Goal: Transaction & Acquisition: Purchase product/service

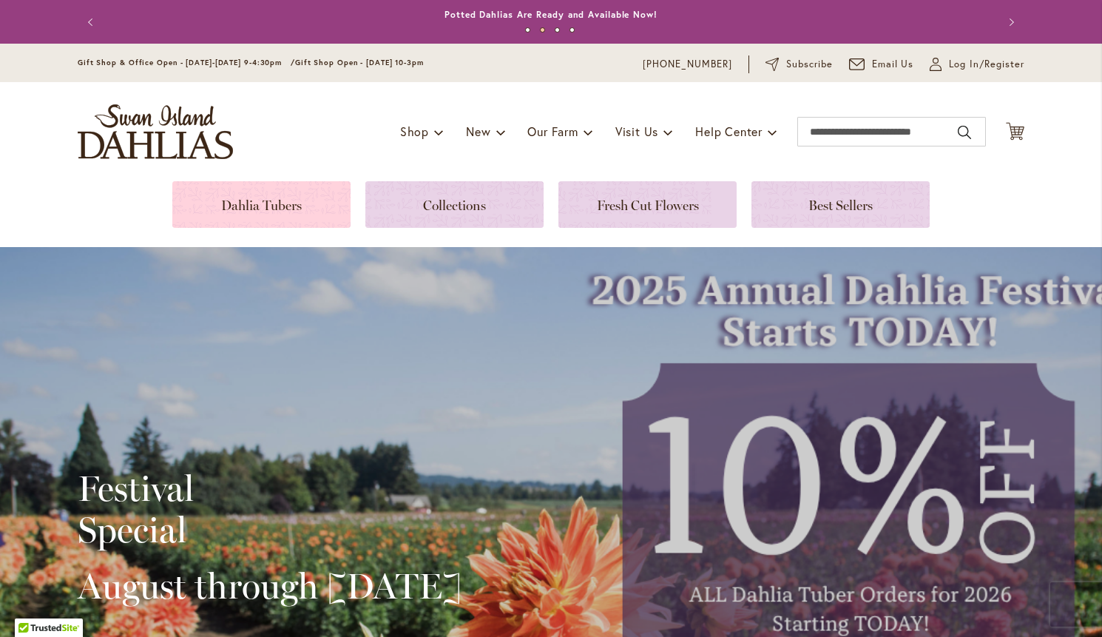
click at [288, 201] on link at bounding box center [261, 204] width 178 height 47
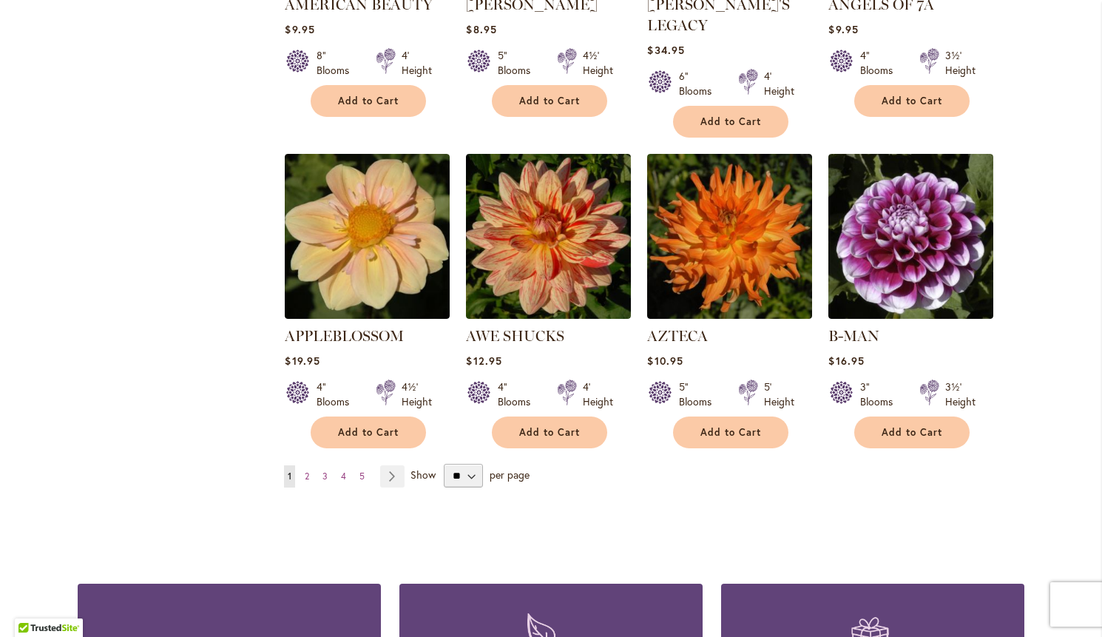
scroll to position [1171, 0]
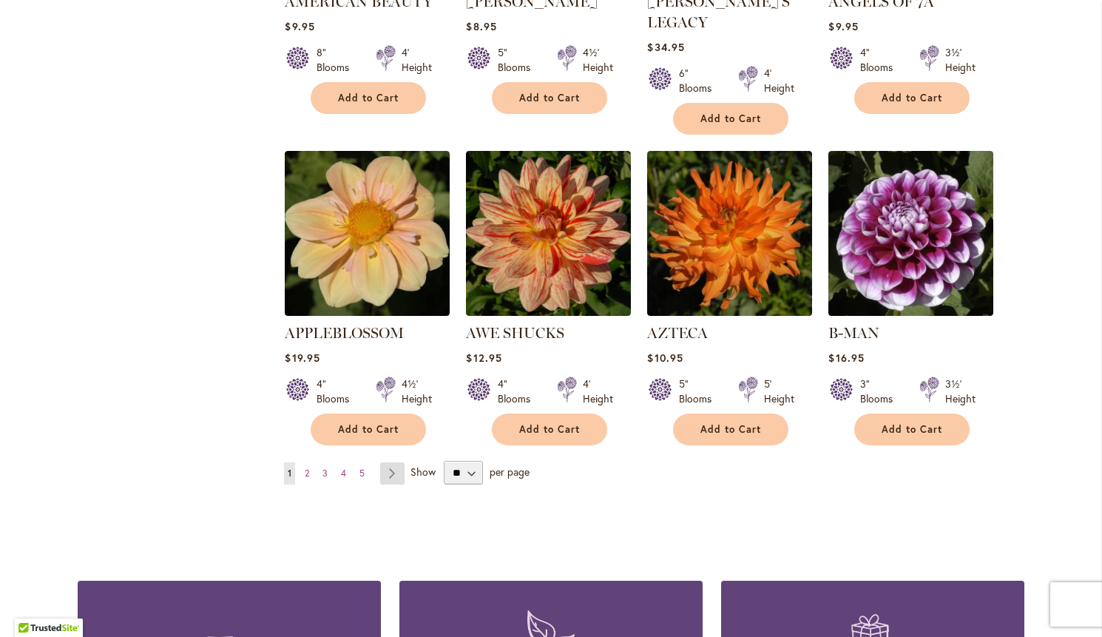
click at [389, 462] on link "Page Next" at bounding box center [392, 473] width 24 height 22
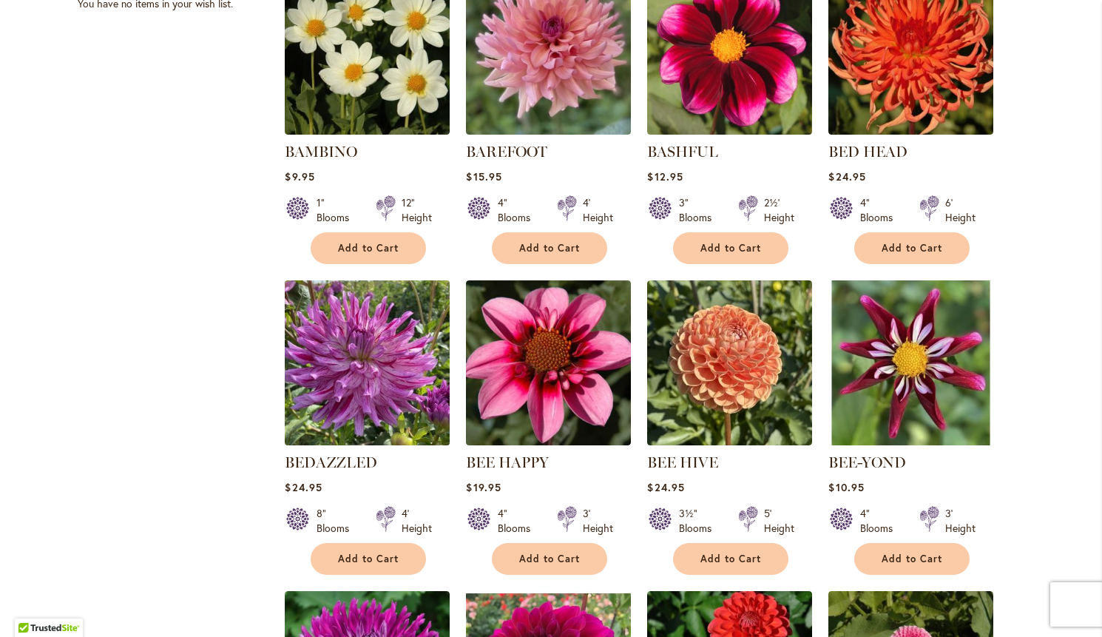
scroll to position [711, 0]
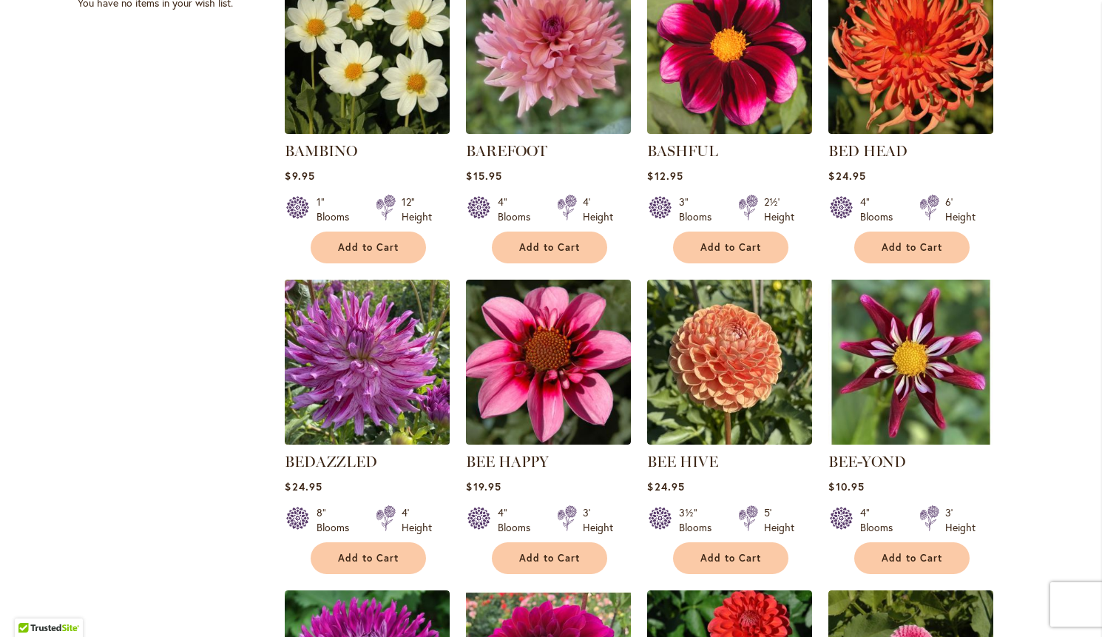
click at [347, 363] on img at bounding box center [367, 362] width 173 height 173
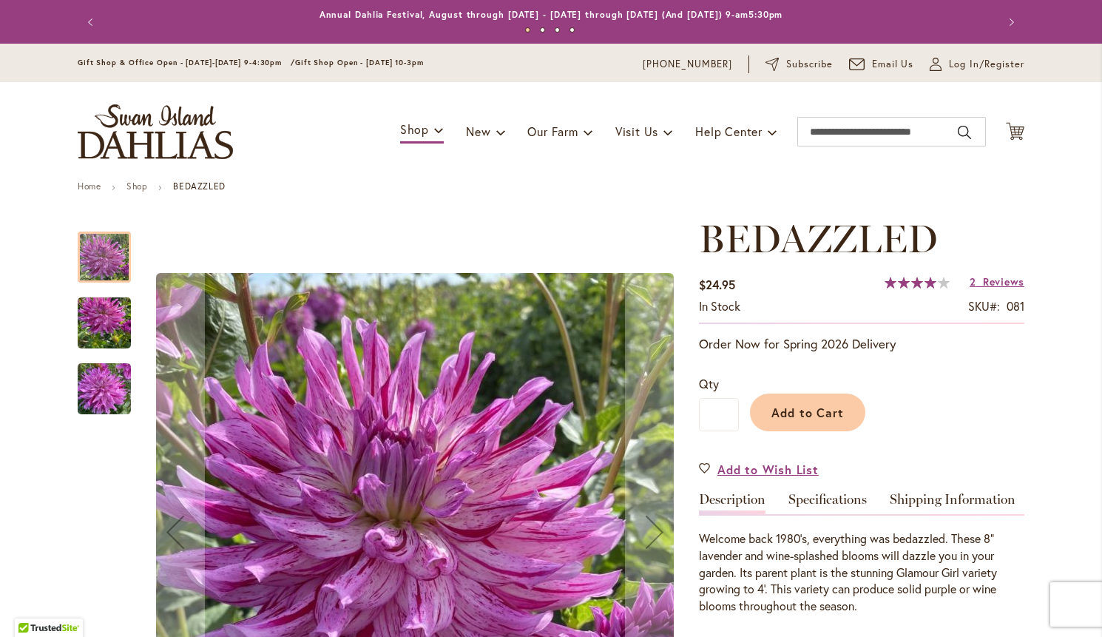
click at [100, 312] on img "Bedazzled" at bounding box center [104, 323] width 53 height 71
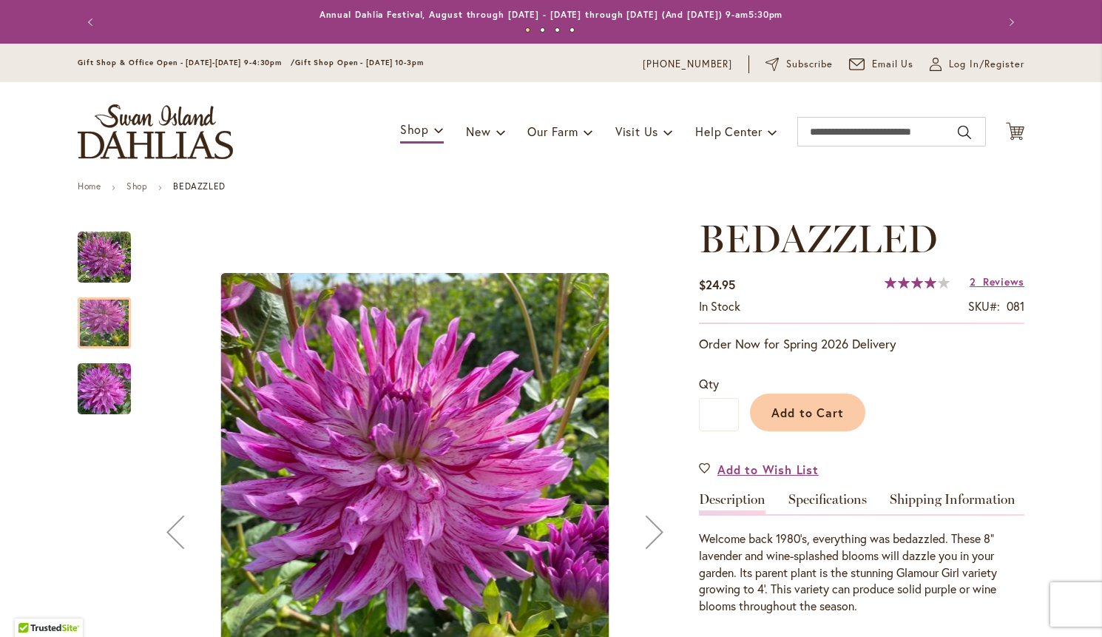
scroll to position [6, 0]
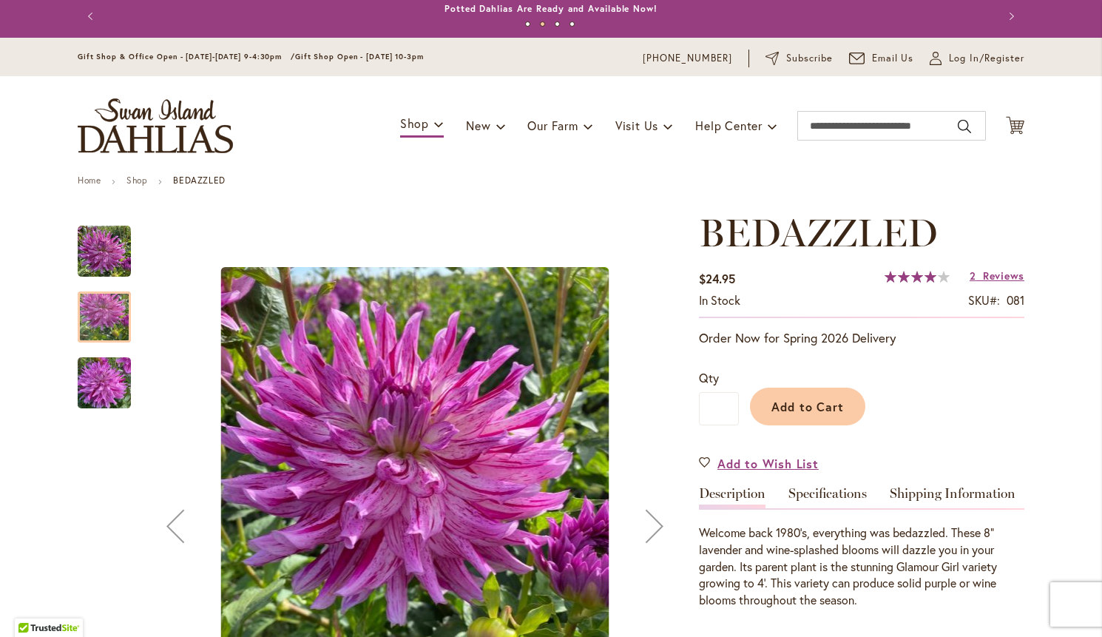
click at [104, 378] on img "Bedazzled" at bounding box center [104, 383] width 53 height 71
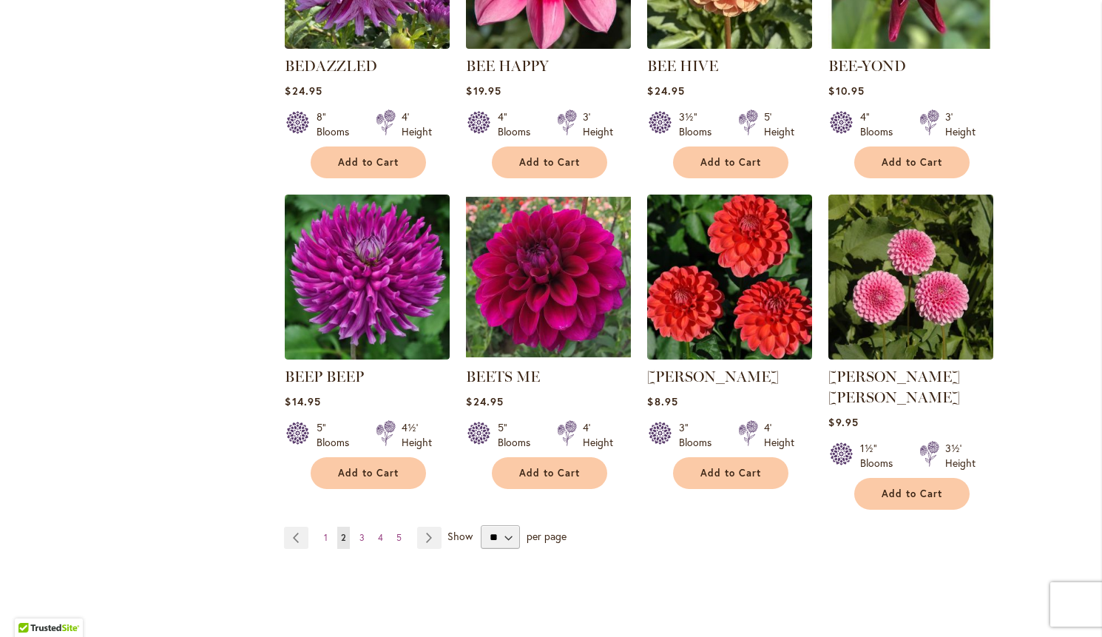
scroll to position [1108, 0]
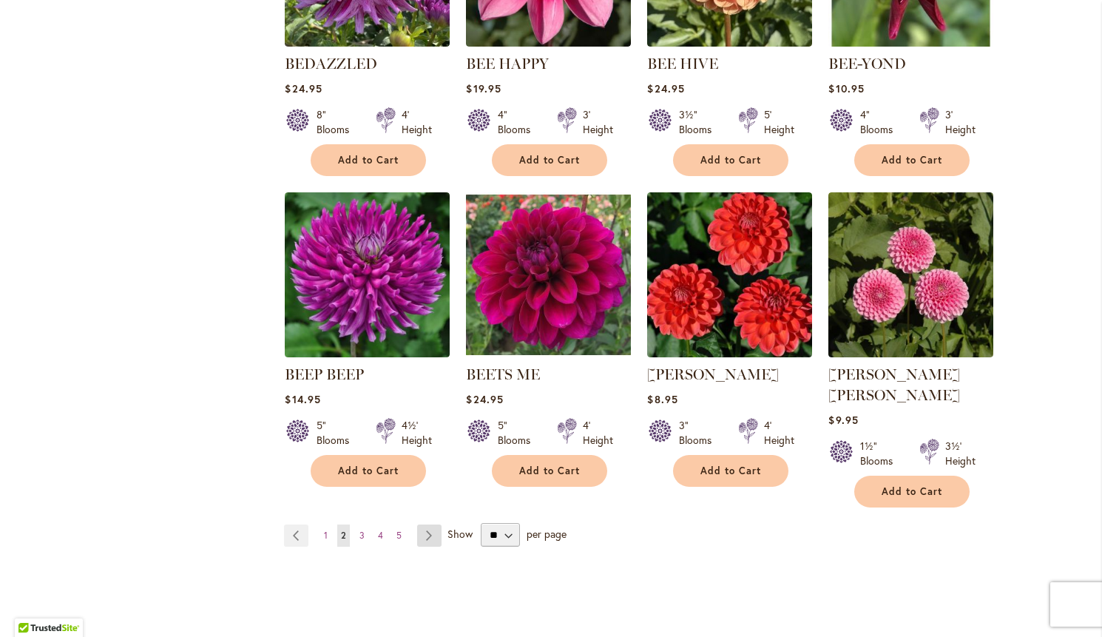
click at [426, 524] on link "Page Next" at bounding box center [429, 535] width 24 height 22
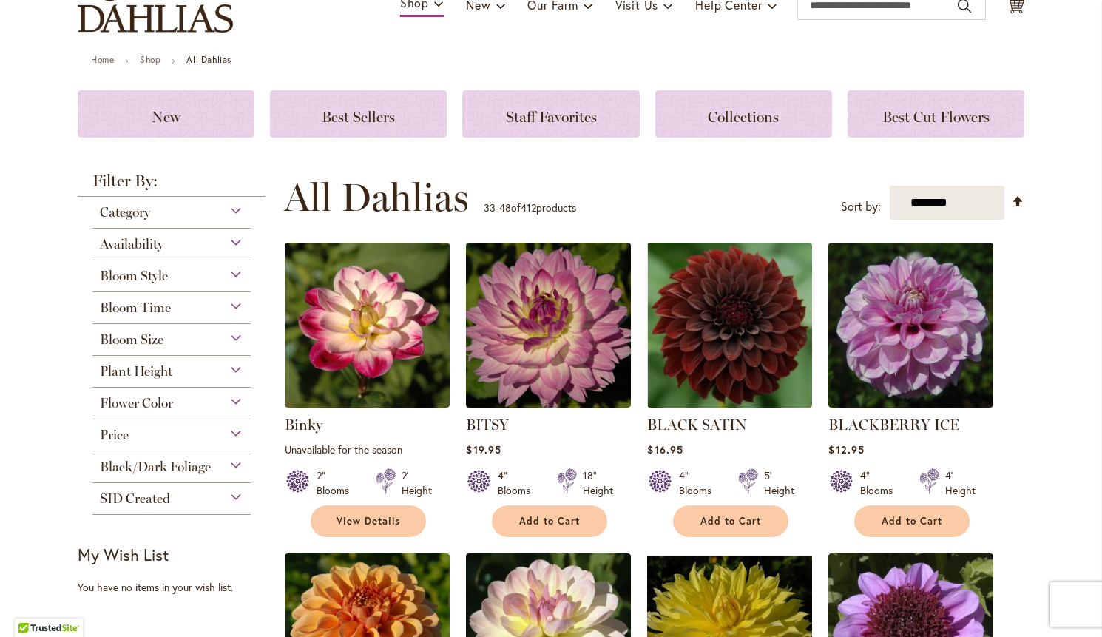
scroll to position [127, 0]
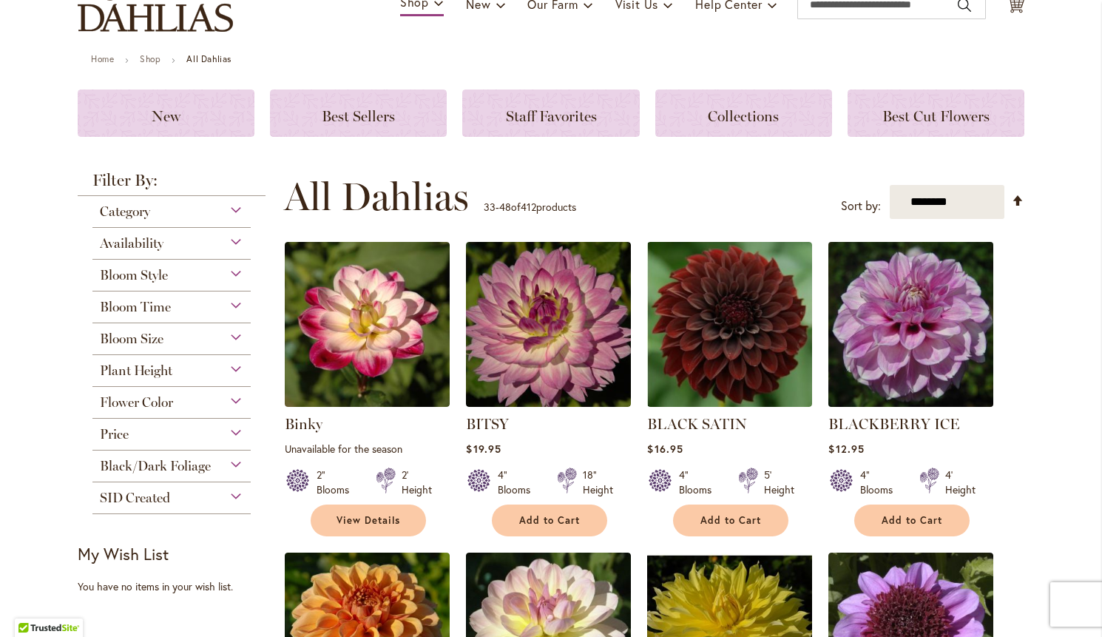
click at [893, 383] on img at bounding box center [911, 324] width 173 height 173
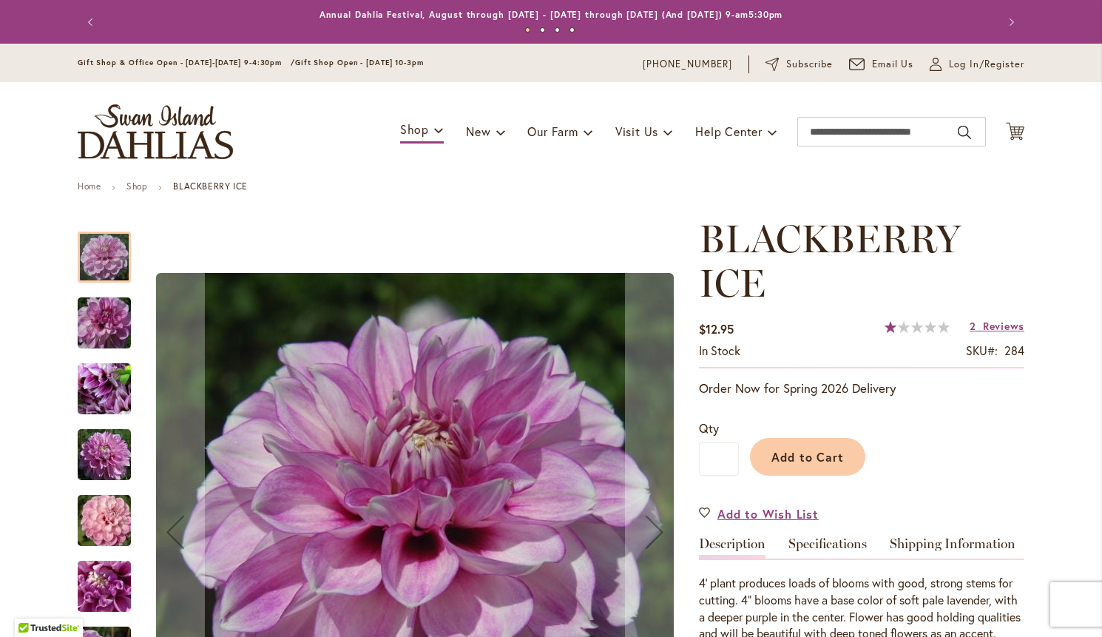
click at [102, 525] on img "BLACKBERRY ICE" at bounding box center [104, 520] width 106 height 71
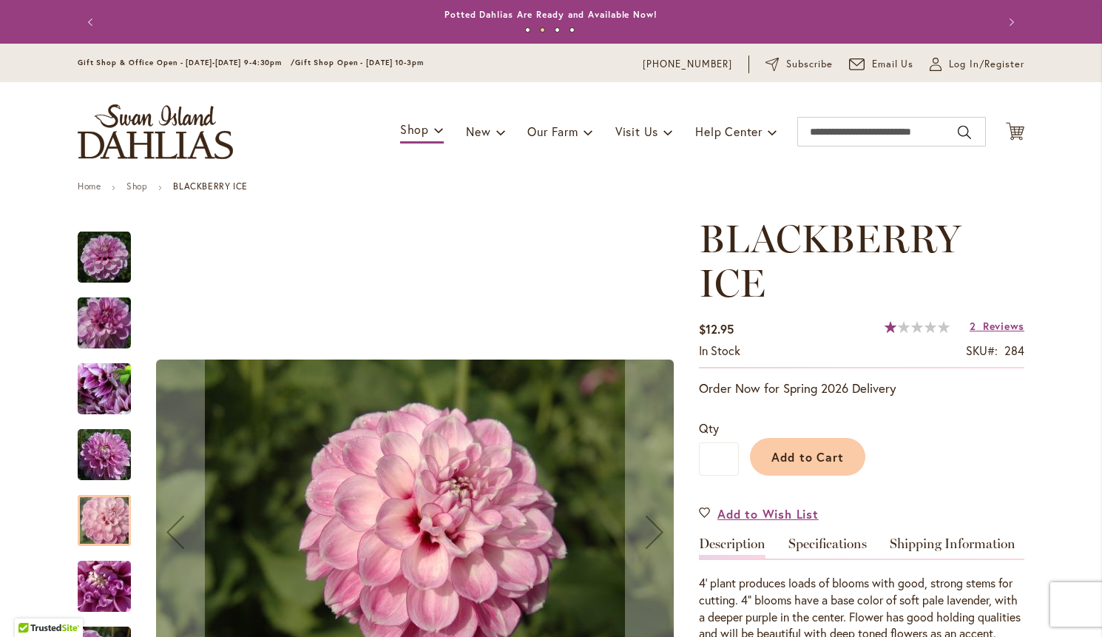
click at [109, 460] on img "BLACKBERRY ICE" at bounding box center [104, 454] width 106 height 71
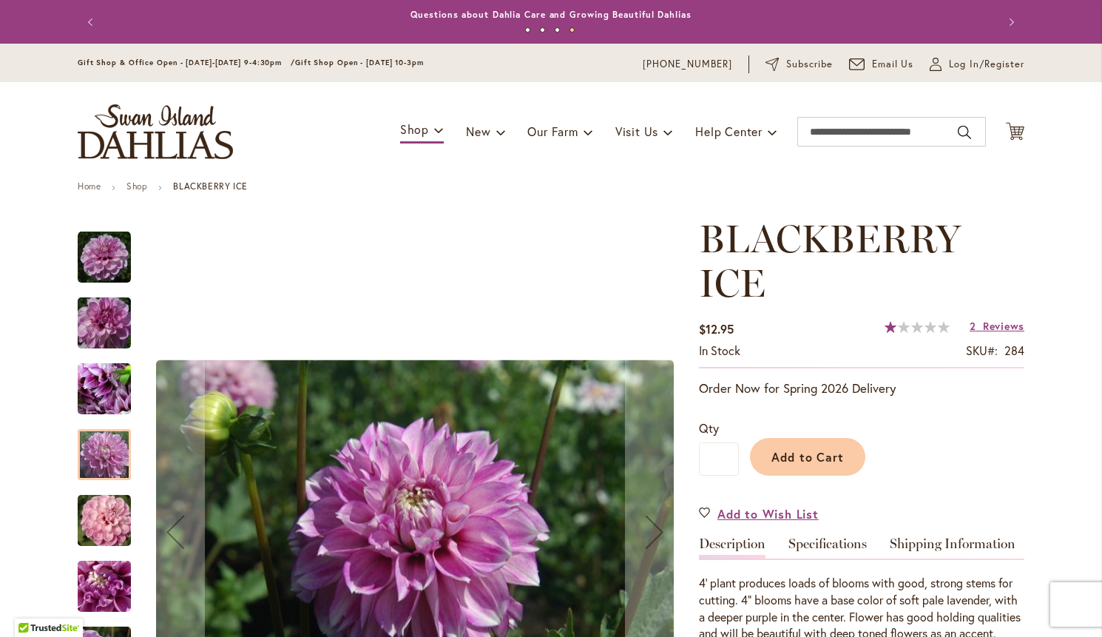
click at [112, 589] on img "BLACKBERRY ICE" at bounding box center [104, 586] width 106 height 71
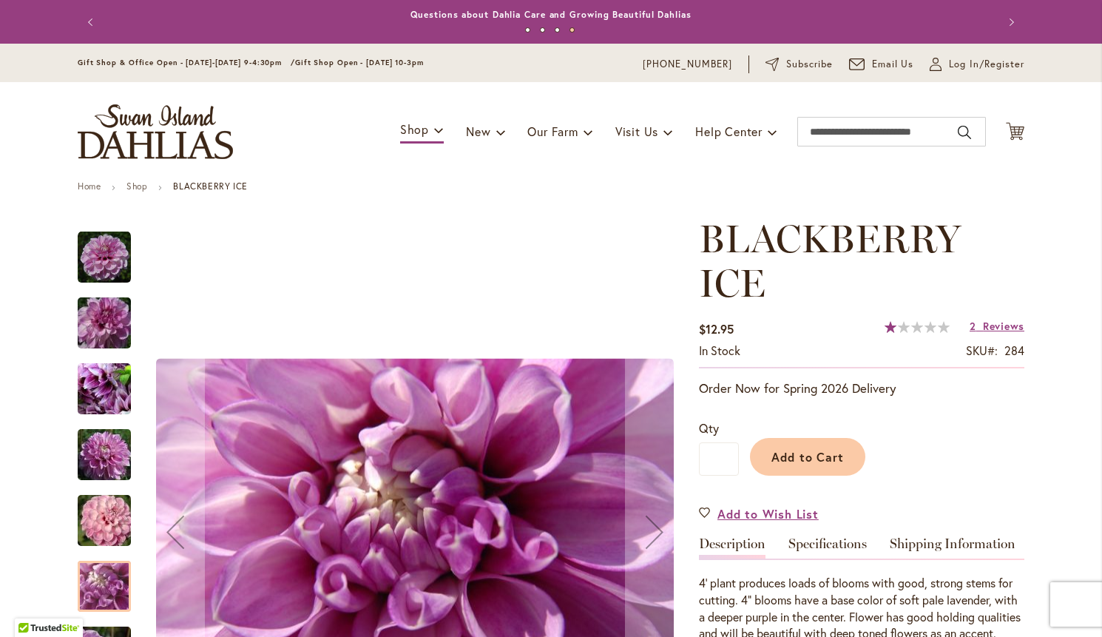
click at [119, 322] on img "BLACKBERRY ICE" at bounding box center [104, 323] width 106 height 71
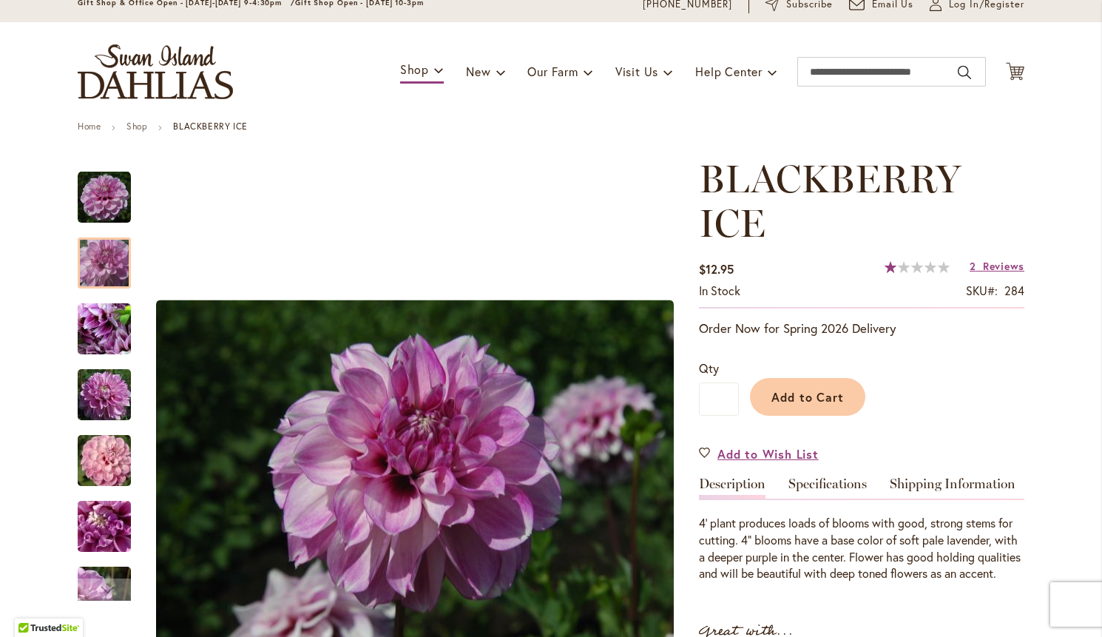
scroll to position [65, 0]
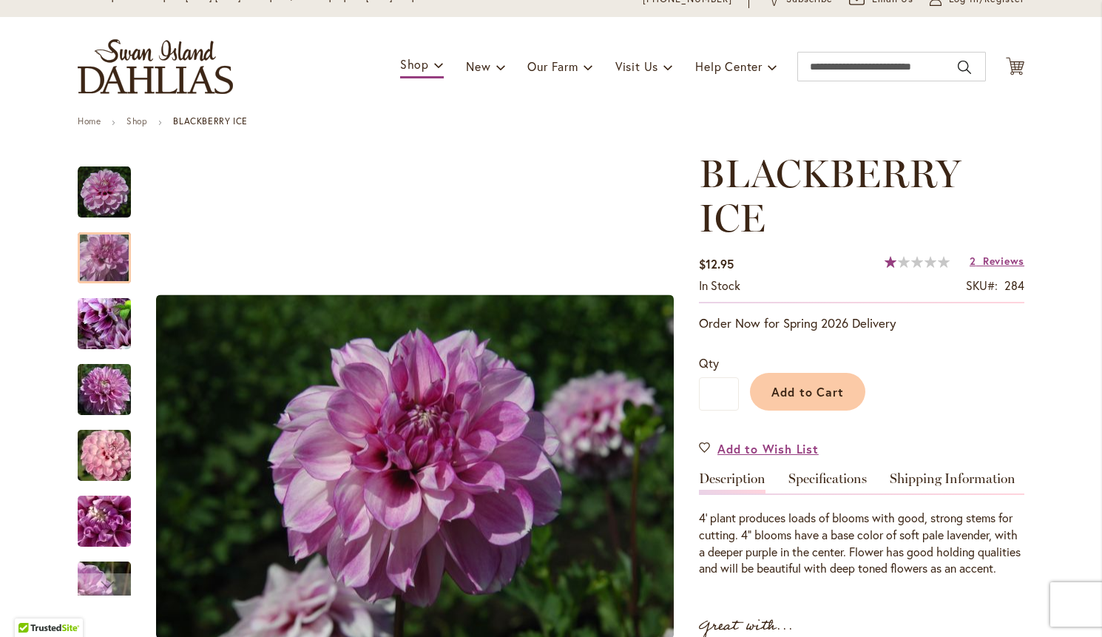
click at [997, 263] on span "Reviews" at bounding box center [1003, 261] width 41 height 14
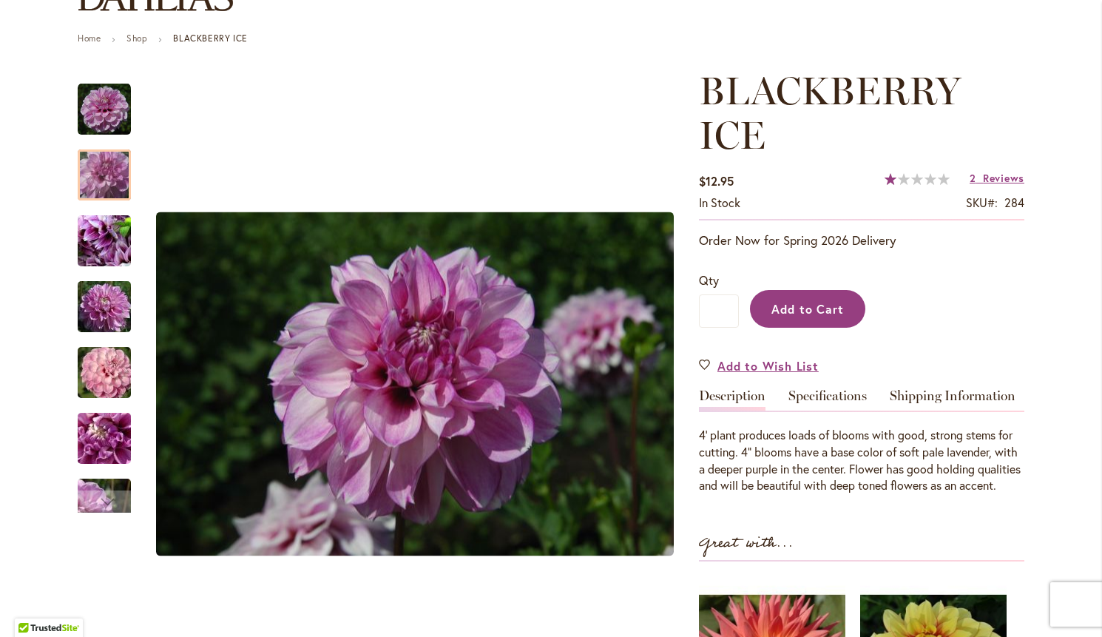
scroll to position [152, 0]
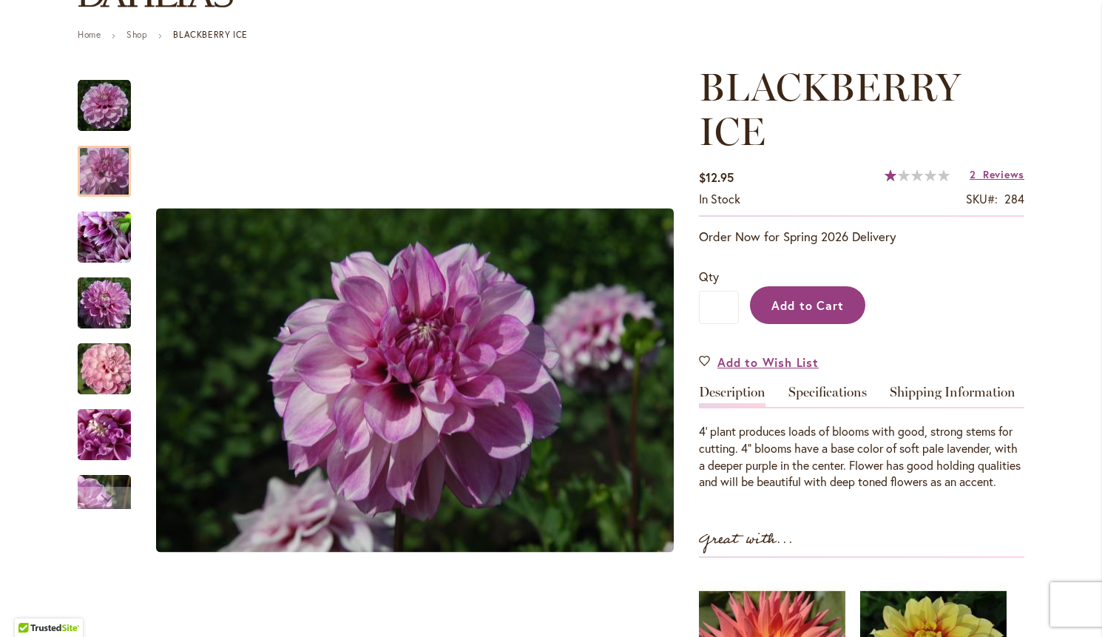
click at [831, 312] on button "Add to Cart" at bounding box center [807, 305] width 115 height 38
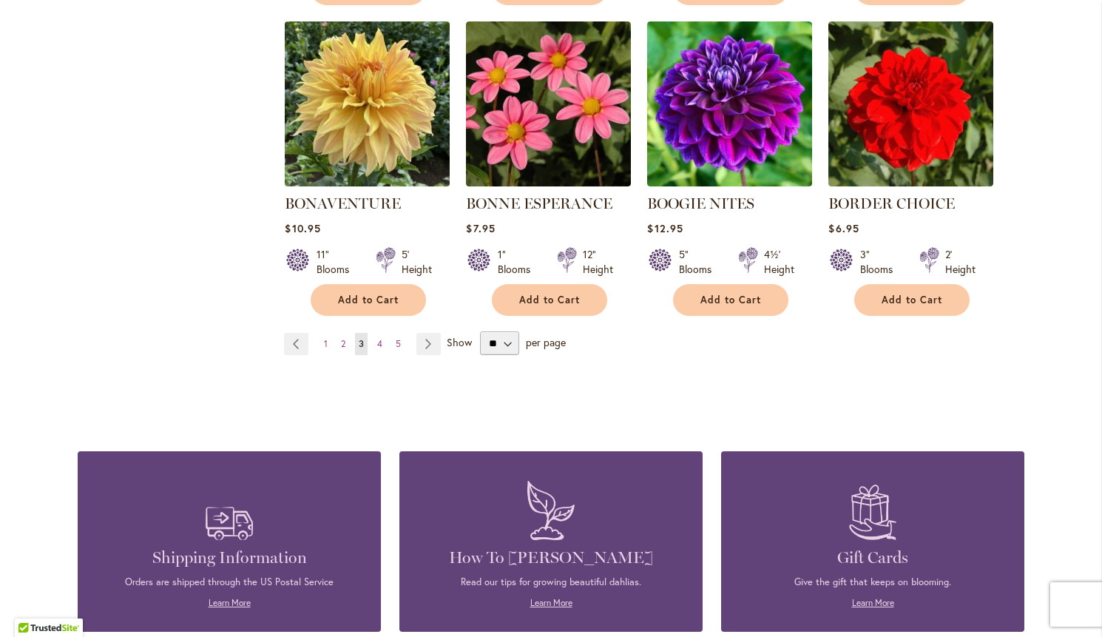
scroll to position [1280, 0]
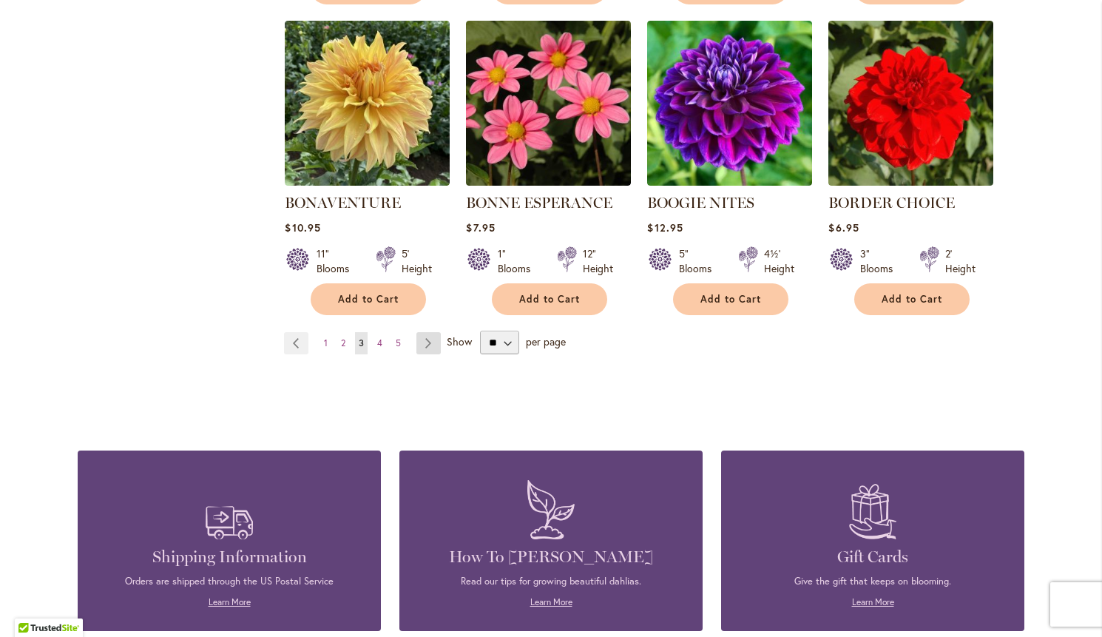
click at [431, 338] on link "Page Next" at bounding box center [428, 343] width 24 height 22
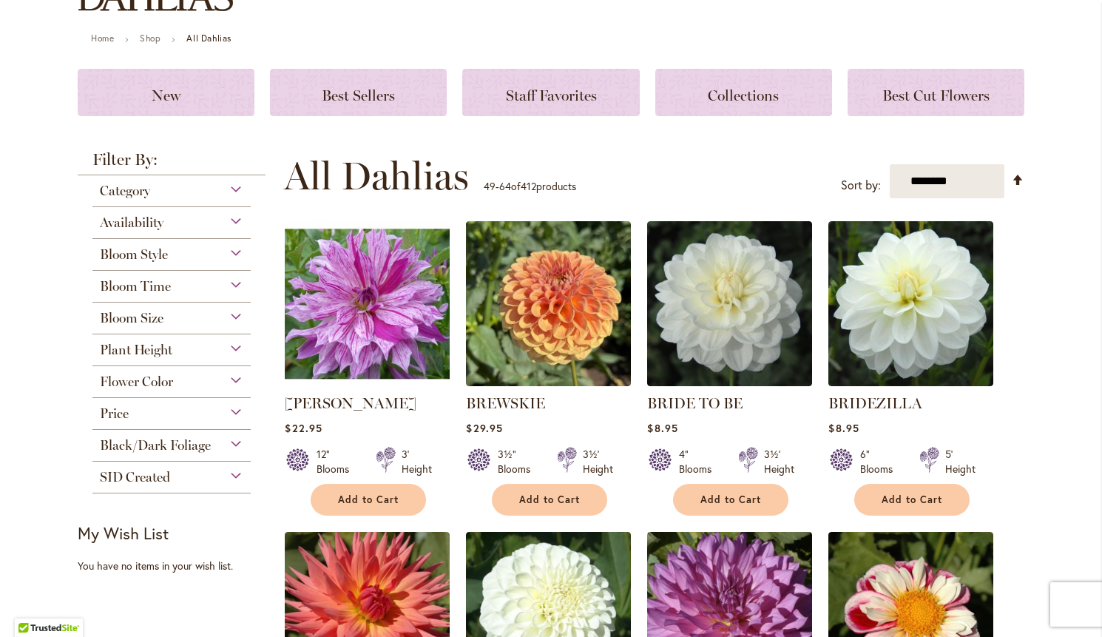
scroll to position [150, 0]
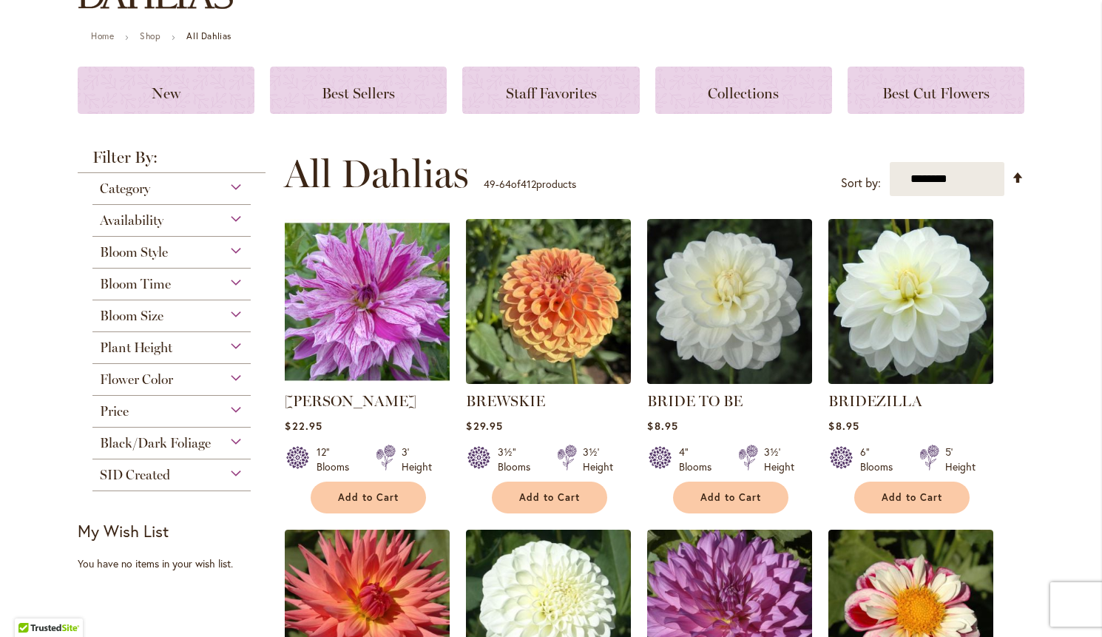
click at [399, 282] on img at bounding box center [367, 301] width 173 height 173
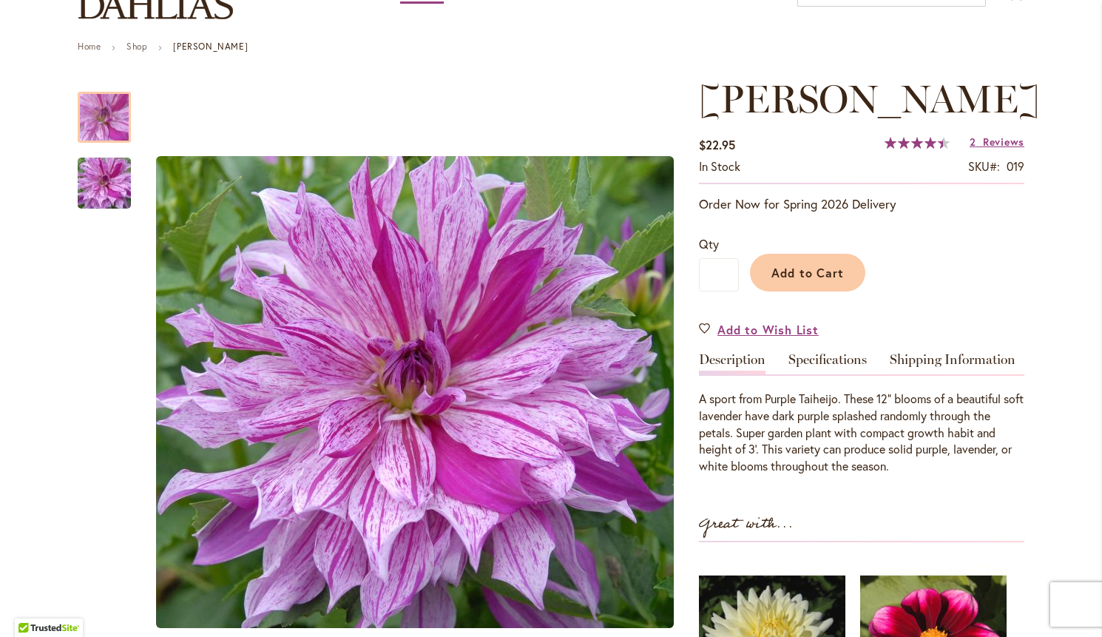
scroll to position [143, 0]
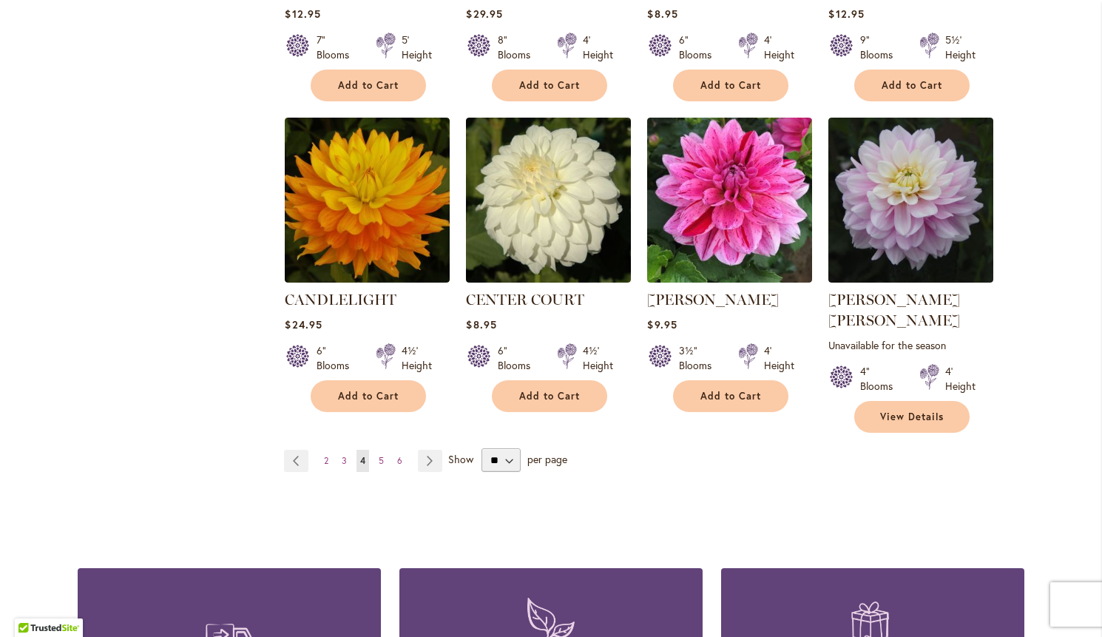
scroll to position [1207, 0]
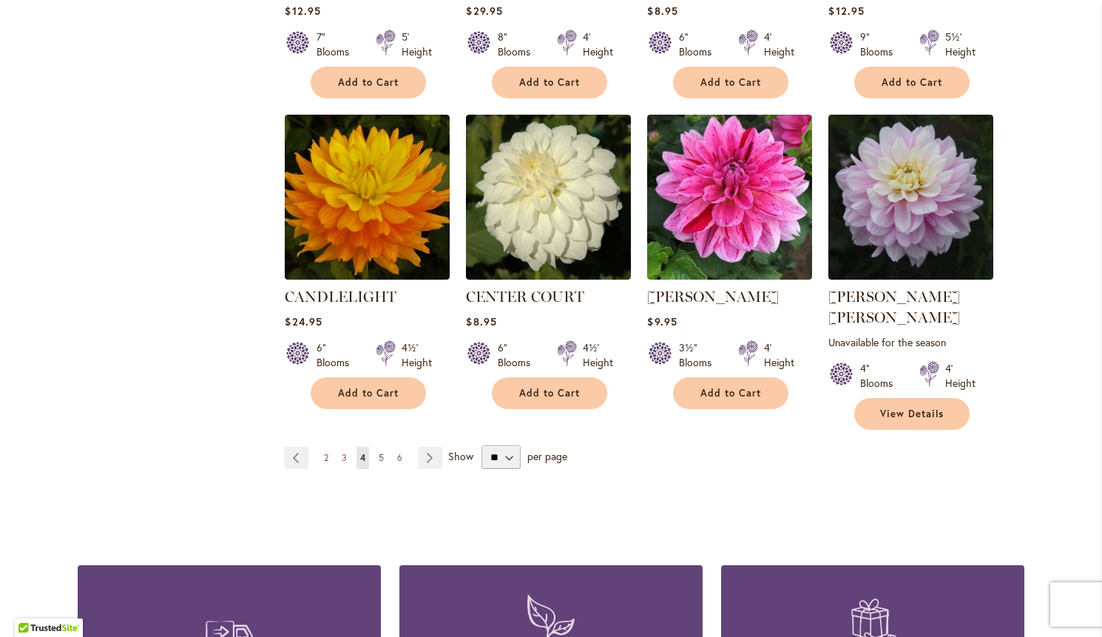
click at [381, 452] on span "5" at bounding box center [381, 457] width 5 height 11
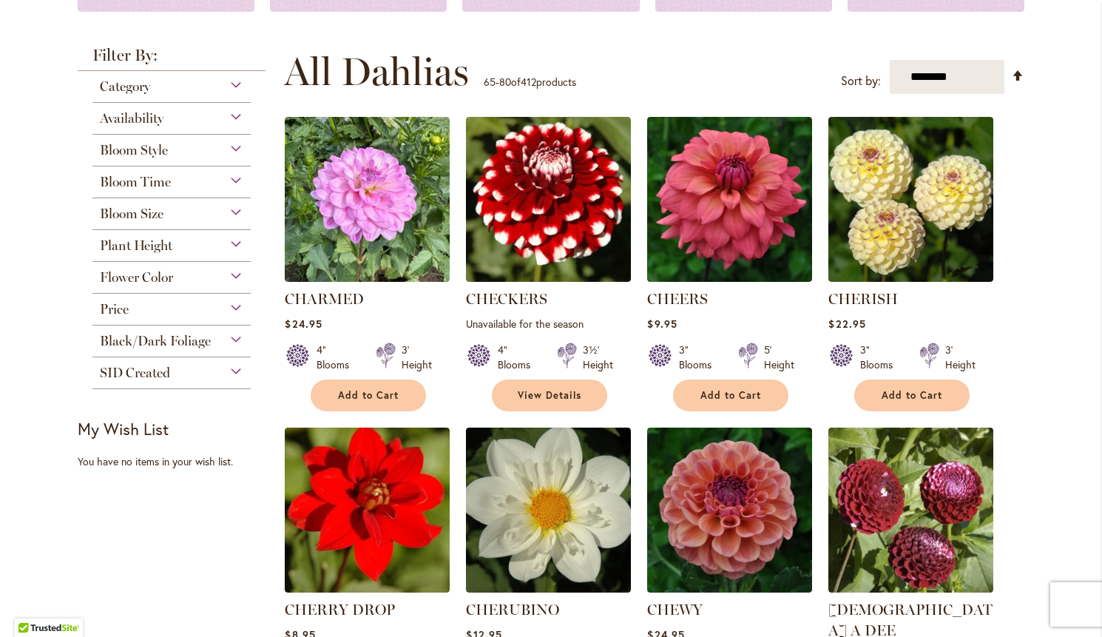
scroll to position [254, 0]
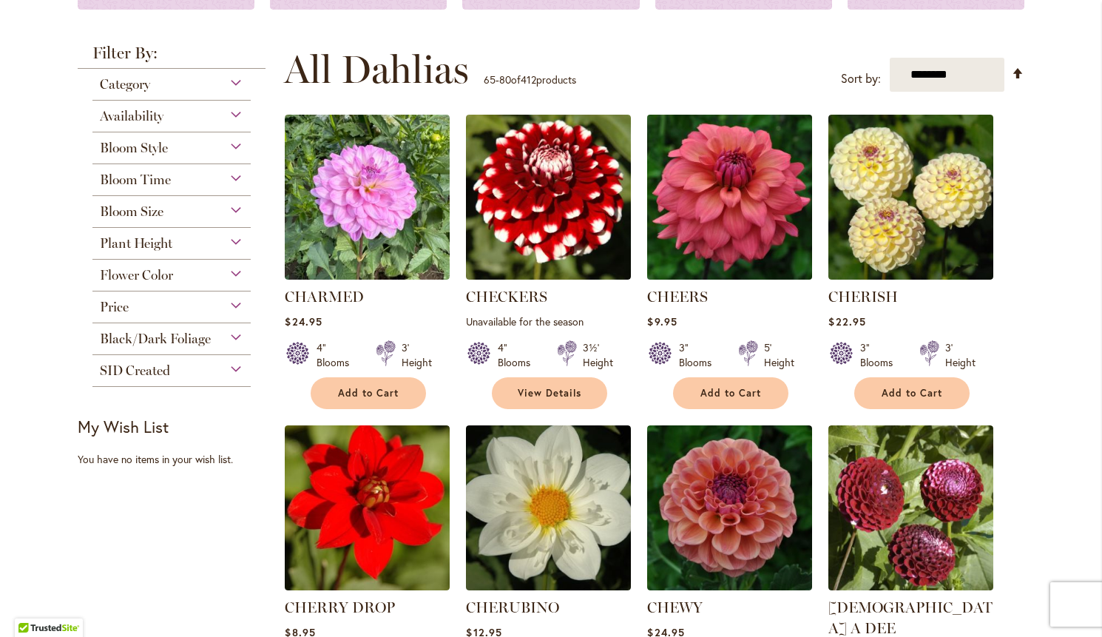
click at [733, 231] on img at bounding box center [729, 197] width 173 height 173
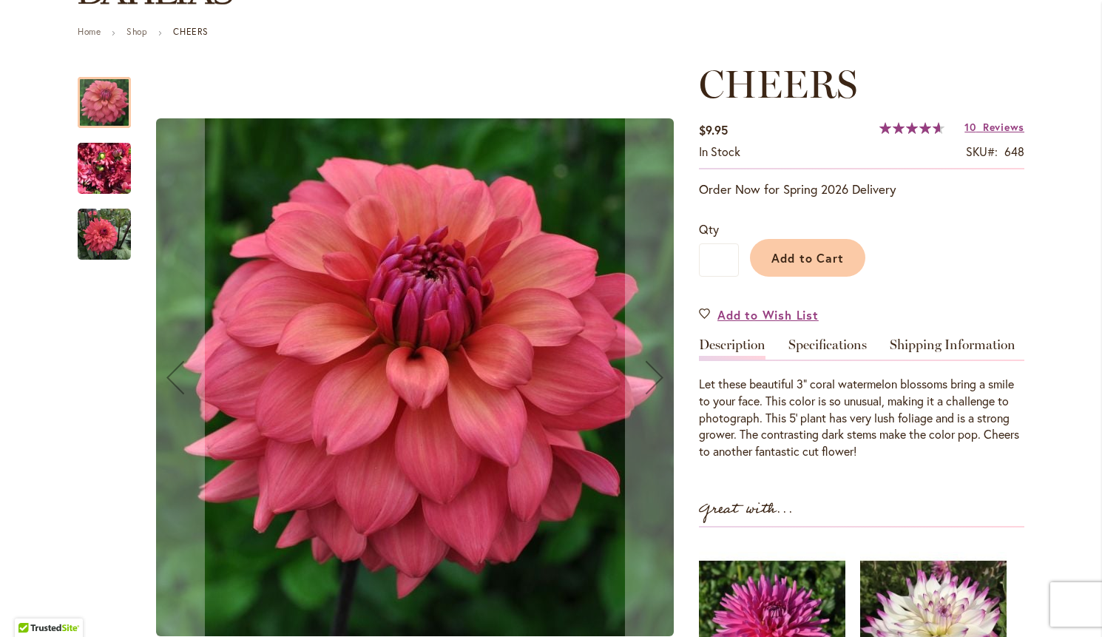
scroll to position [155, 0]
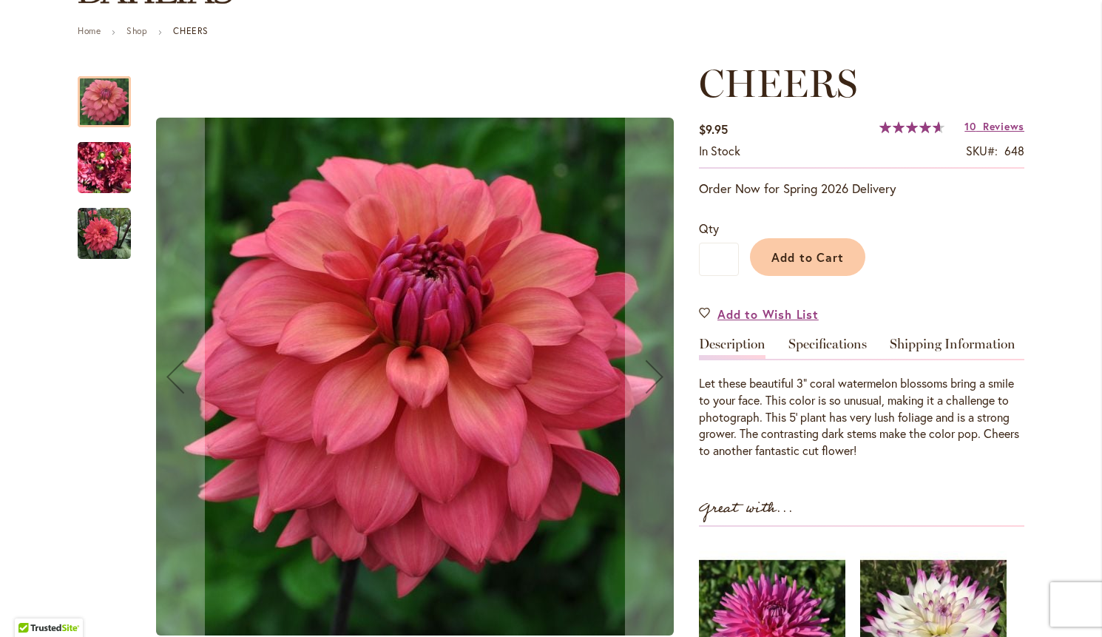
click at [100, 166] on img "CHEERS" at bounding box center [104, 167] width 53 height 71
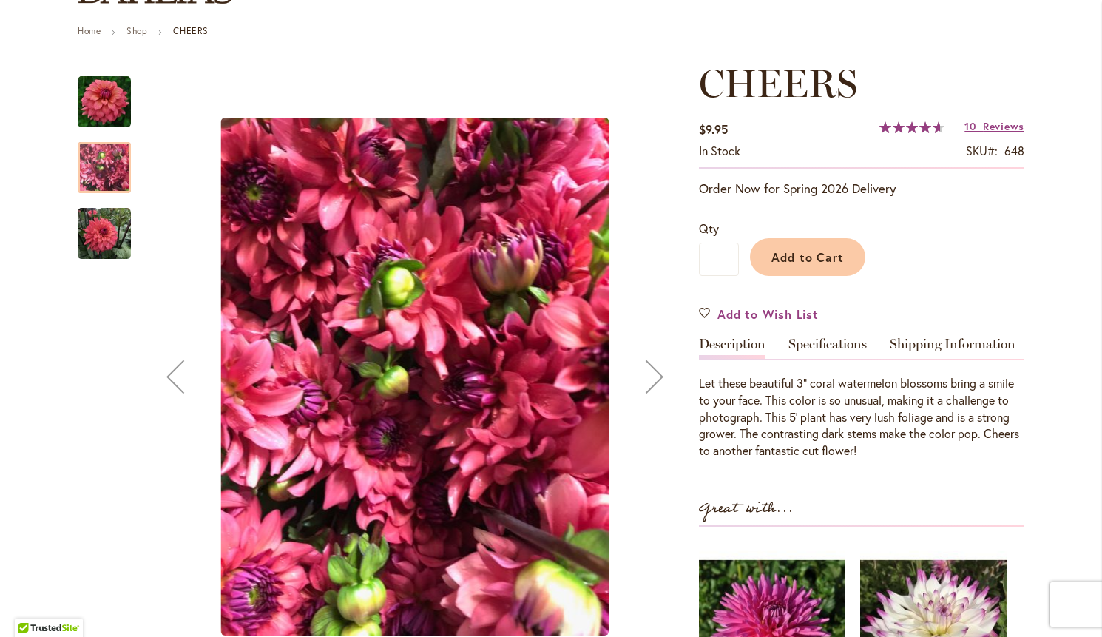
click at [98, 240] on img "CHEERS" at bounding box center [104, 233] width 53 height 53
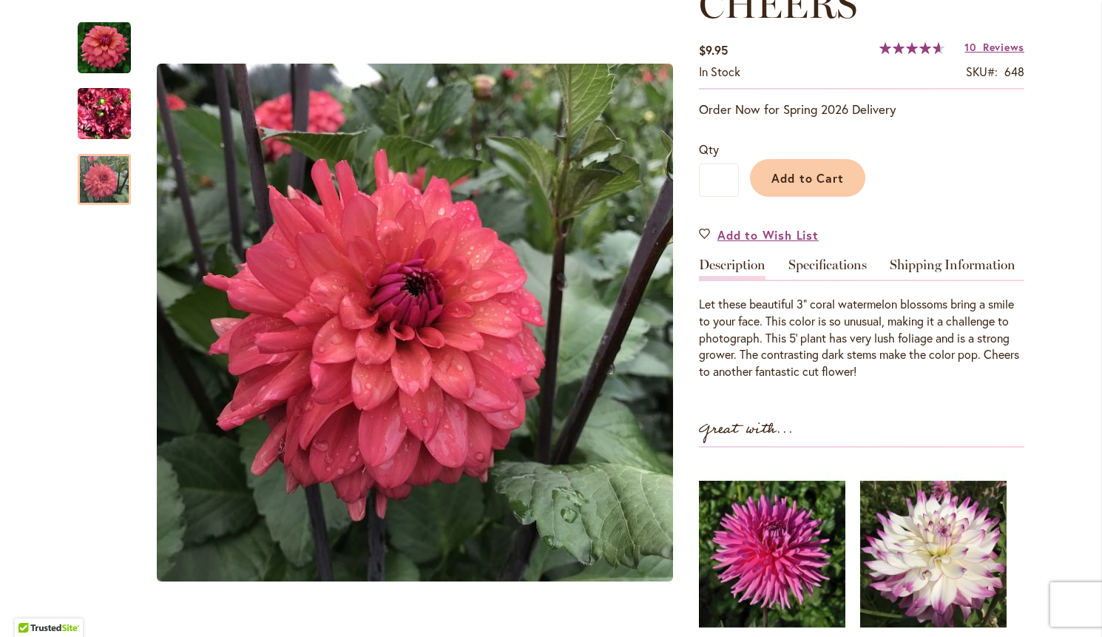
scroll to position [240, 0]
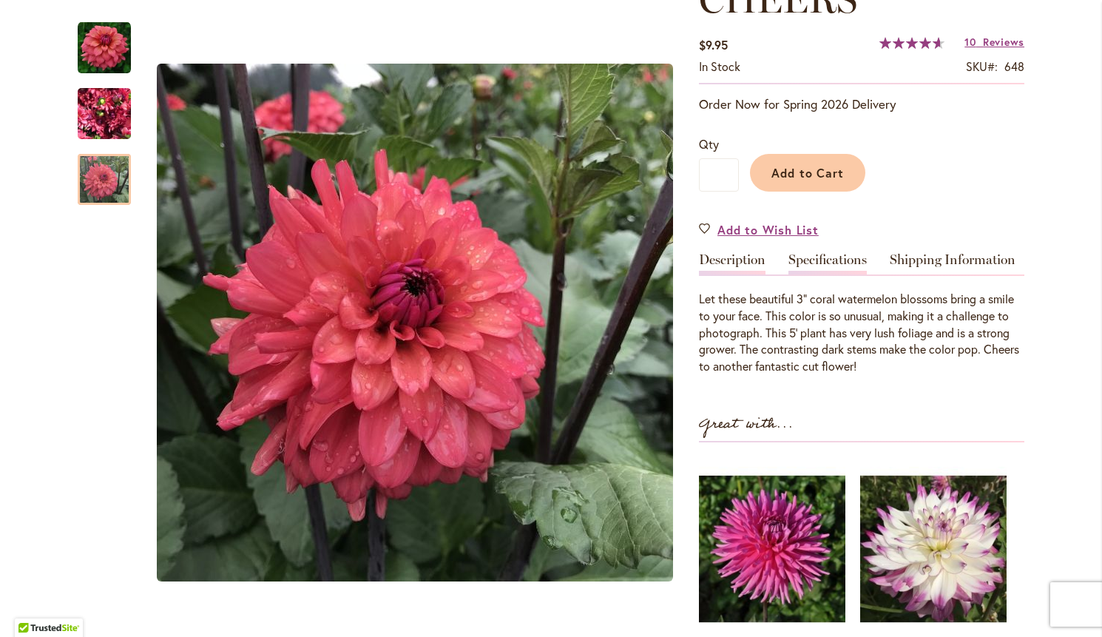
click at [848, 261] on link "Specifications" at bounding box center [827, 263] width 78 height 21
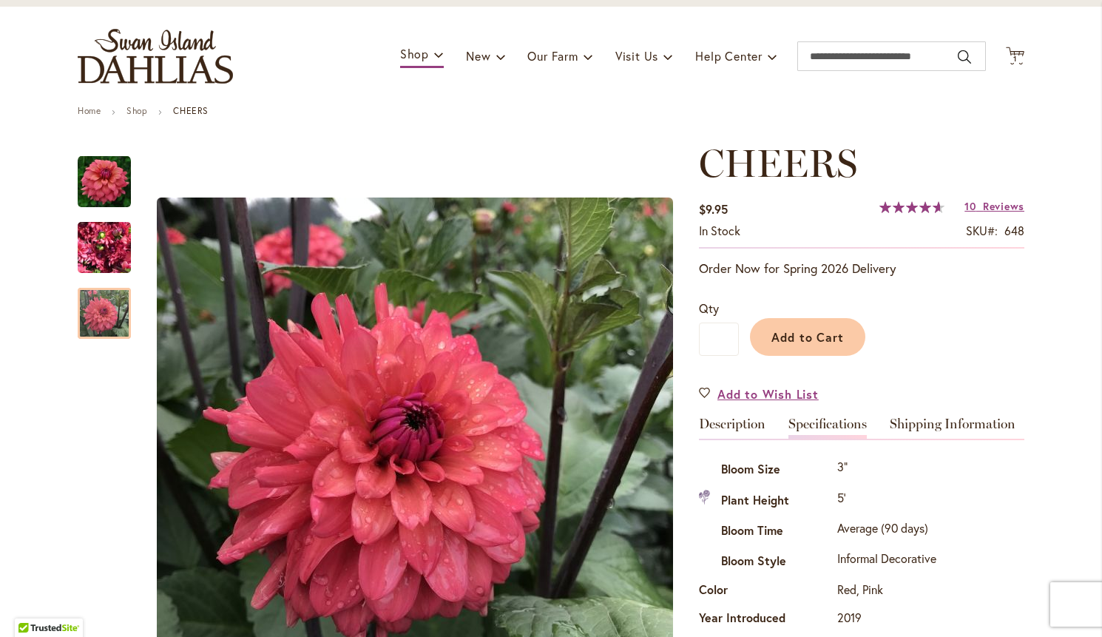
scroll to position [74, 0]
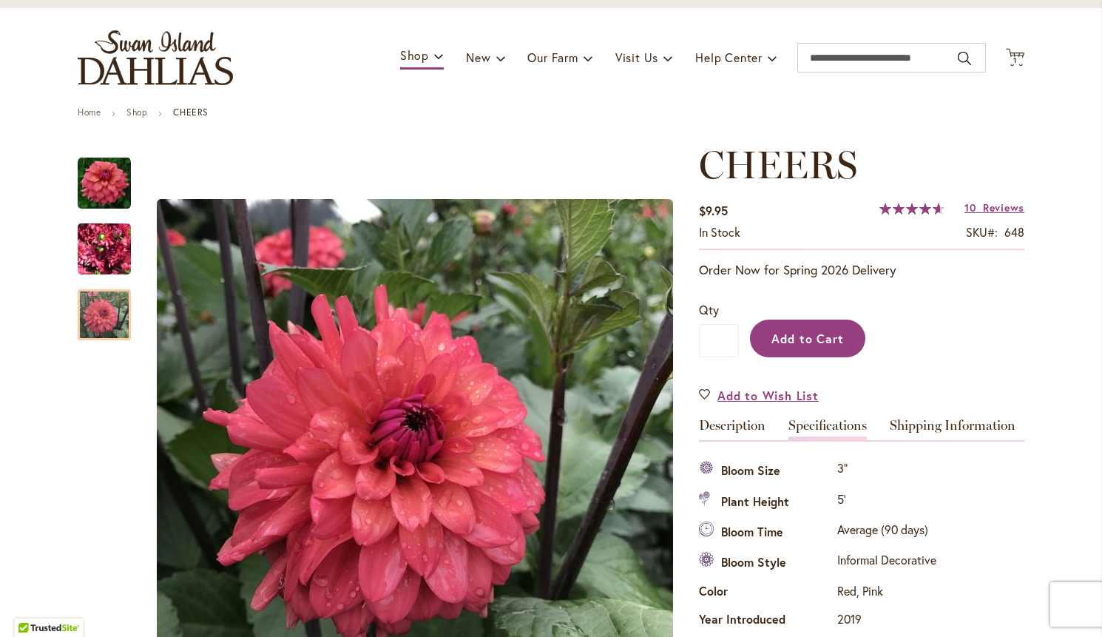
click at [824, 332] on span "Add to Cart" at bounding box center [807, 339] width 73 height 16
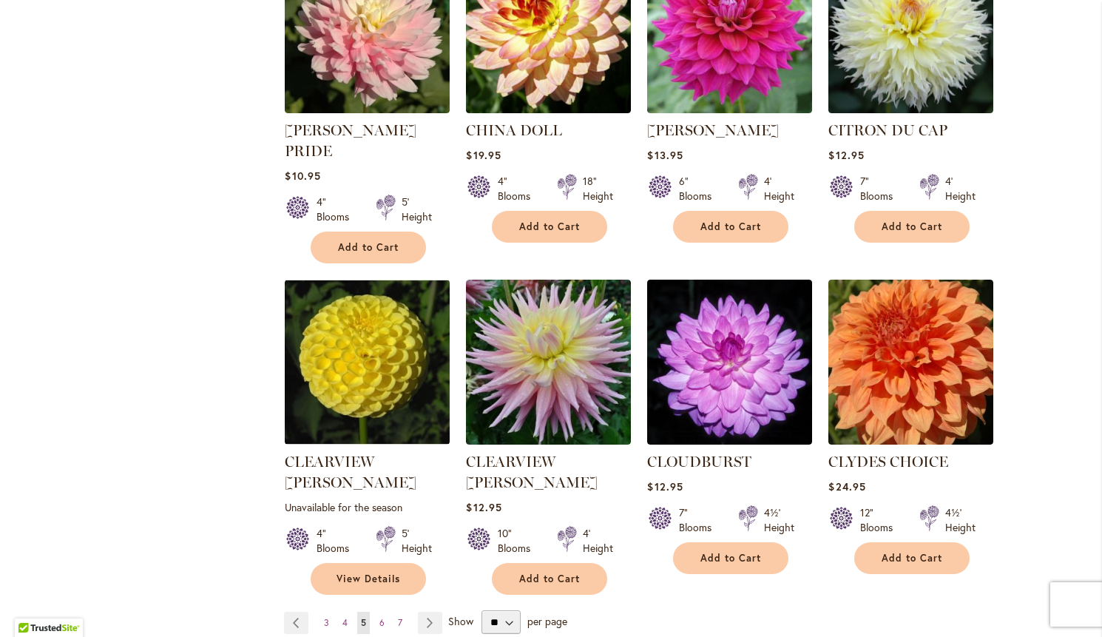
scroll to position [1065, 0]
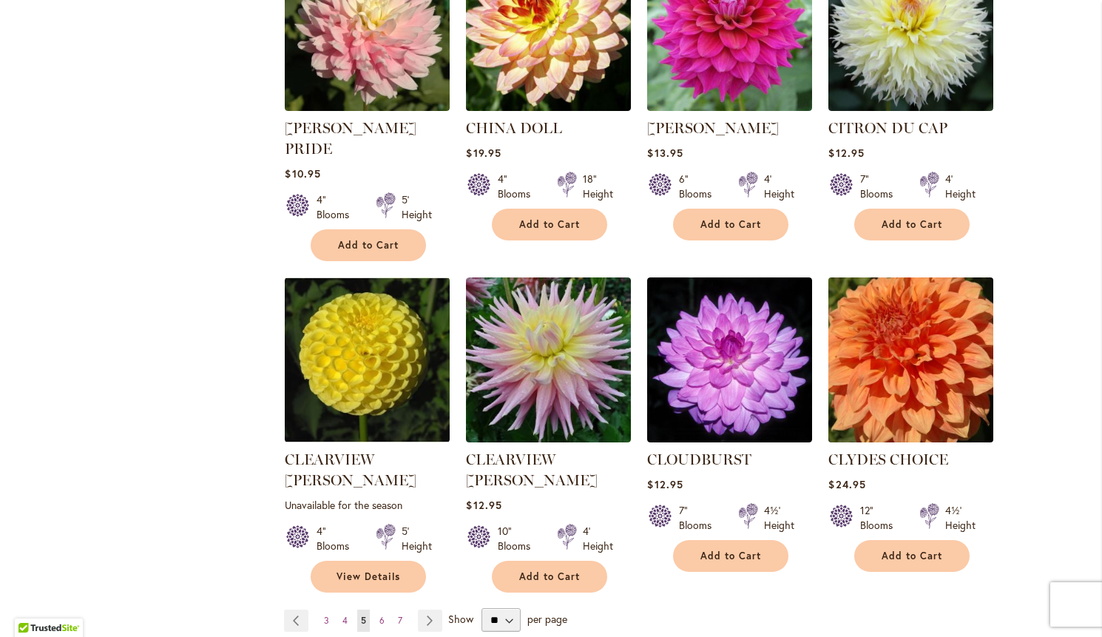
click at [944, 283] on img at bounding box center [911, 360] width 173 height 173
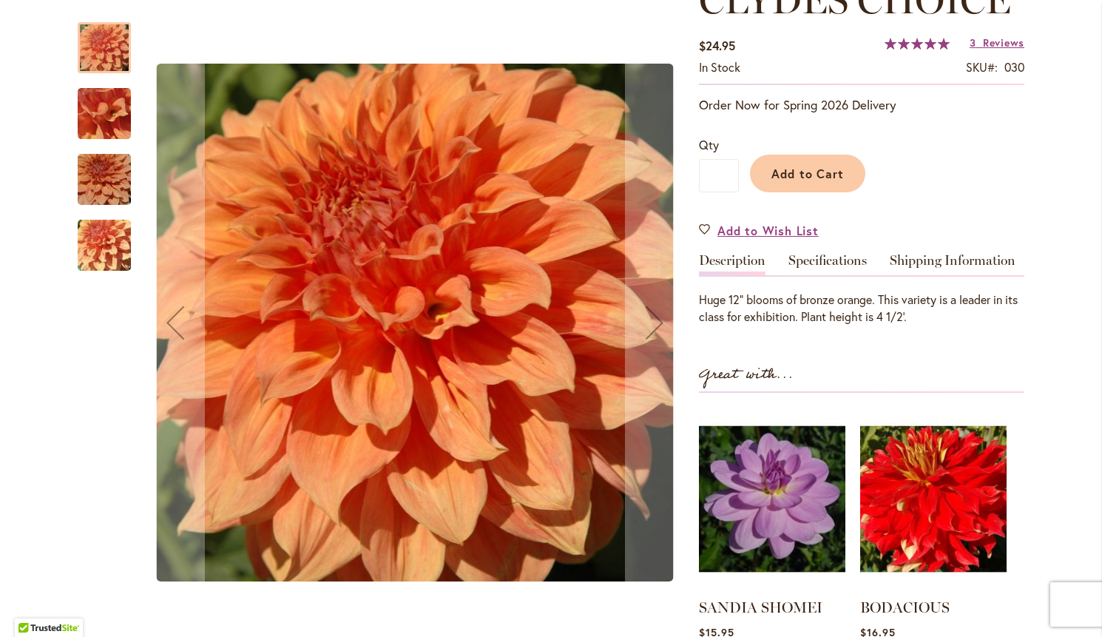
scroll to position [240, 0]
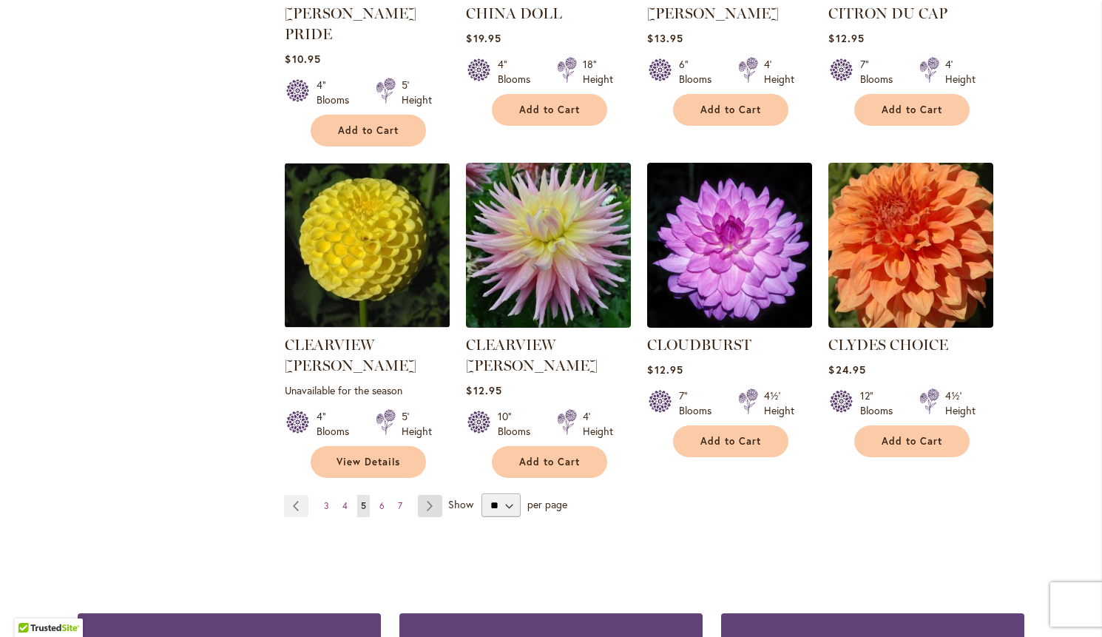
scroll to position [1182, 0]
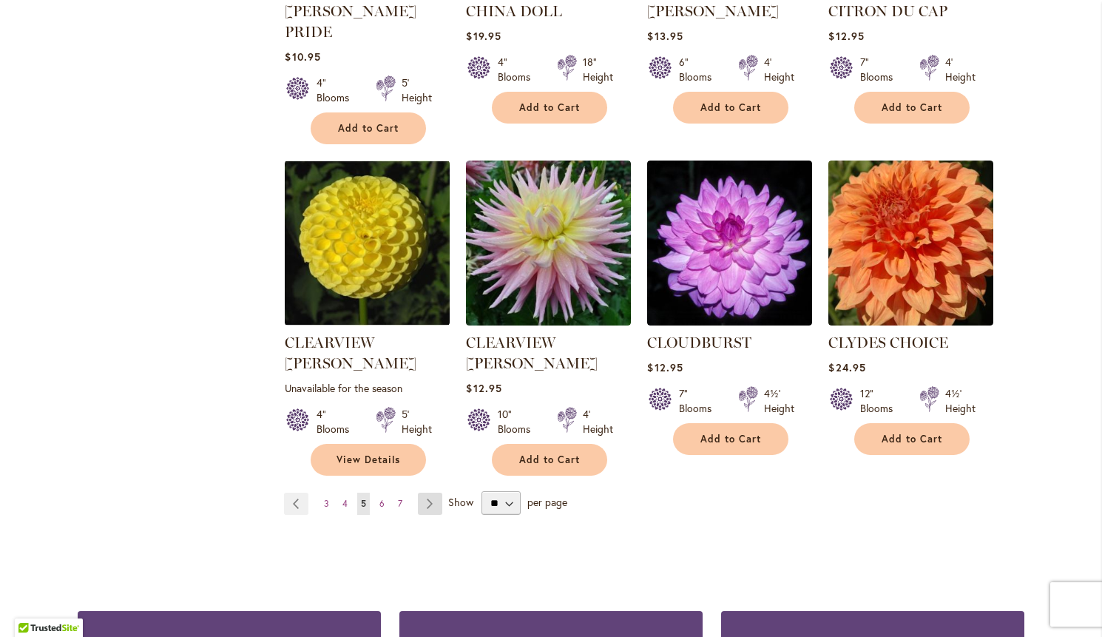
click at [432, 492] on link "Page Next" at bounding box center [430, 503] width 24 height 22
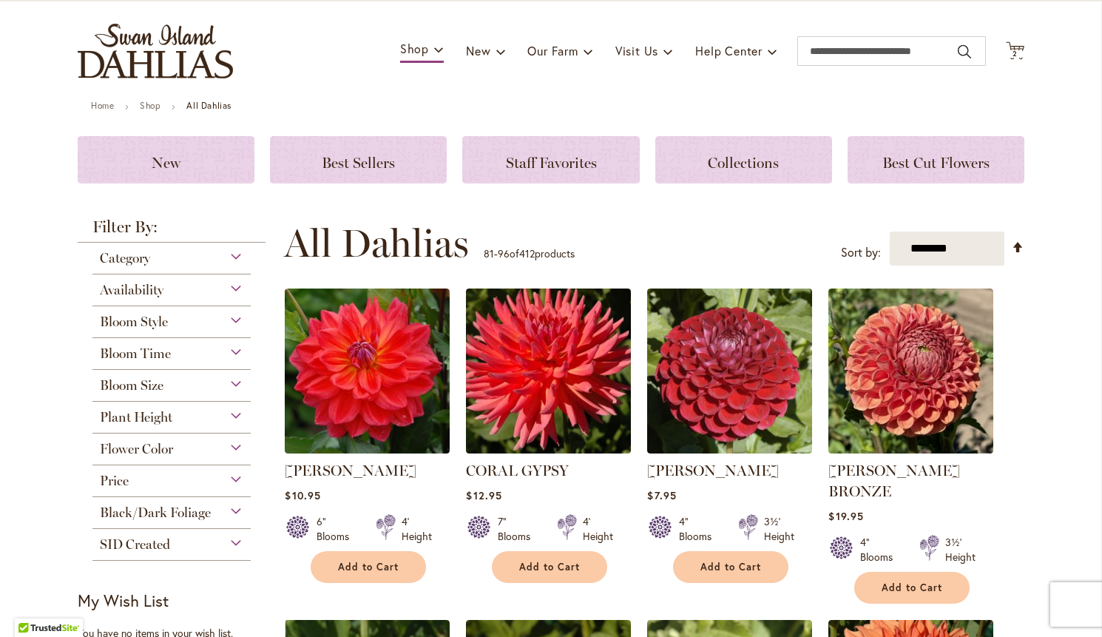
scroll to position [84, 0]
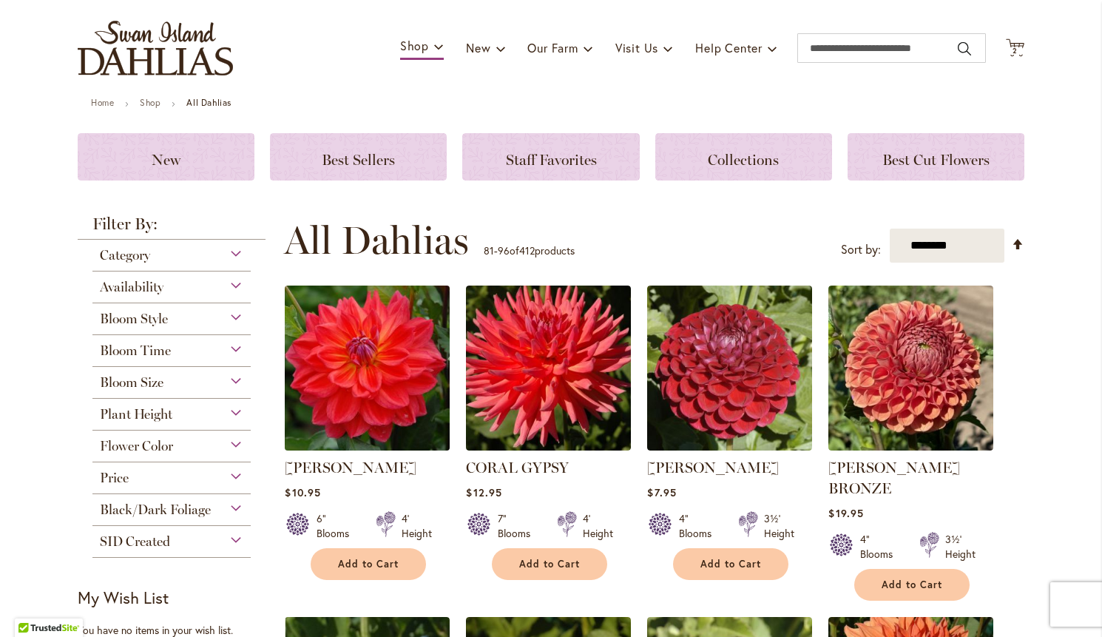
click at [356, 359] on img at bounding box center [367, 368] width 173 height 173
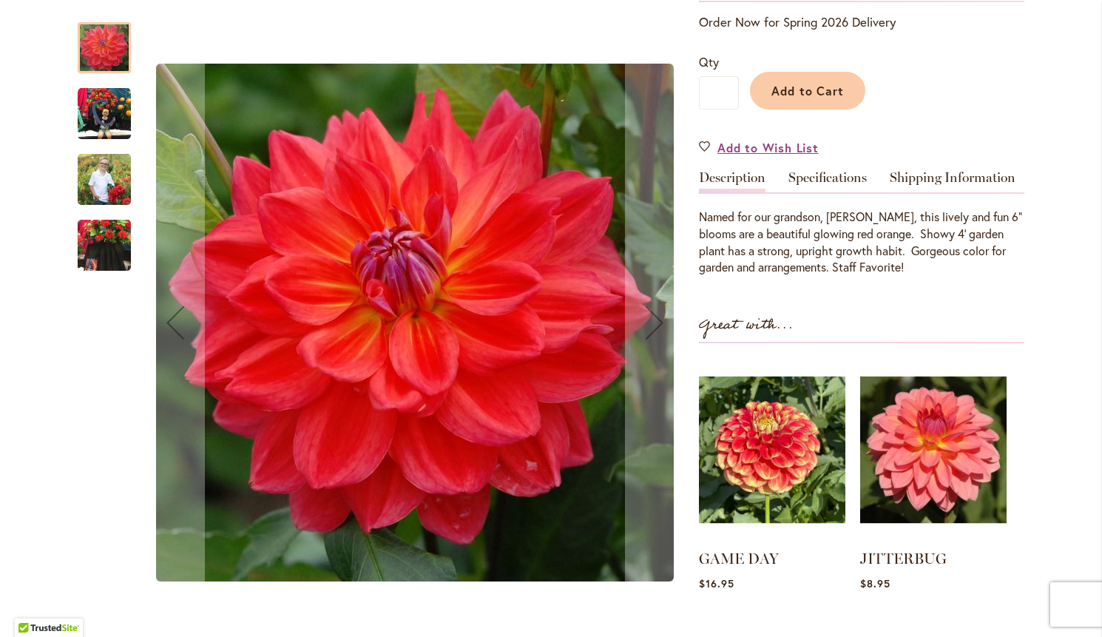
scroll to position [319, 0]
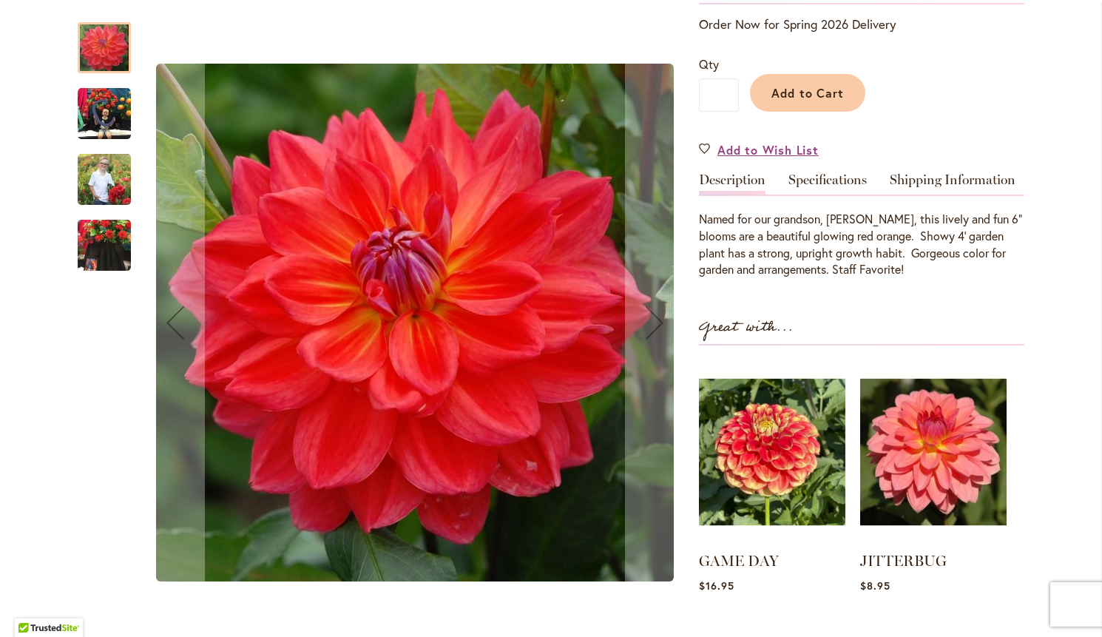
click at [101, 179] on img "COOPER BLAINE" at bounding box center [104, 179] width 53 height 67
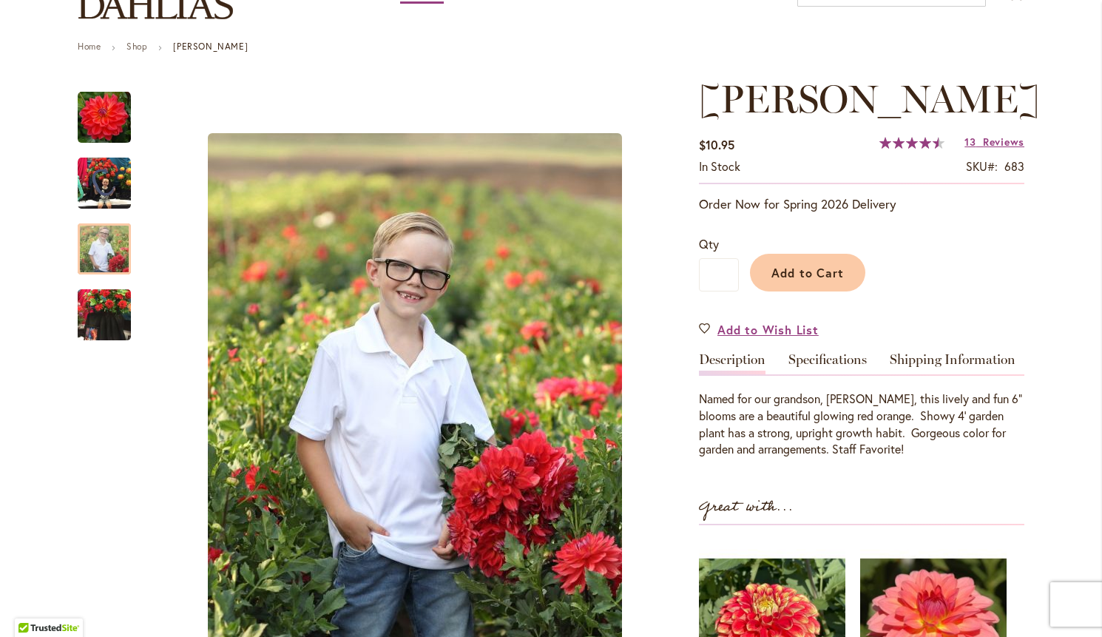
scroll to position [139, 0]
click at [823, 355] on link "Specifications" at bounding box center [827, 363] width 78 height 21
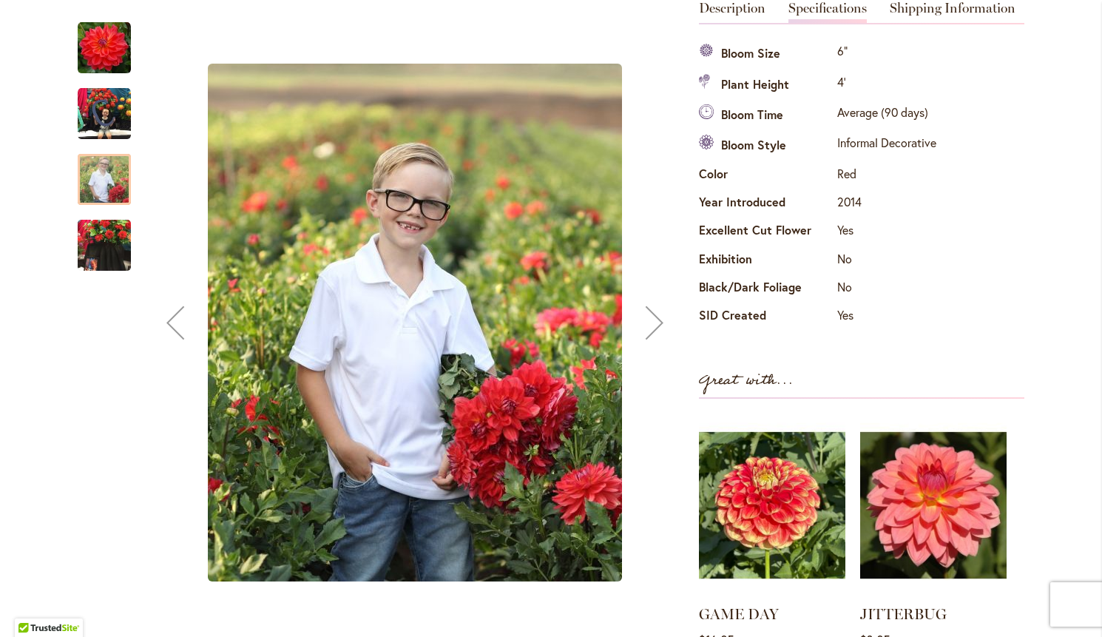
click at [102, 242] on img "COOPER BLAINE" at bounding box center [104, 245] width 53 height 71
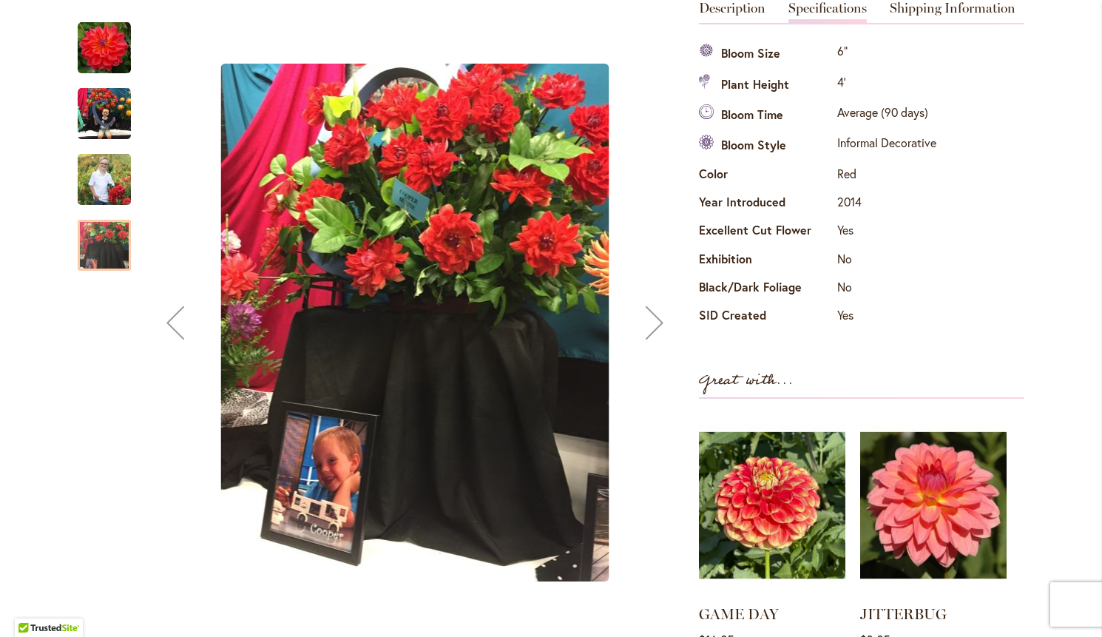
click at [115, 114] on img "COOPER BLAINE" at bounding box center [104, 113] width 53 height 53
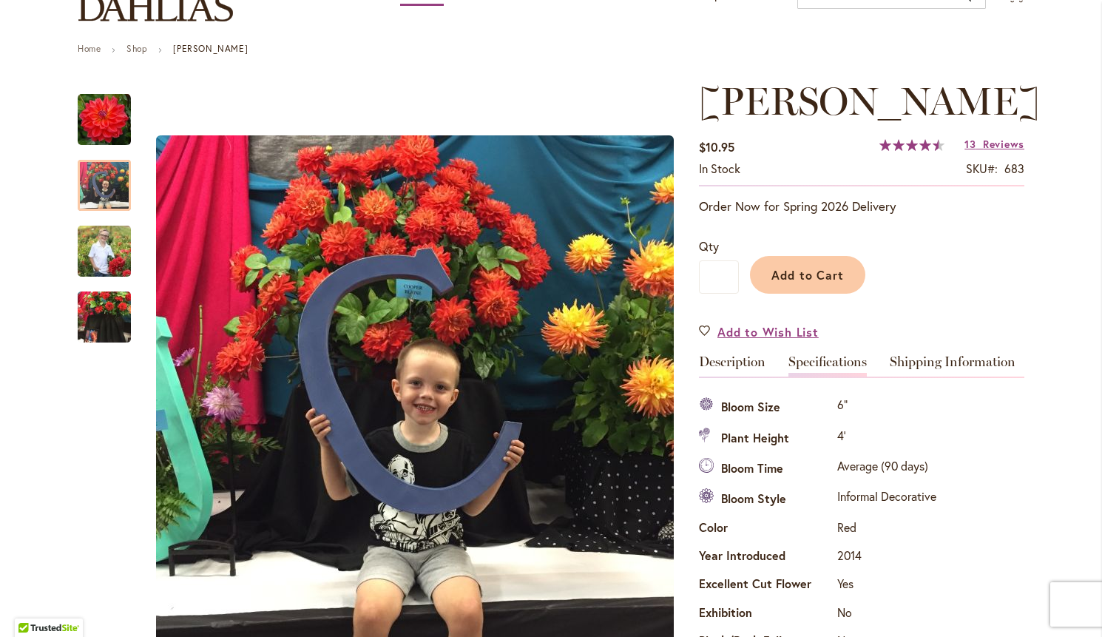
scroll to position [136, 0]
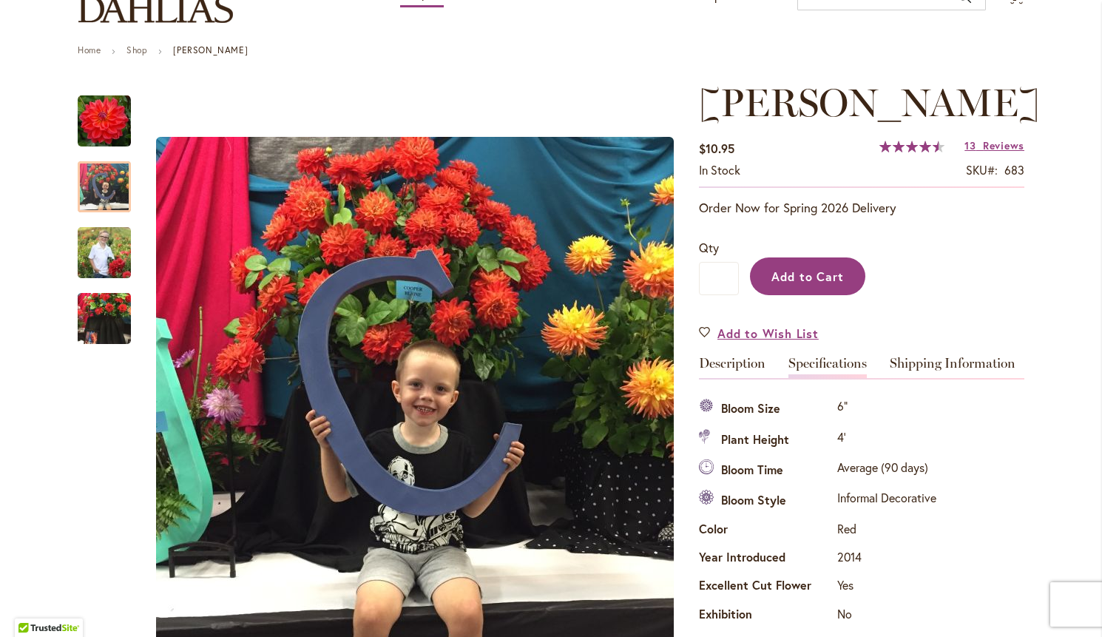
click at [821, 268] on span "Add to Cart" at bounding box center [807, 276] width 73 height 16
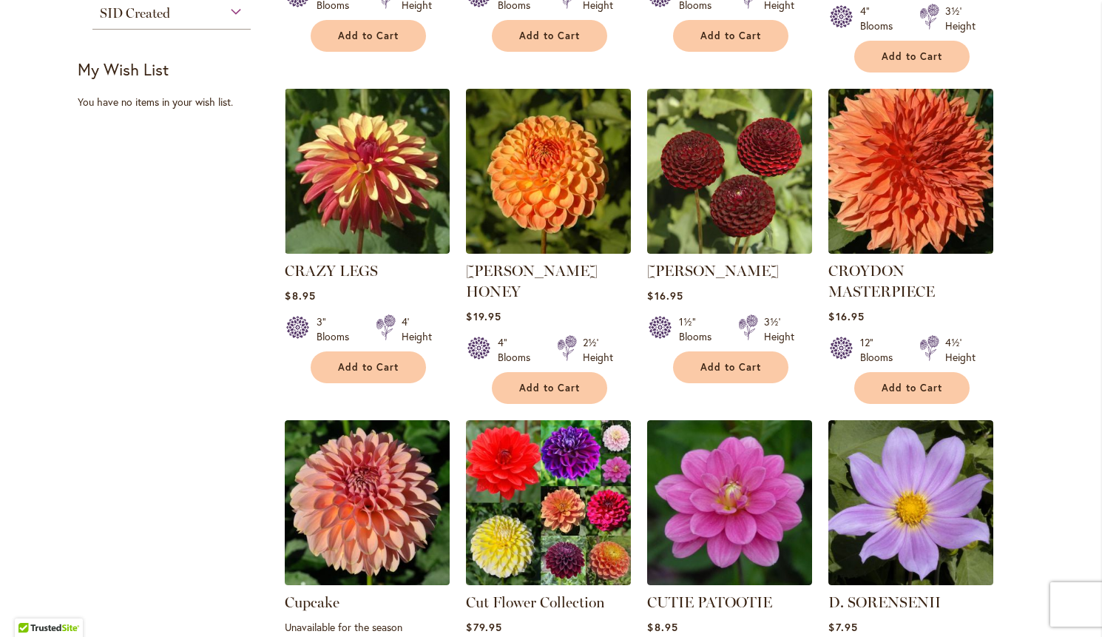
scroll to position [614, 0]
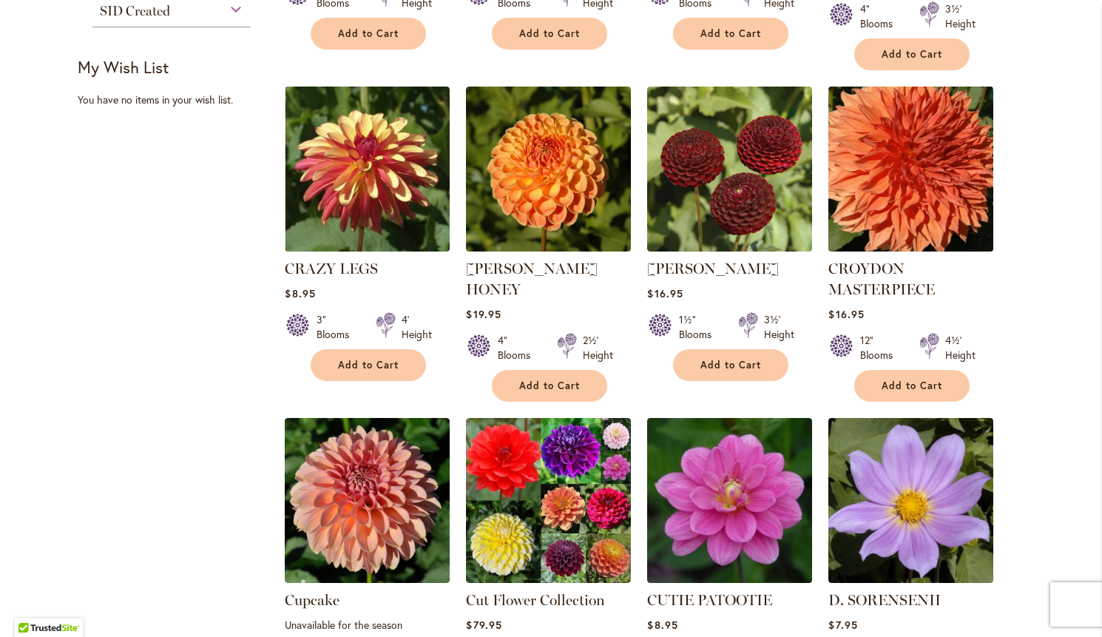
click at [941, 151] on img at bounding box center [911, 169] width 173 height 173
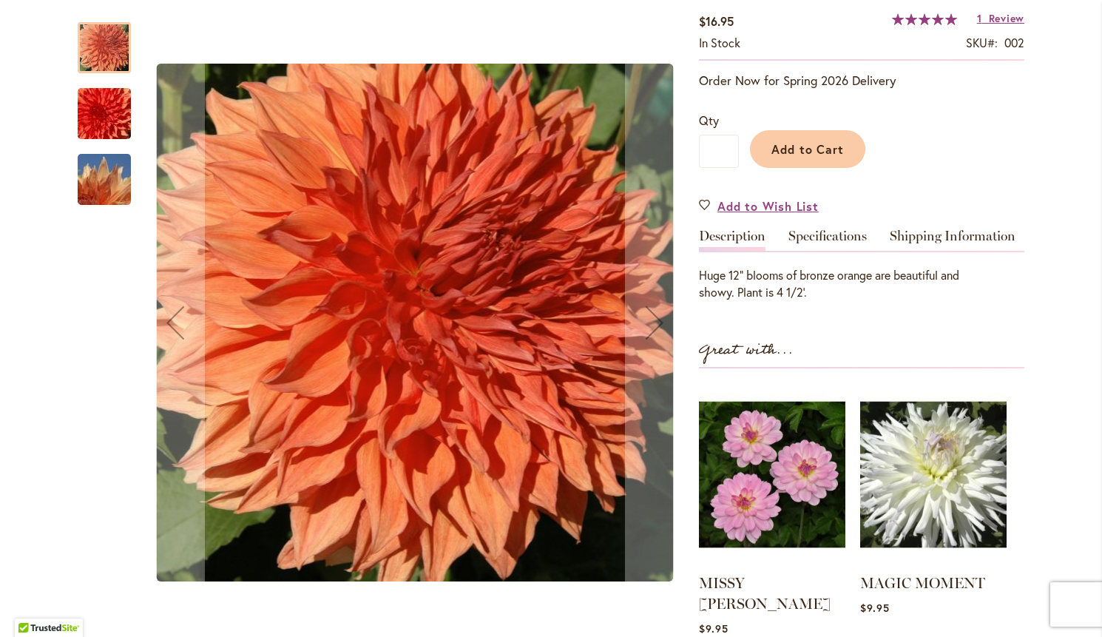
scroll to position [311, 0]
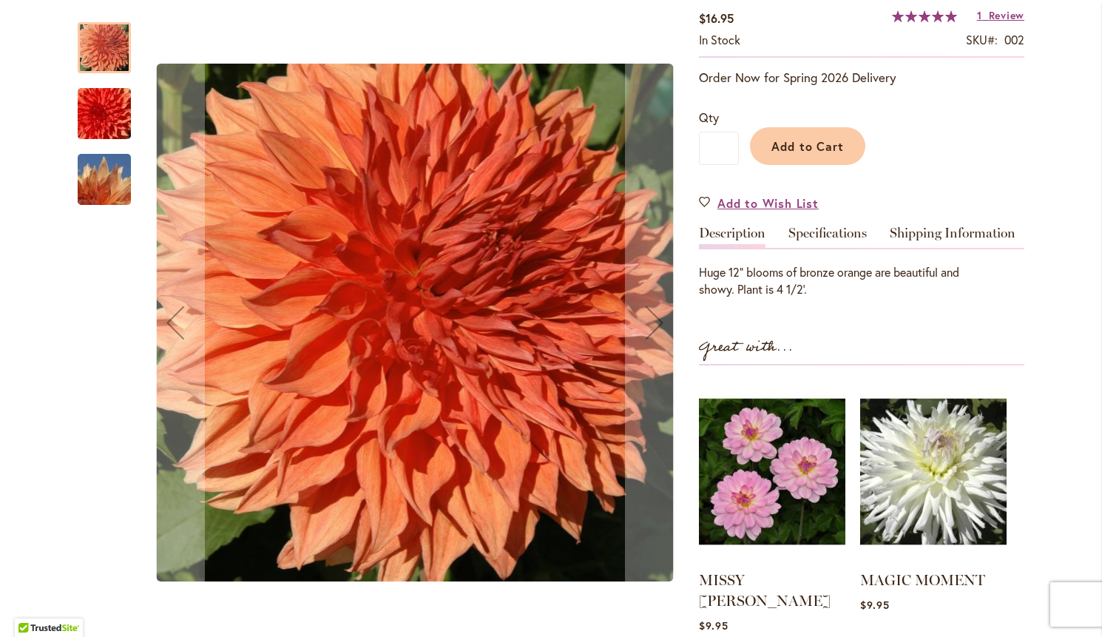
click at [94, 183] on img "CROYDON MASTERPIECE" at bounding box center [104, 179] width 106 height 71
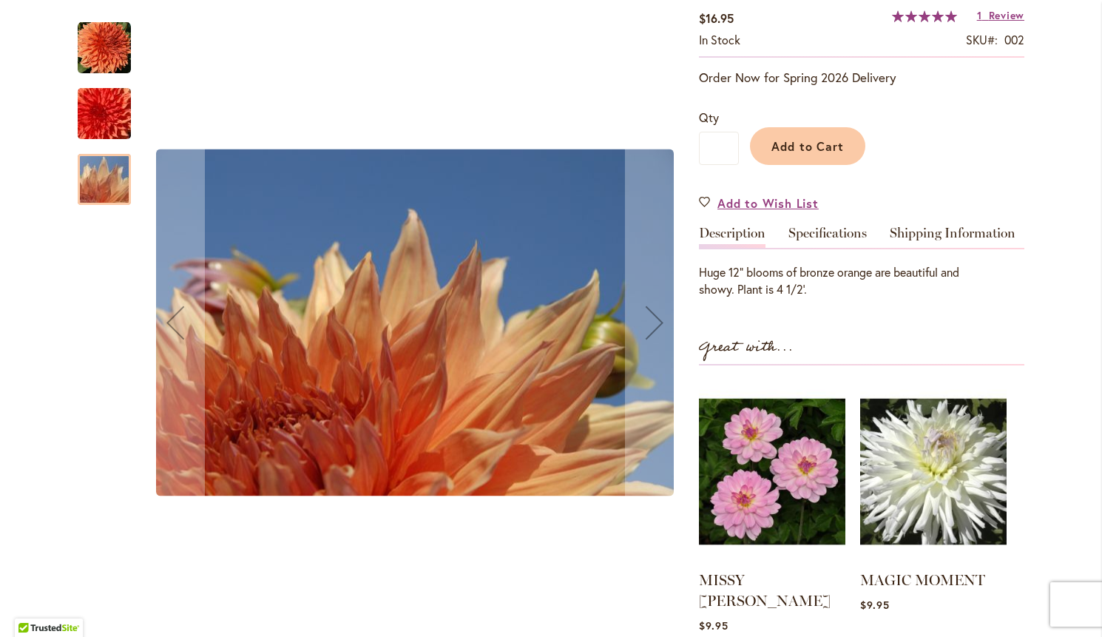
click at [98, 106] on img "CROYDON MASTERPIECE" at bounding box center [104, 113] width 106 height 71
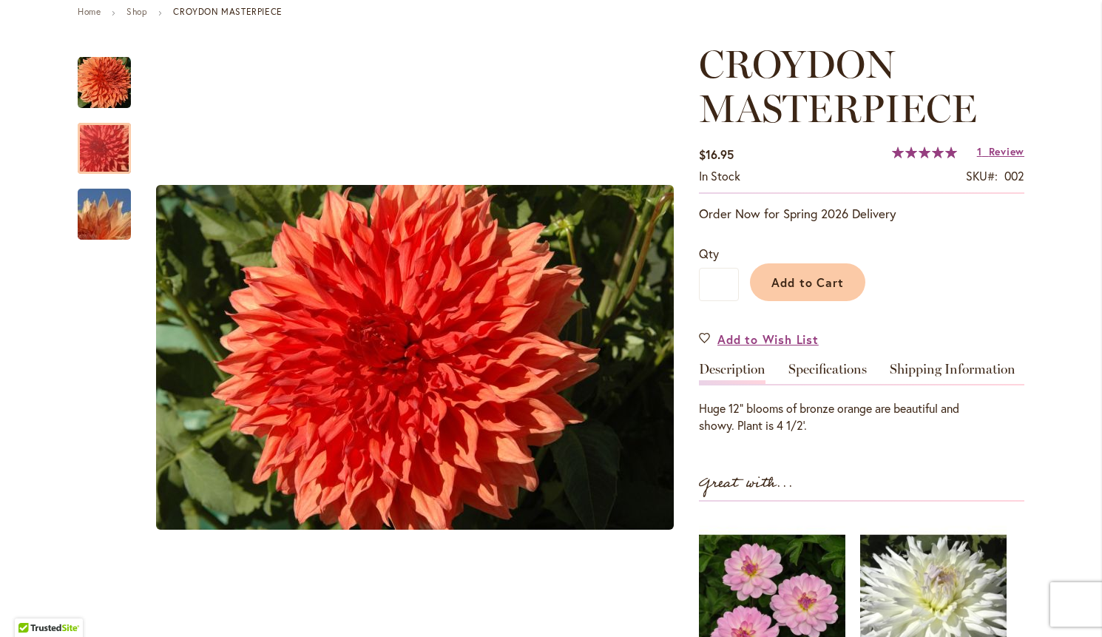
scroll to position [174, 0]
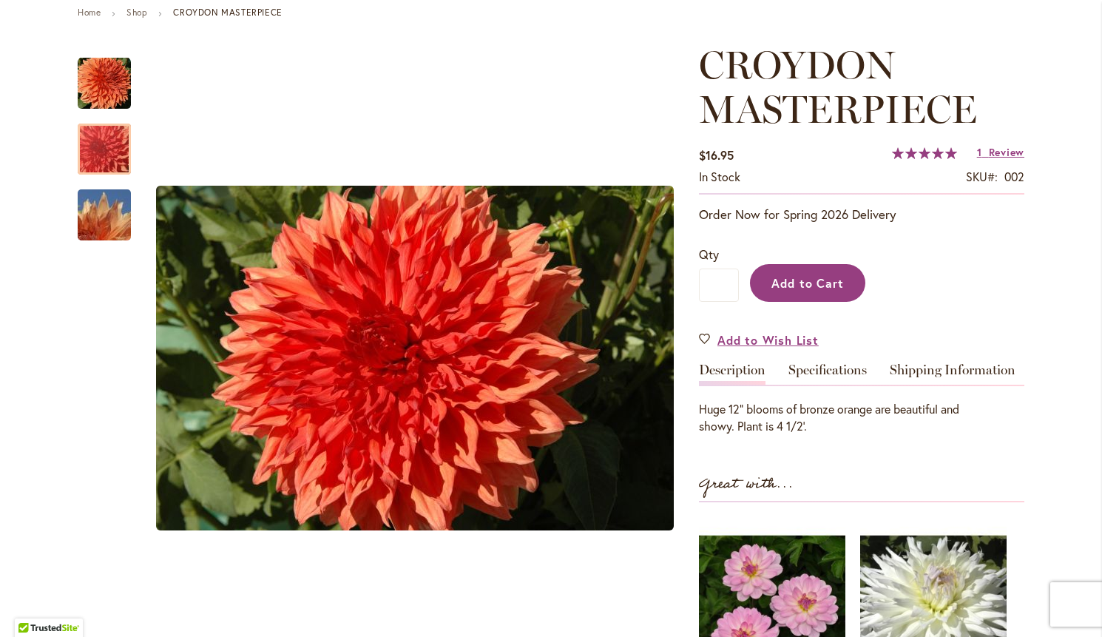
click at [820, 277] on span "Add to Cart" at bounding box center [807, 283] width 73 height 16
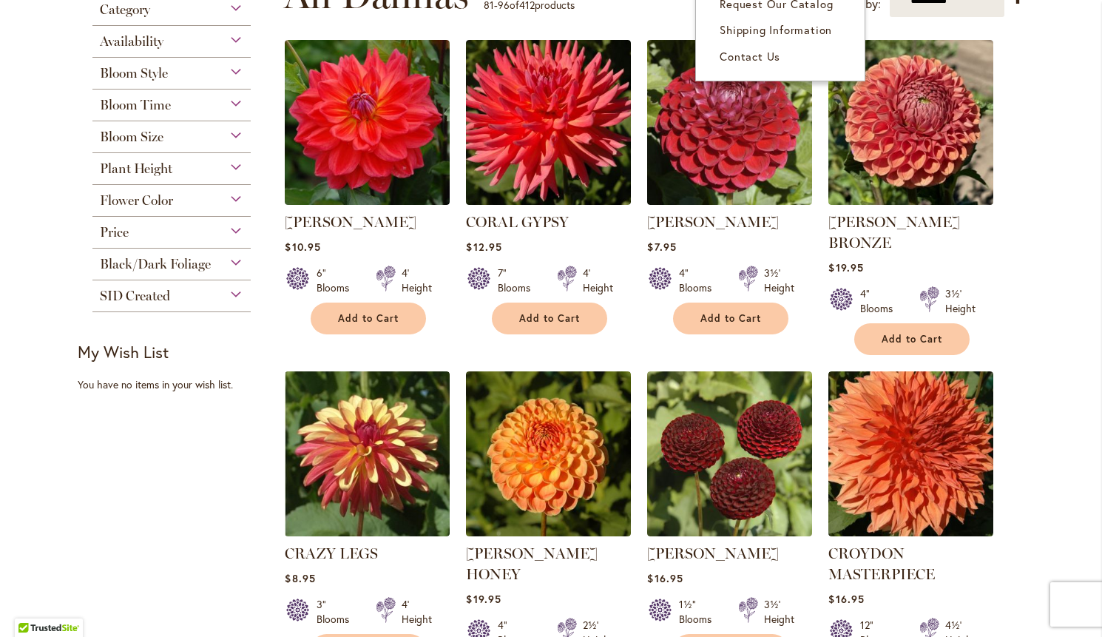
scroll to position [331, 0]
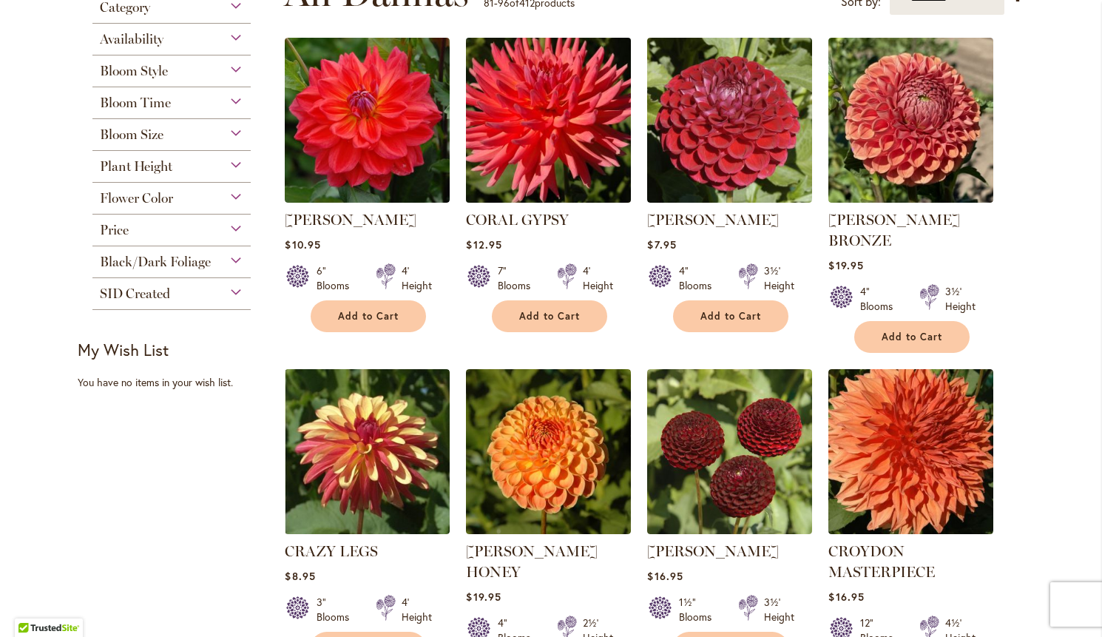
click at [532, 81] on img at bounding box center [548, 120] width 173 height 173
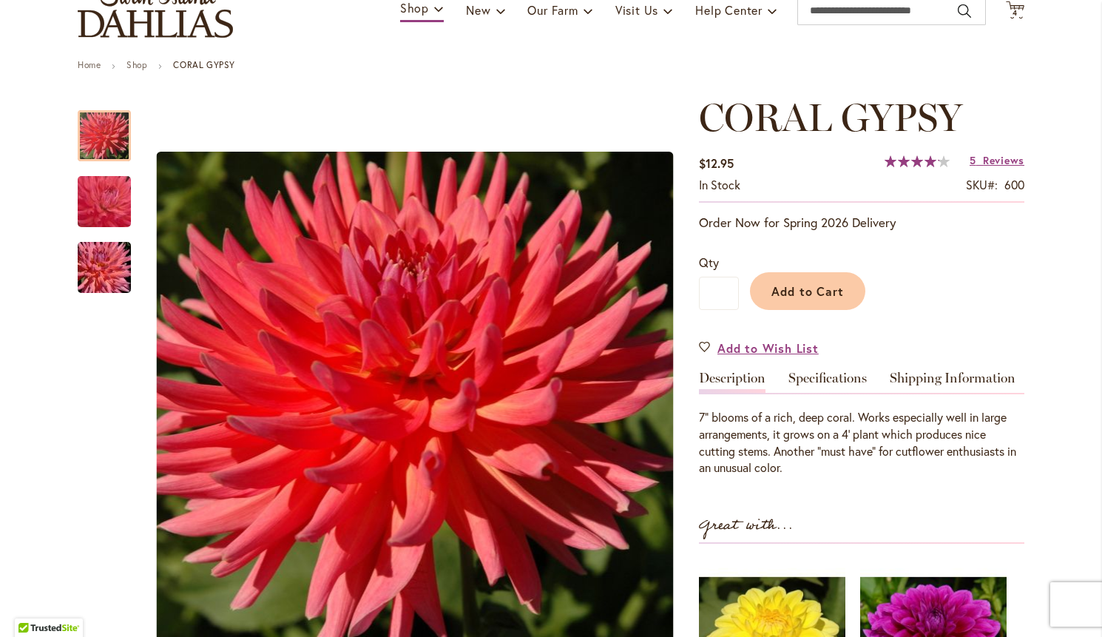
scroll to position [113, 0]
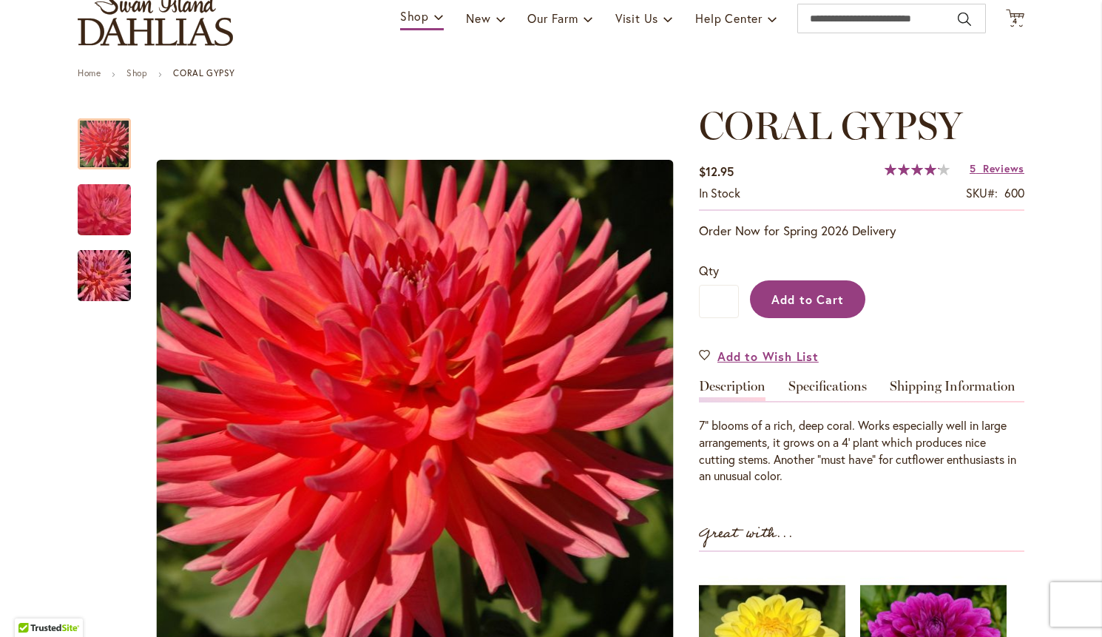
click at [835, 307] on button "Add to Cart" at bounding box center [807, 299] width 115 height 38
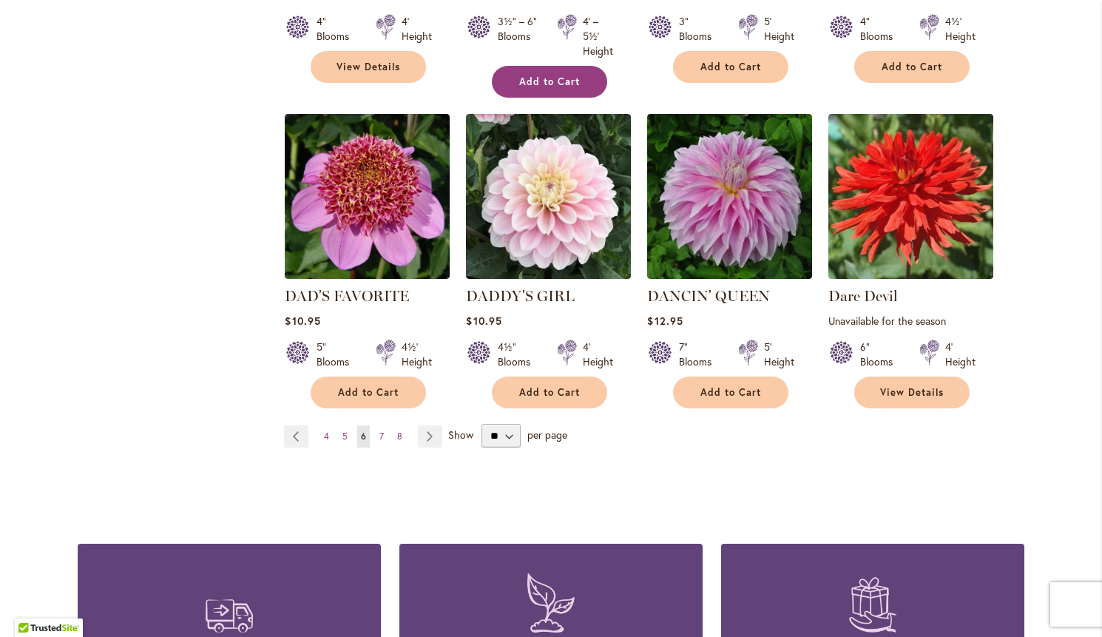
scroll to position [1245, 0]
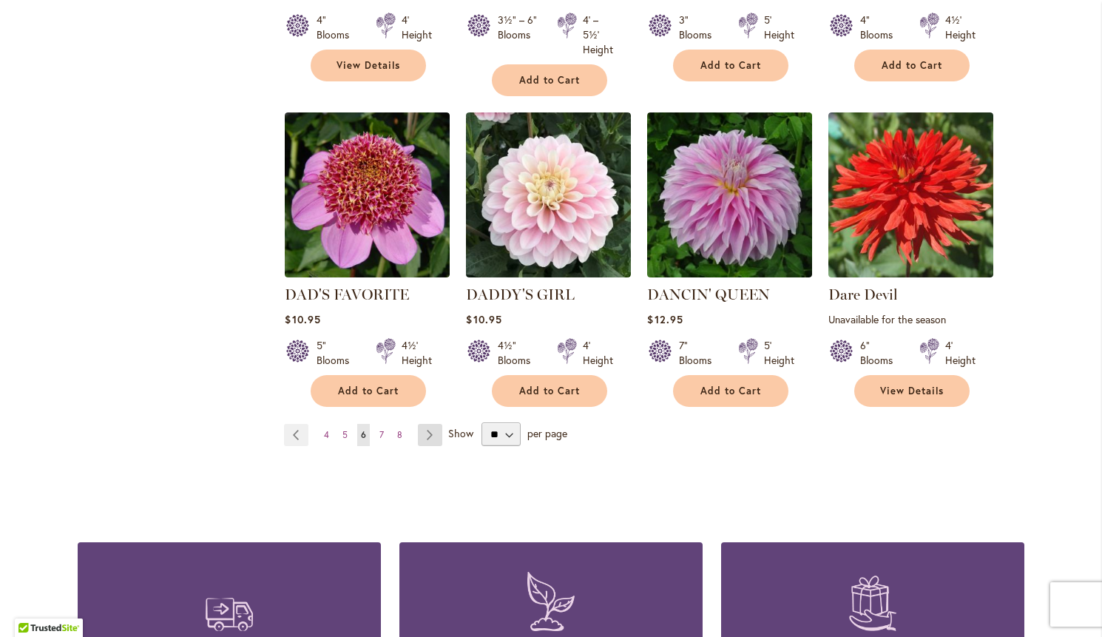
click at [433, 424] on link "Page Next" at bounding box center [430, 435] width 24 height 22
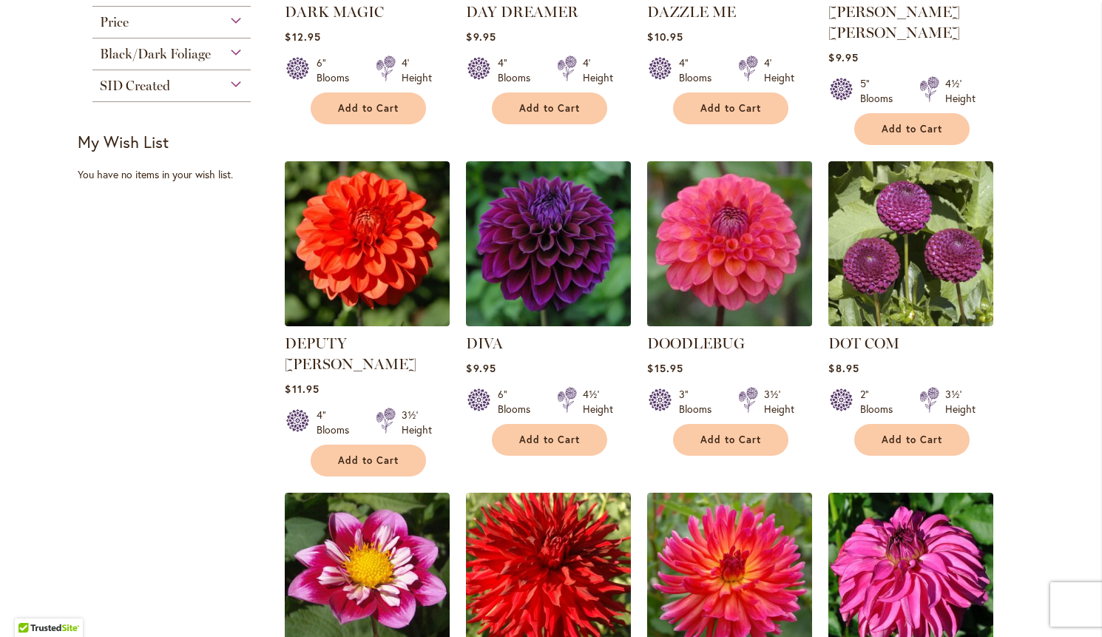
scroll to position [541, 0]
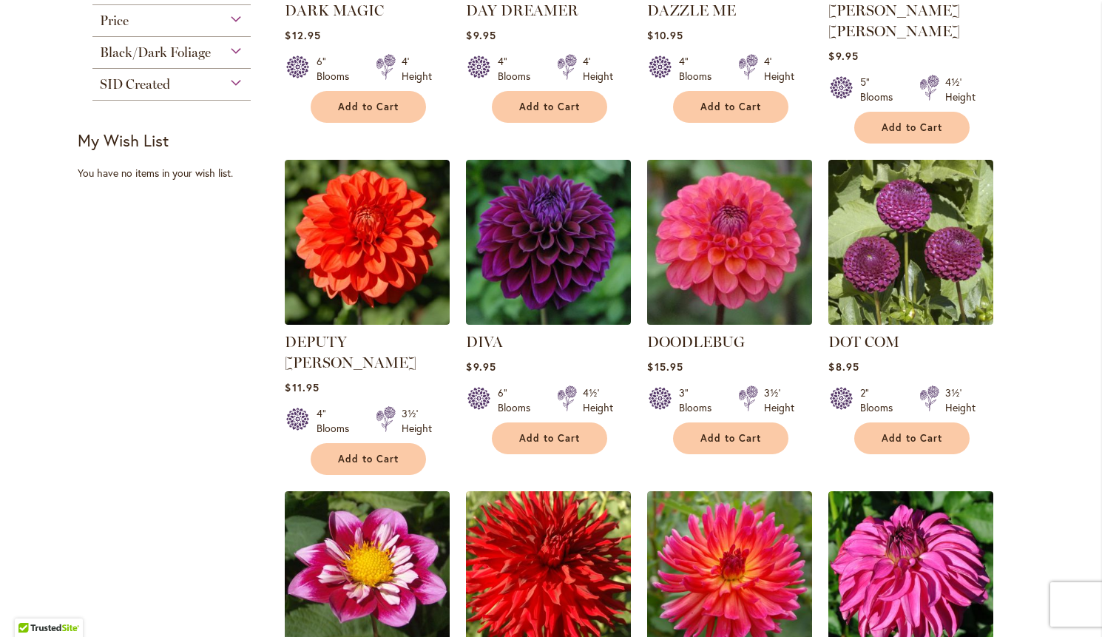
click at [751, 237] on img at bounding box center [729, 242] width 173 height 173
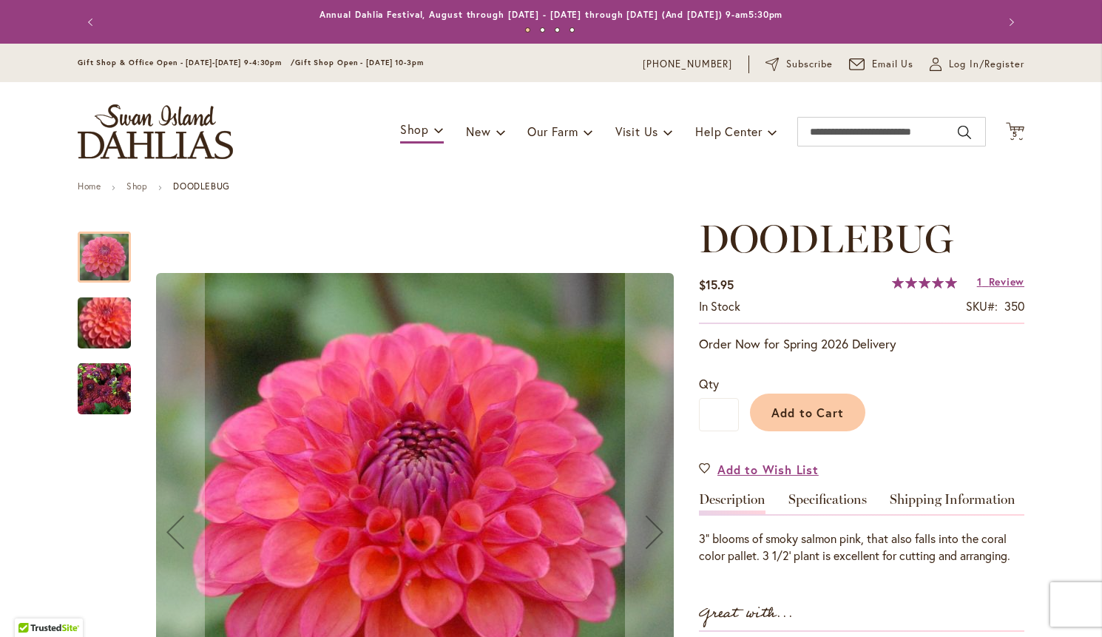
click at [99, 385] on img "DOODLEBUG" at bounding box center [104, 388] width 53 height 53
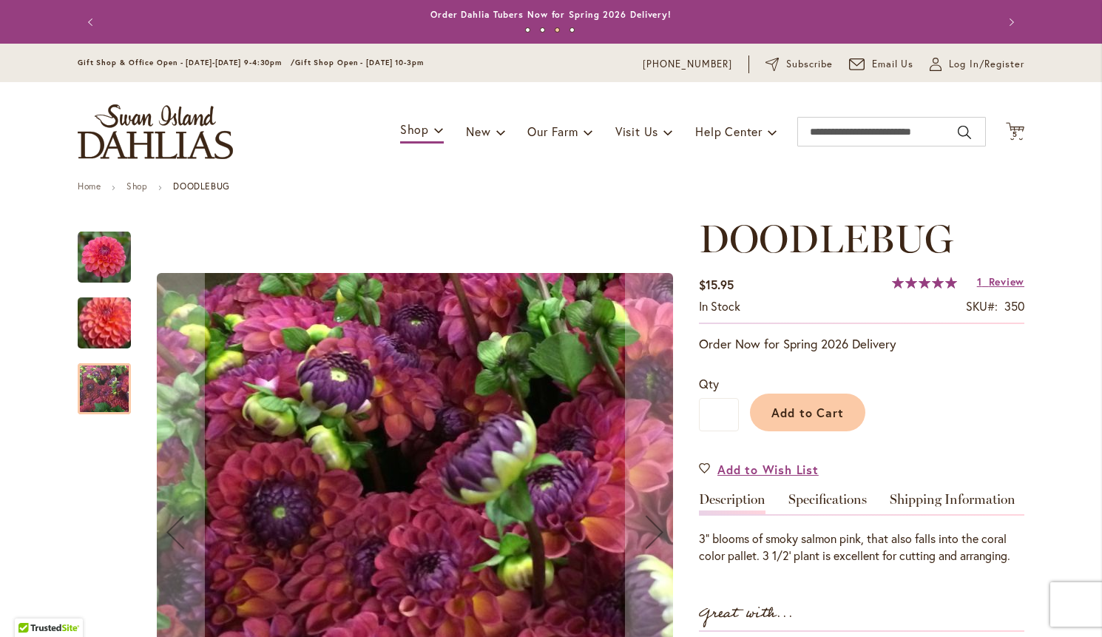
click at [98, 327] on img "DOODLEBUG" at bounding box center [104, 322] width 106 height 91
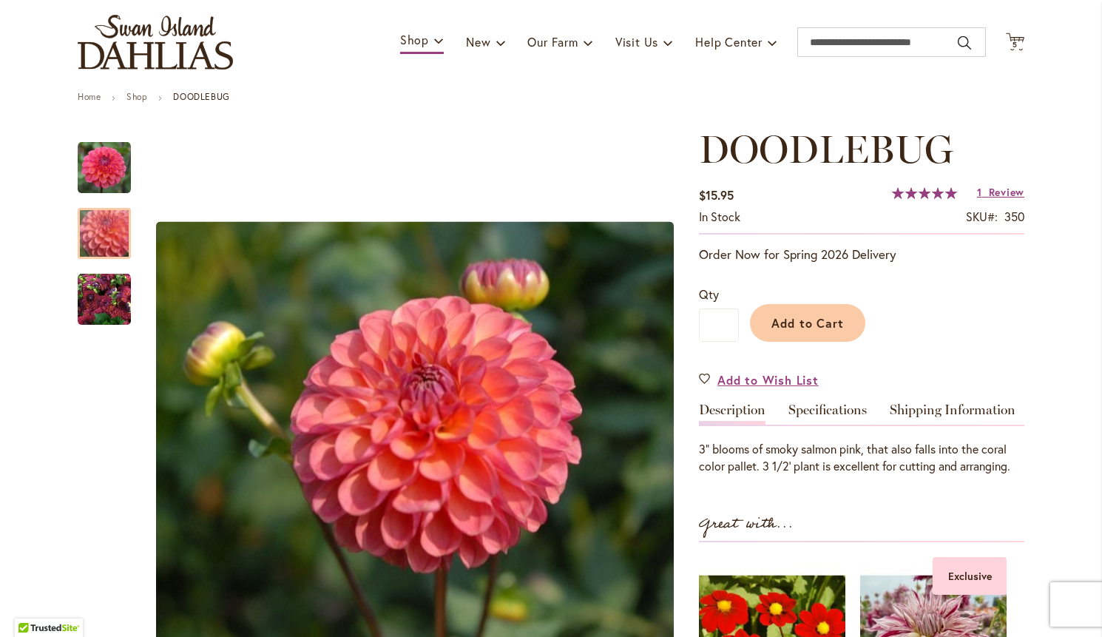
scroll to position [91, 0]
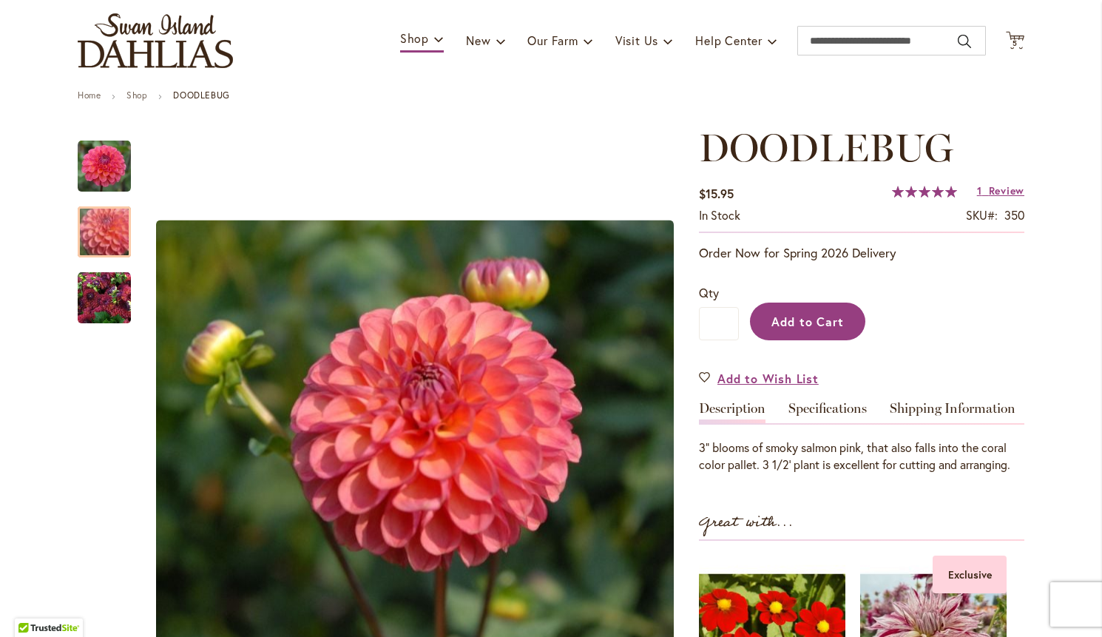
click at [818, 326] on span "Add to Cart" at bounding box center [807, 322] width 73 height 16
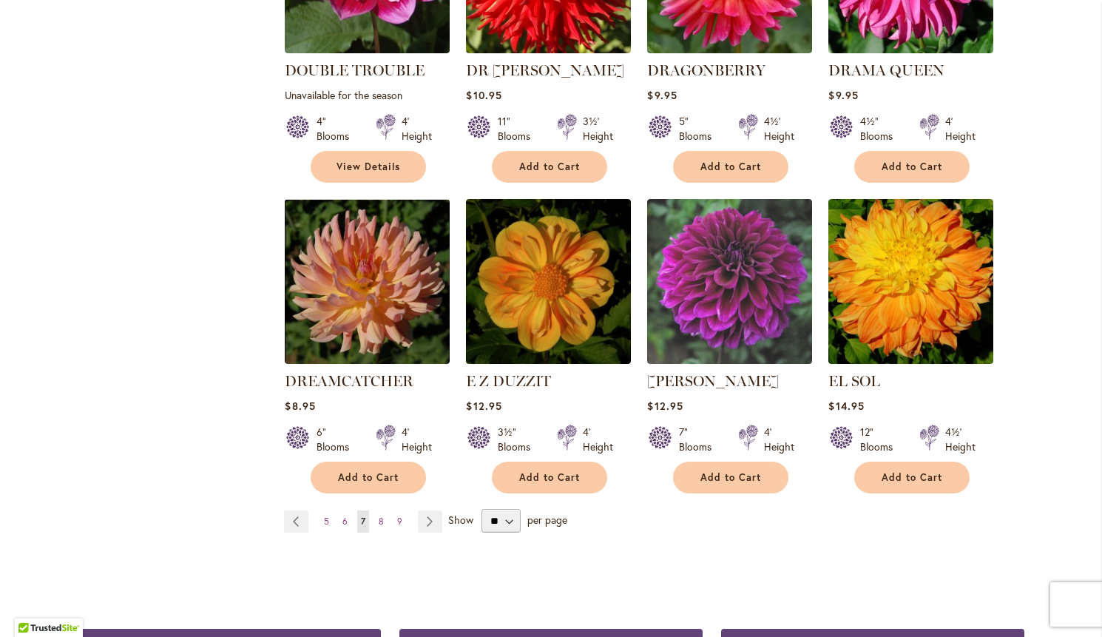
scroll to position [1147, 0]
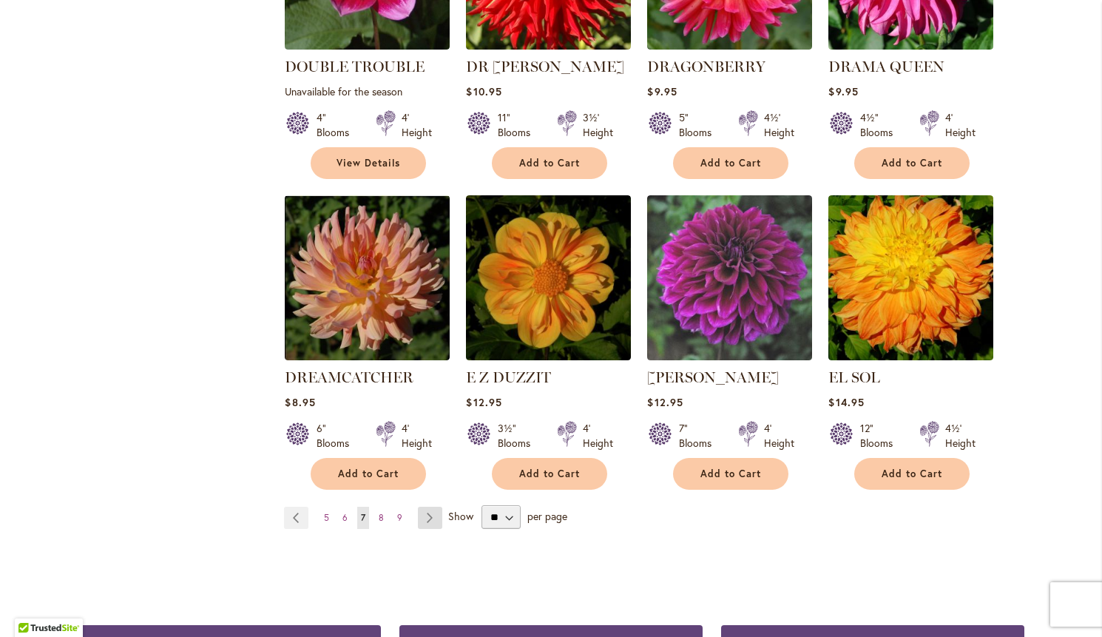
click at [429, 507] on link "Page Next" at bounding box center [430, 518] width 24 height 22
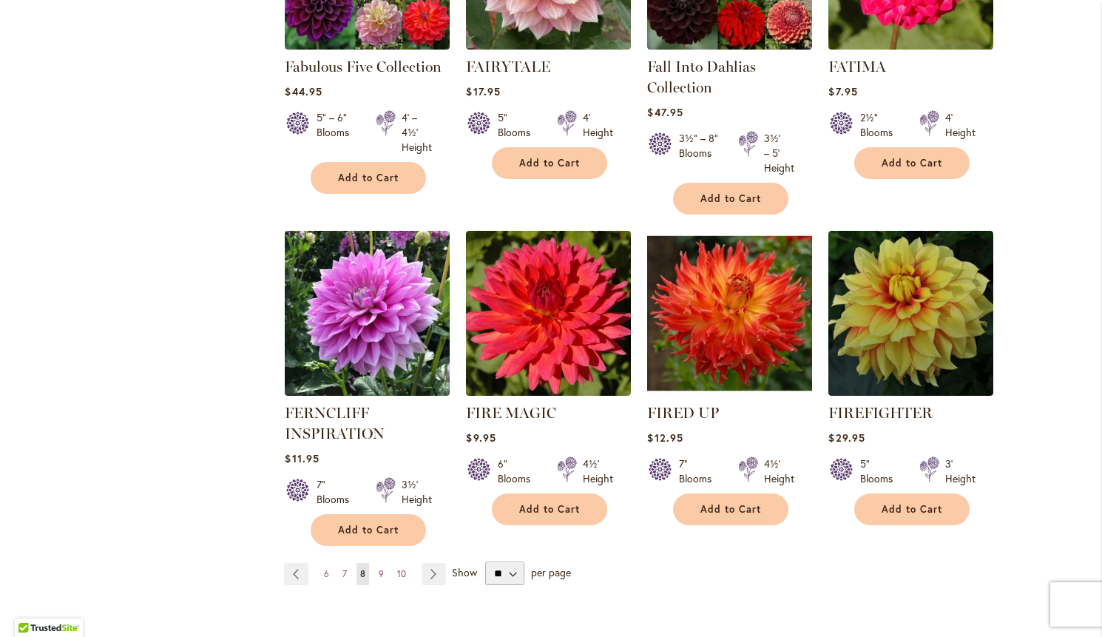
scroll to position [1107, 0]
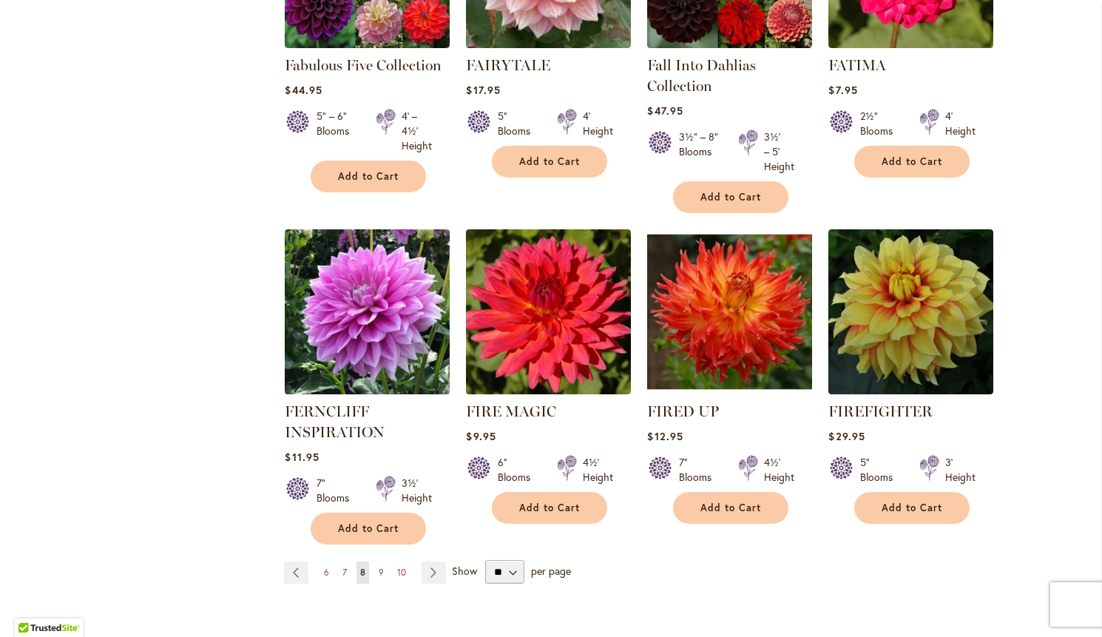
click at [373, 323] on img at bounding box center [367, 312] width 173 height 173
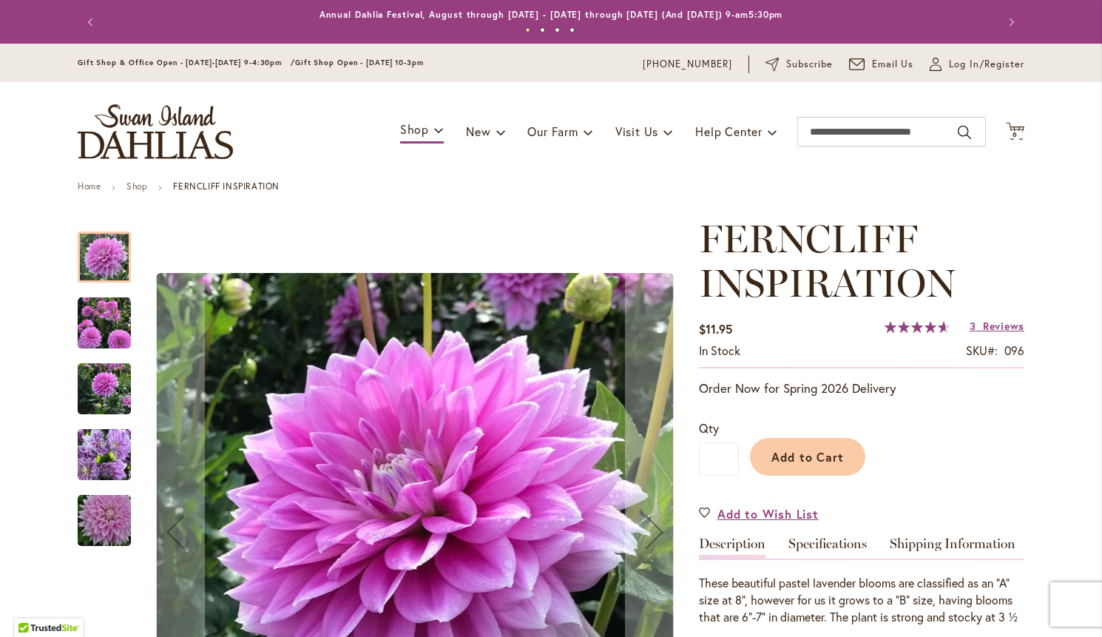
click at [104, 455] on img "Ferncliff Inspiration" at bounding box center [104, 454] width 53 height 71
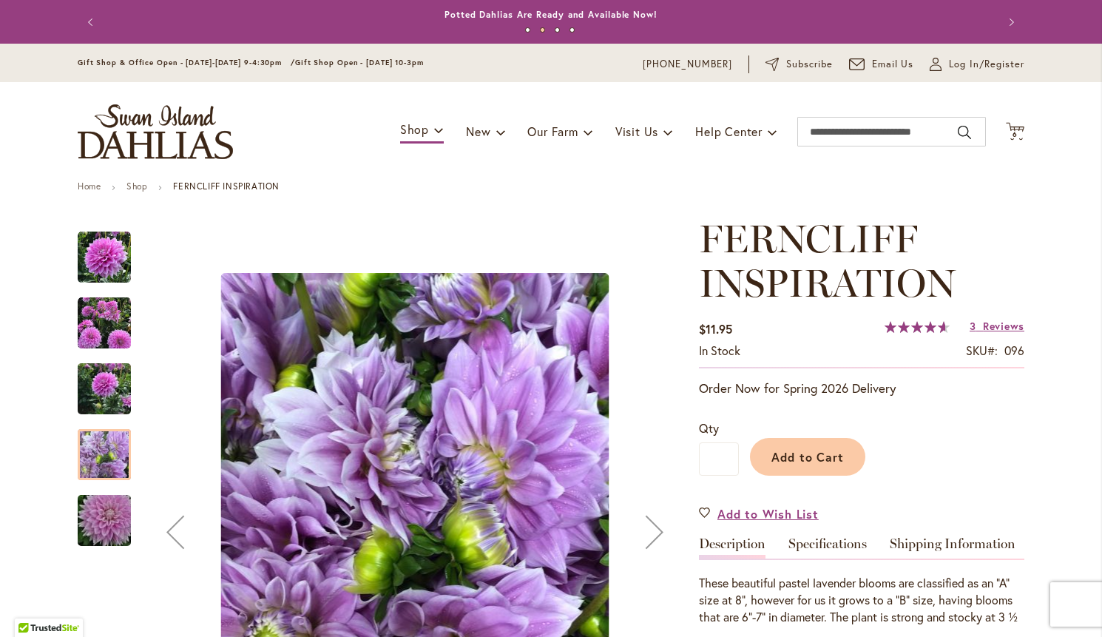
click at [104, 398] on img "Ferncliff Inspiration" at bounding box center [104, 388] width 53 height 71
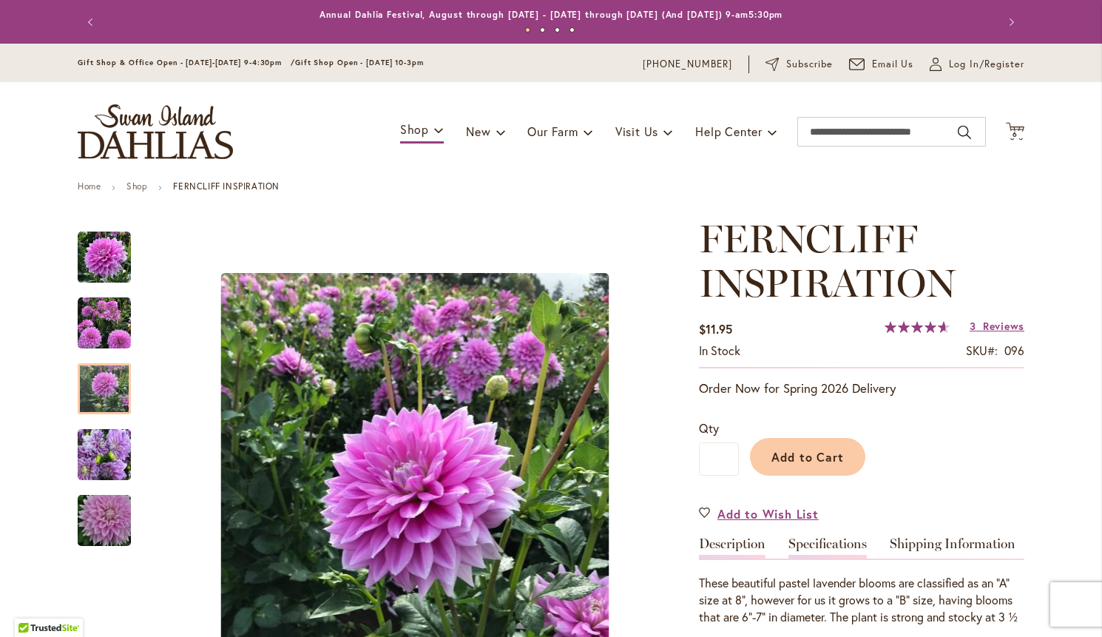
click at [857, 547] on link "Specifications" at bounding box center [827, 547] width 78 height 21
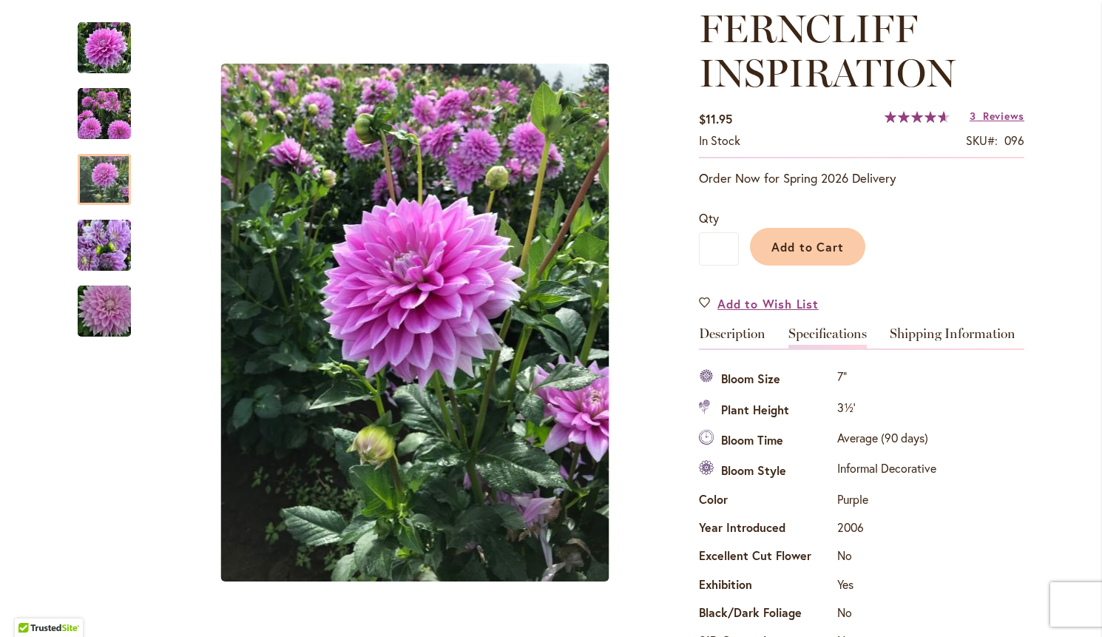
scroll to position [208, 0]
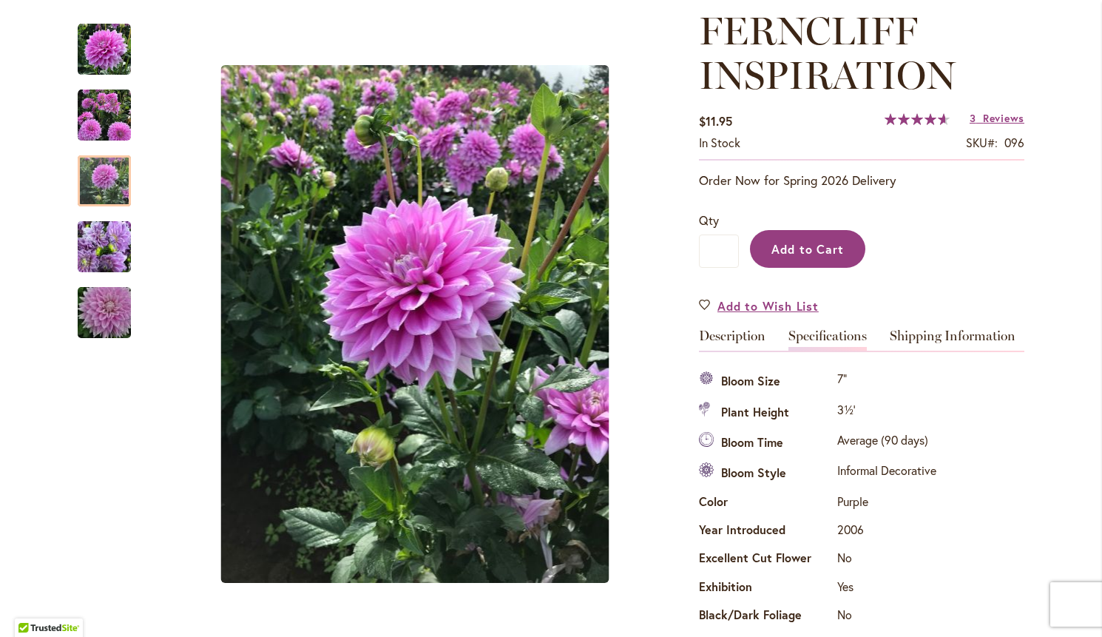
click at [843, 250] on span "Add to Cart" at bounding box center [807, 249] width 73 height 16
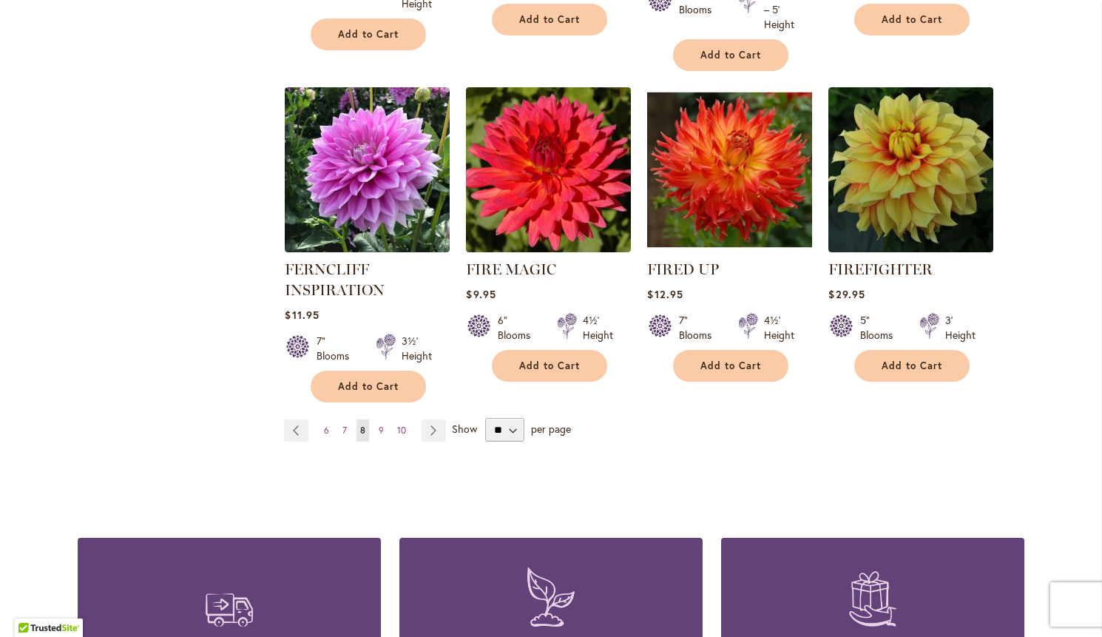
scroll to position [1252, 0]
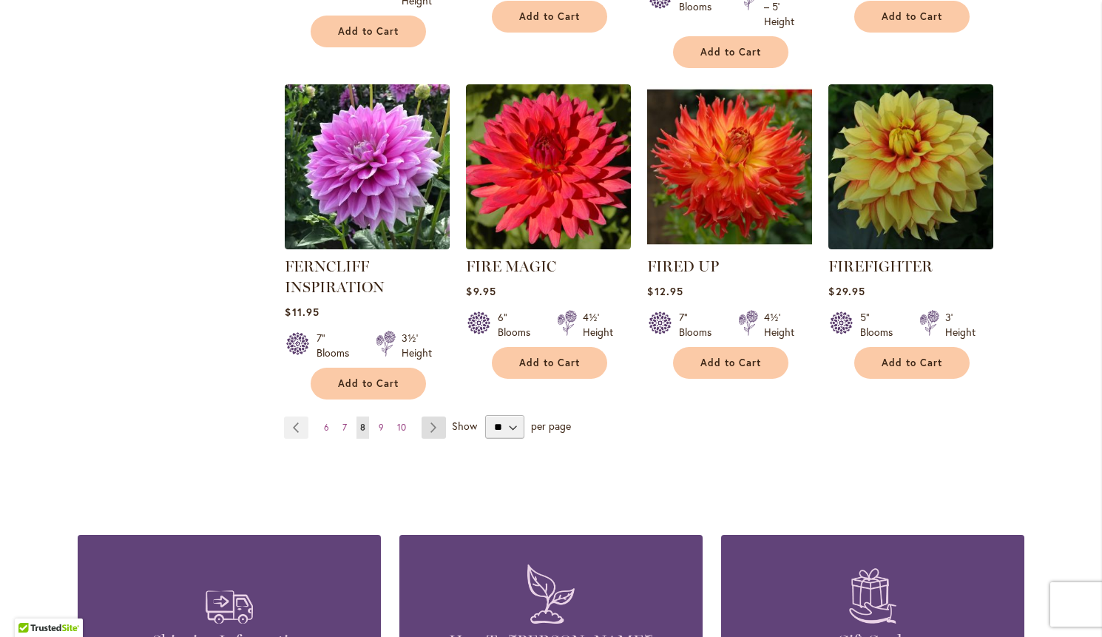
click at [430, 427] on link "Page Next" at bounding box center [434, 427] width 24 height 22
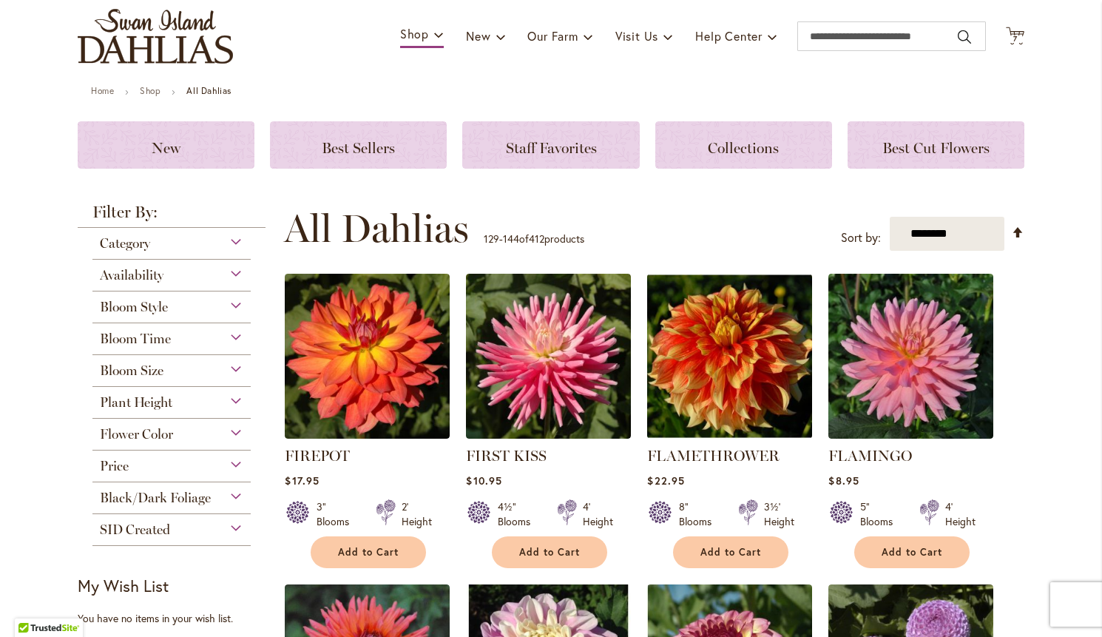
scroll to position [118, 0]
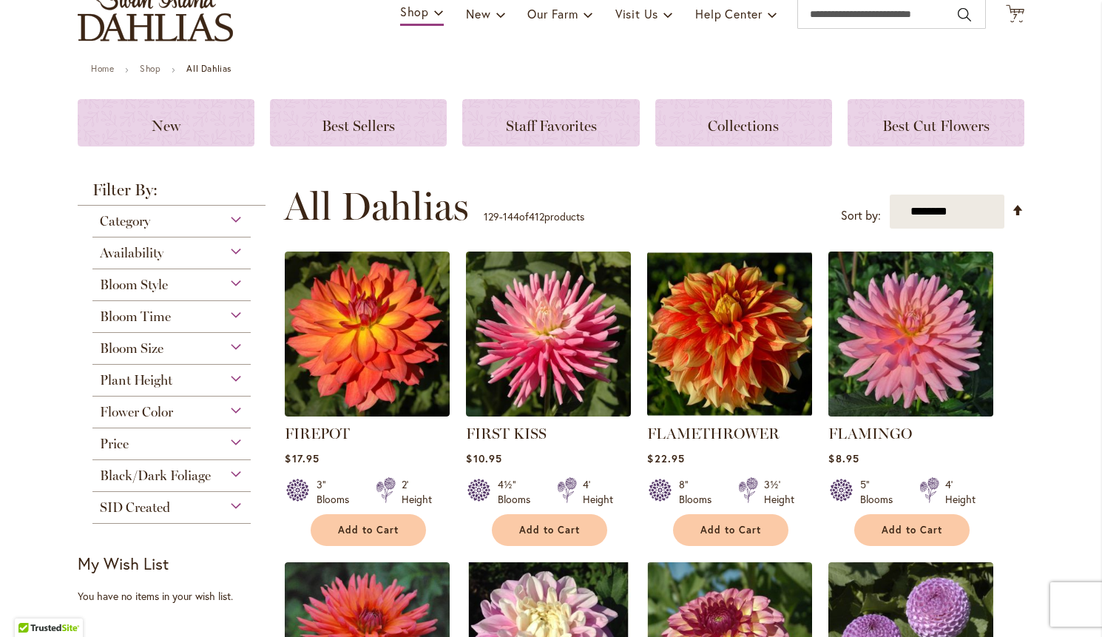
click at [927, 342] on img at bounding box center [911, 334] width 173 height 173
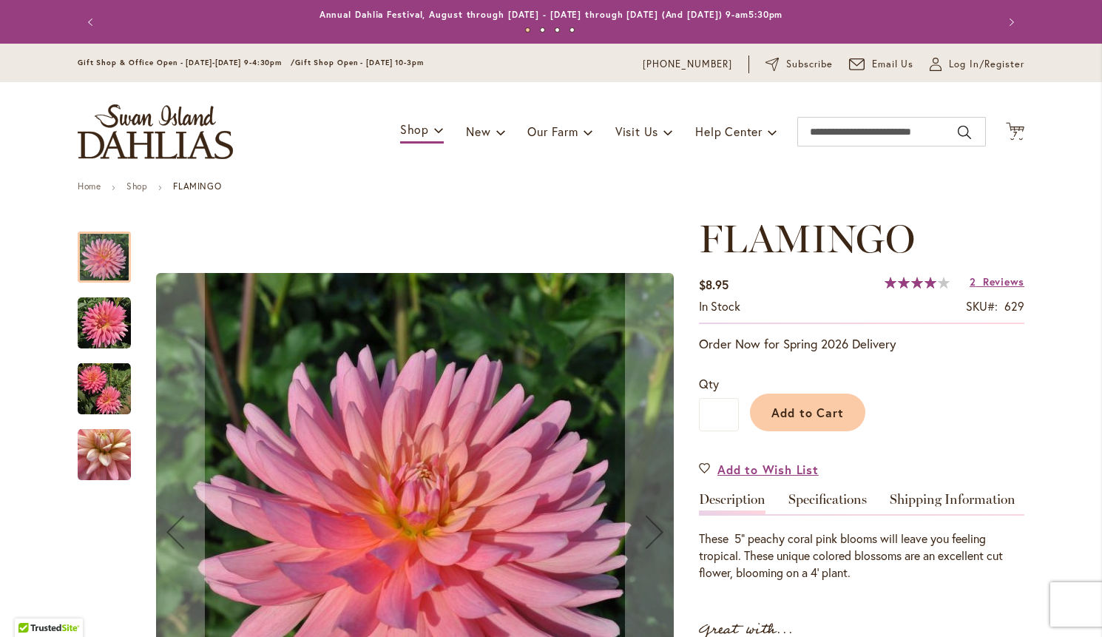
click at [118, 461] on img "FLAMINGO" at bounding box center [104, 454] width 53 height 53
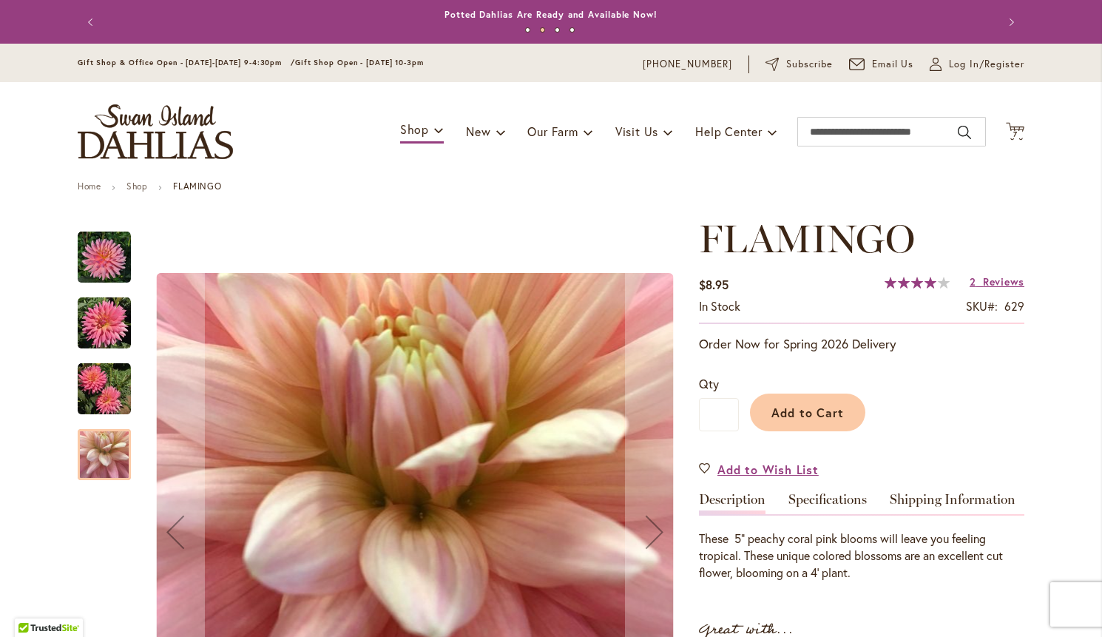
click at [106, 393] on img "FLAMINGO" at bounding box center [104, 388] width 53 height 53
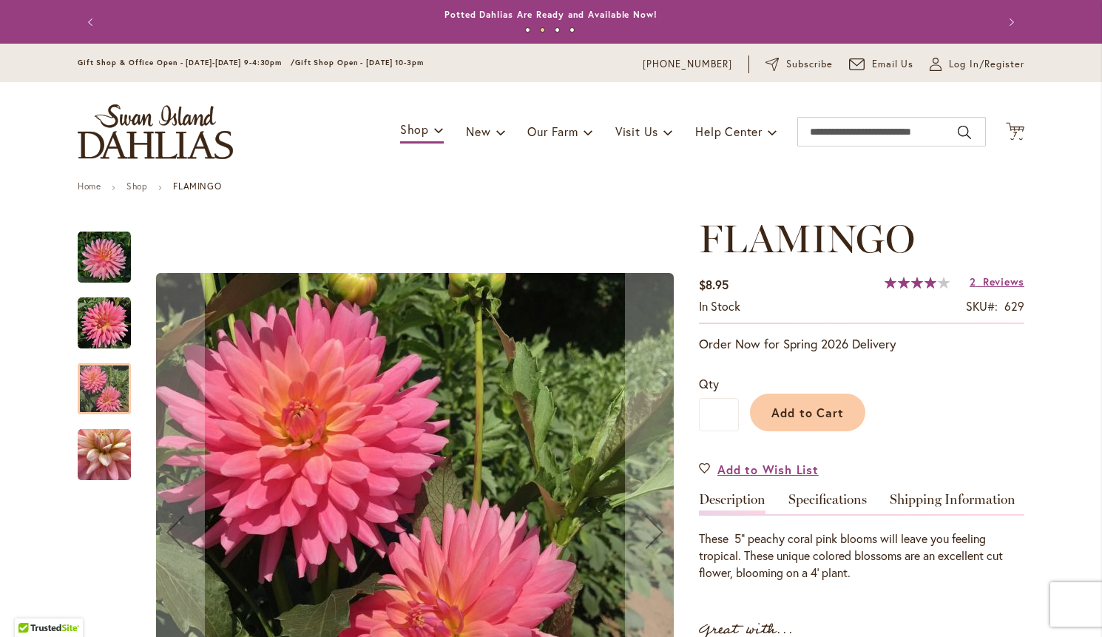
click at [106, 320] on img "FLAMINGO" at bounding box center [104, 323] width 53 height 53
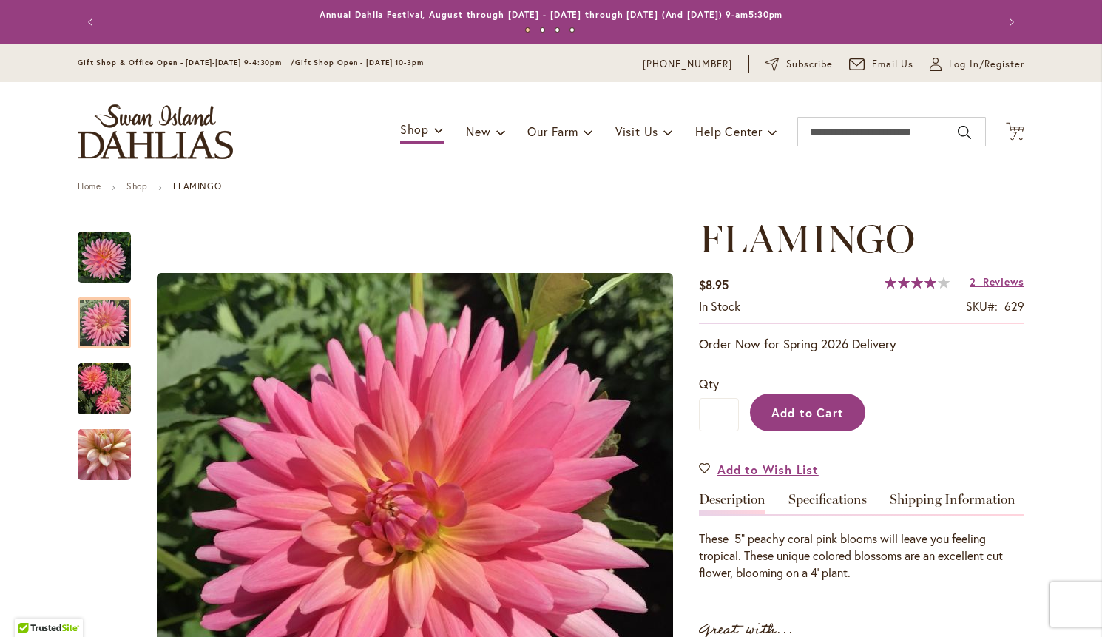
click at [833, 422] on button "Add to Cart" at bounding box center [807, 412] width 115 height 38
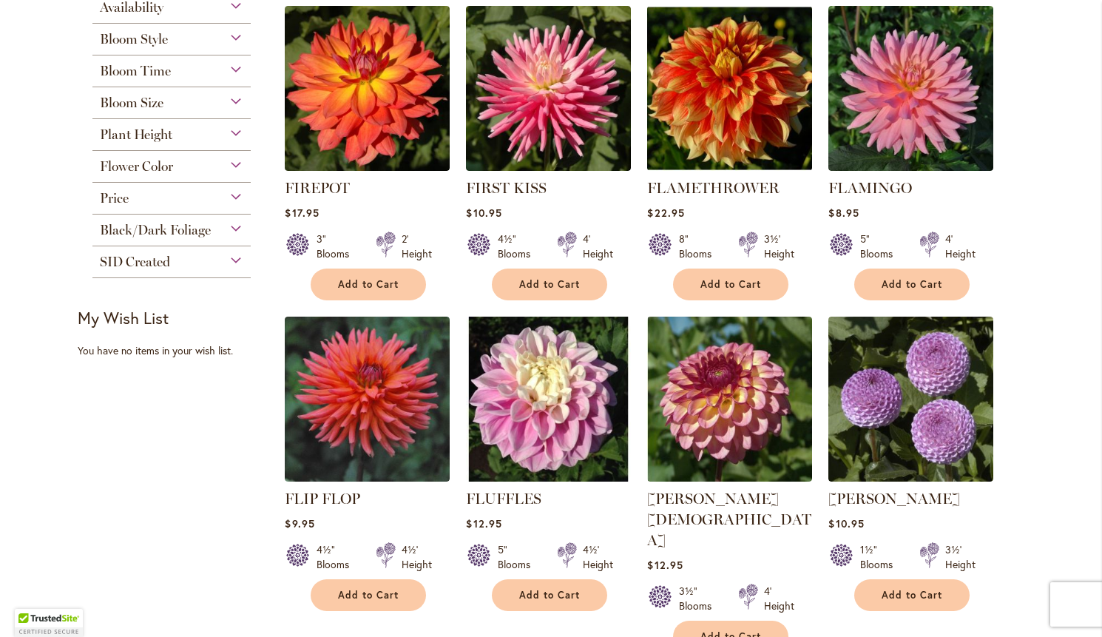
scroll to position [370, 0]
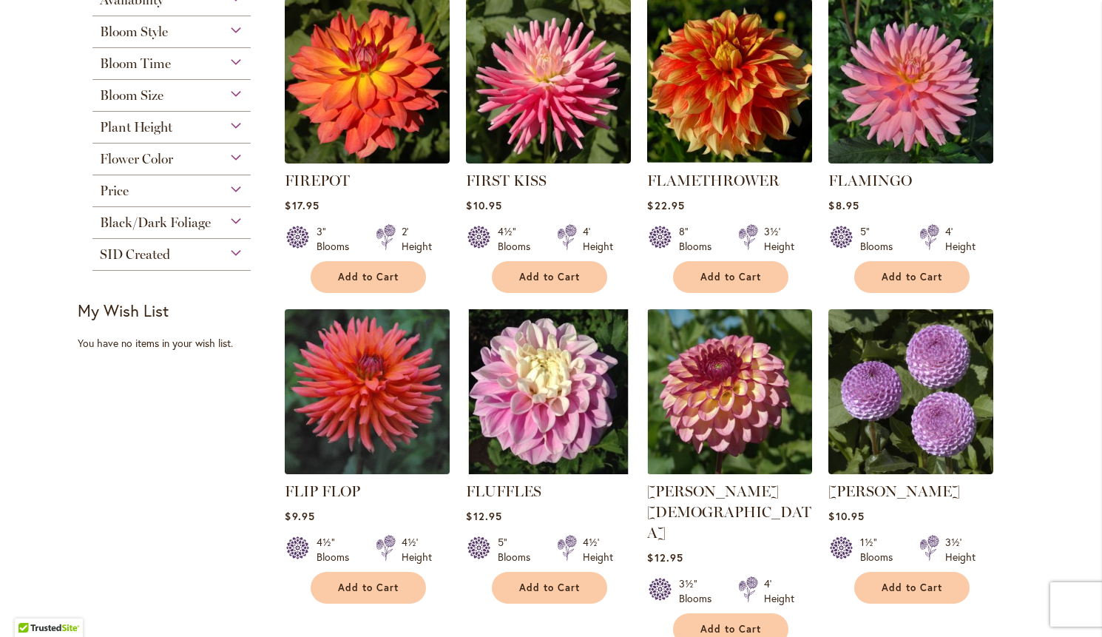
click at [374, 374] on img at bounding box center [367, 391] width 173 height 173
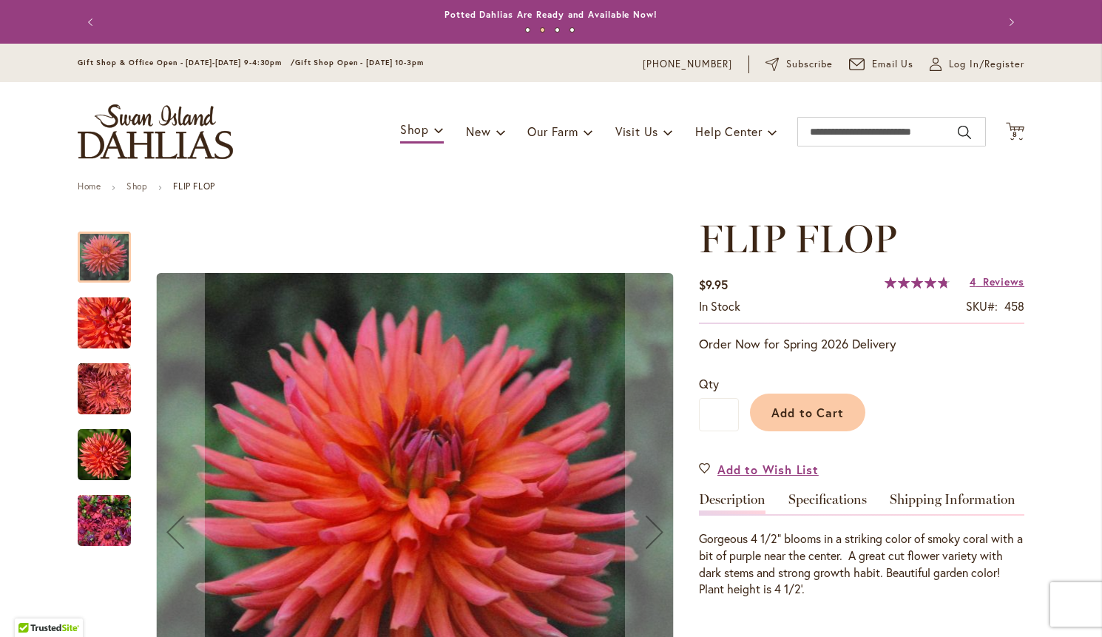
click at [96, 513] on img "FLIP FLOP" at bounding box center [104, 520] width 53 height 71
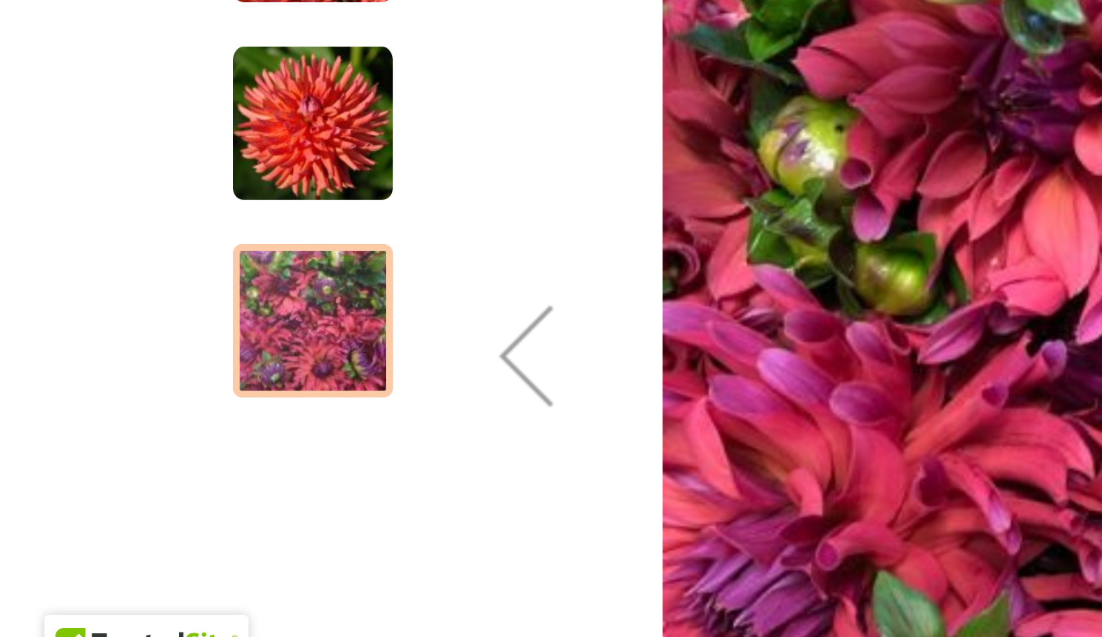
click at [107, 428] on img "FLIP FLOP" at bounding box center [104, 454] width 53 height 53
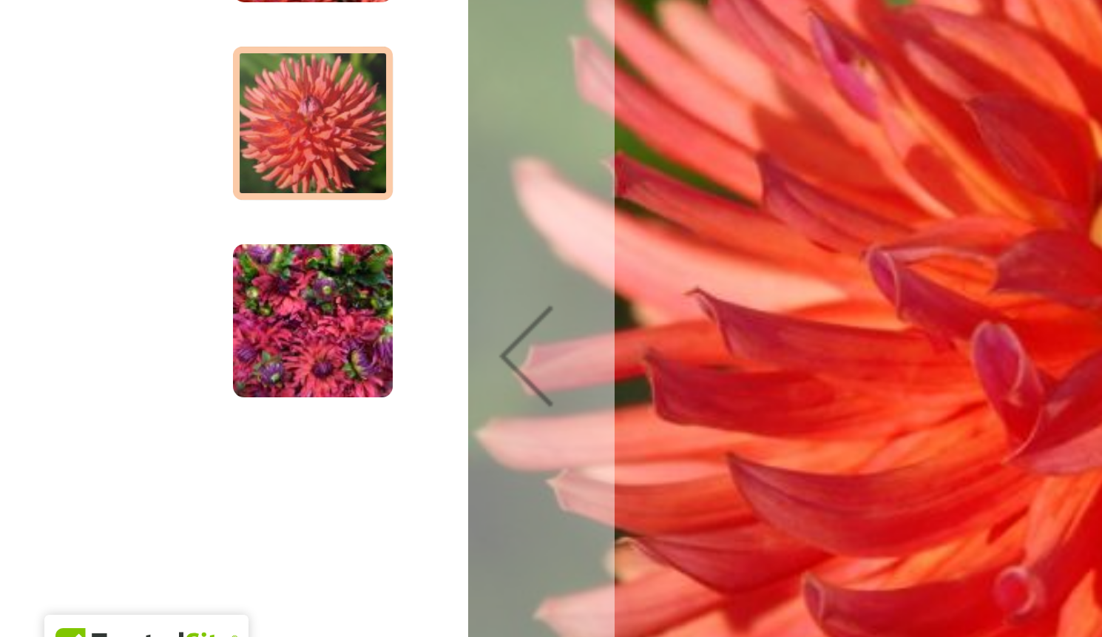
click at [171, 502] on div "Previous" at bounding box center [175, 531] width 59 height 59
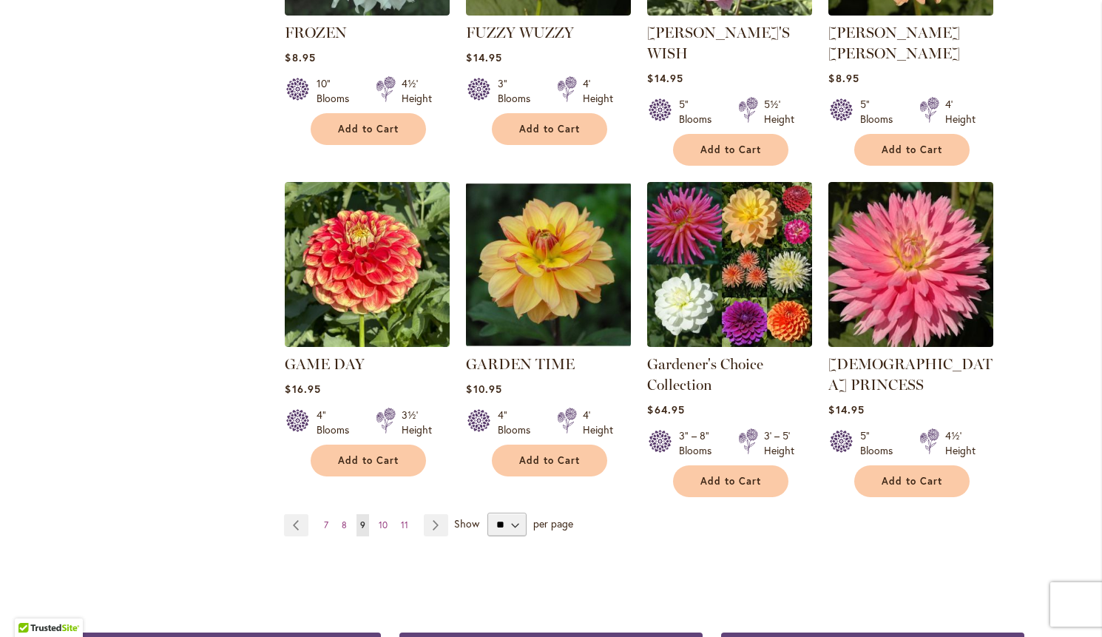
scroll to position [1185, 0]
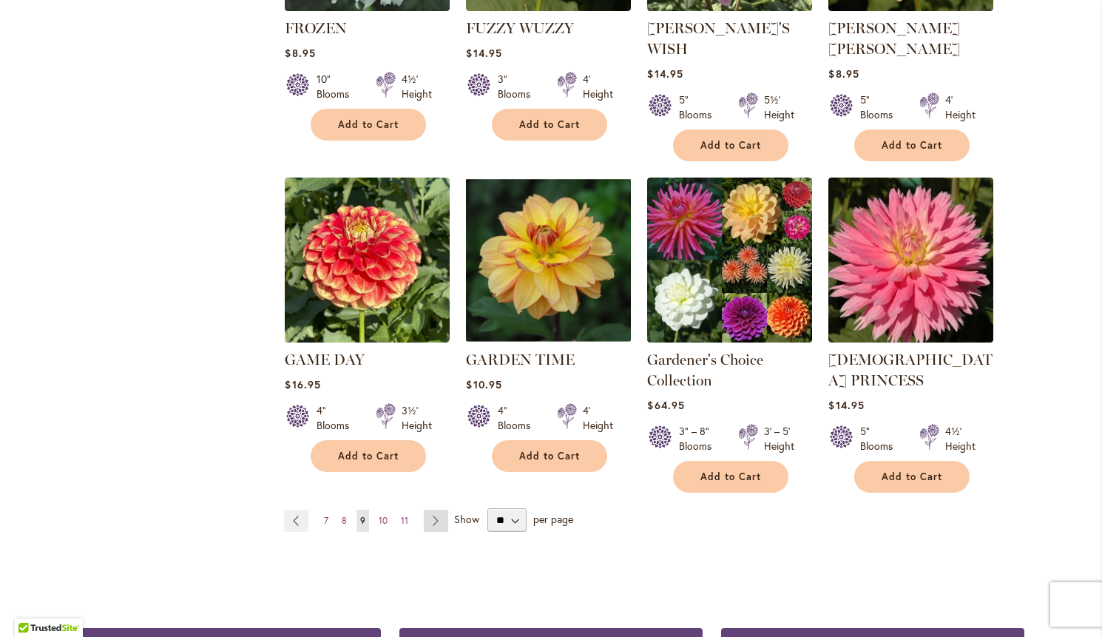
click at [432, 510] on link "Page Next" at bounding box center [436, 521] width 24 height 22
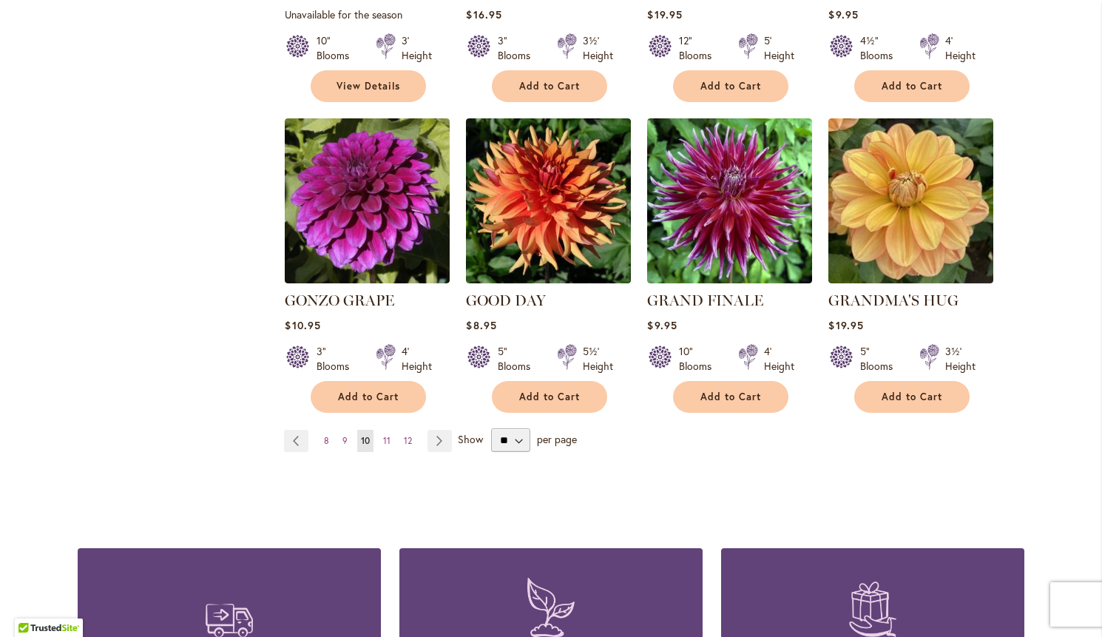
scroll to position [1205, 0]
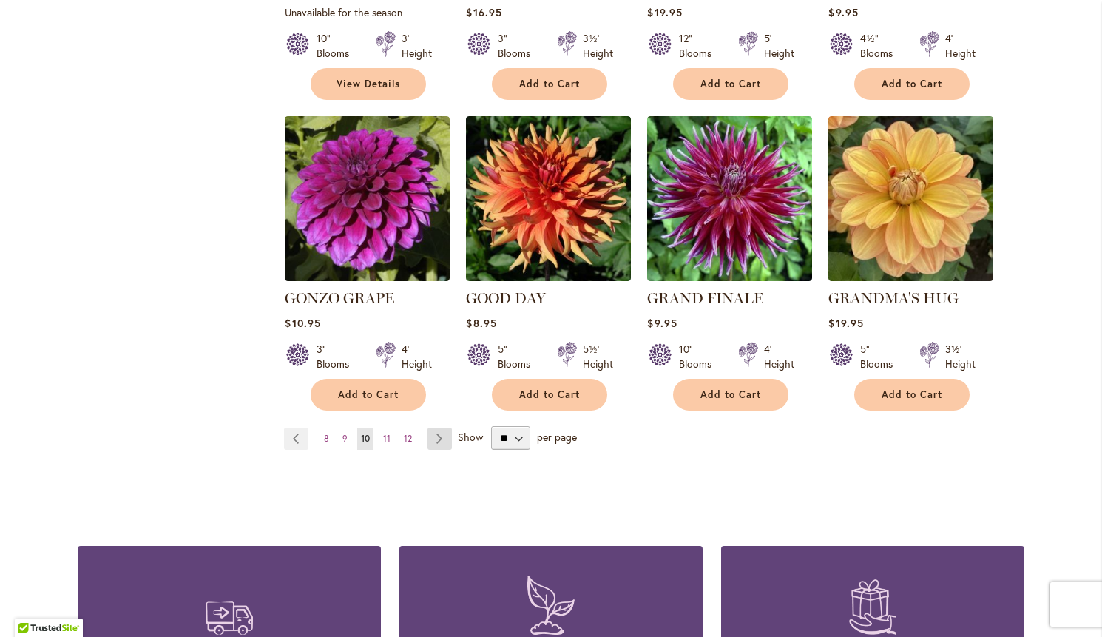
click at [441, 427] on link "Page Next" at bounding box center [439, 438] width 24 height 22
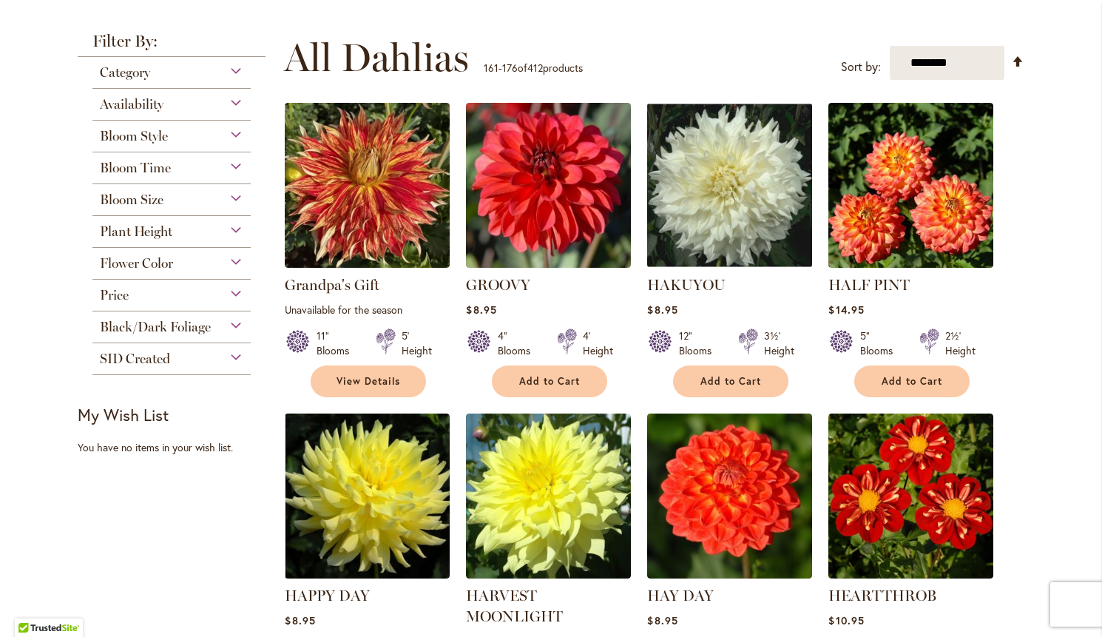
scroll to position [268, 0]
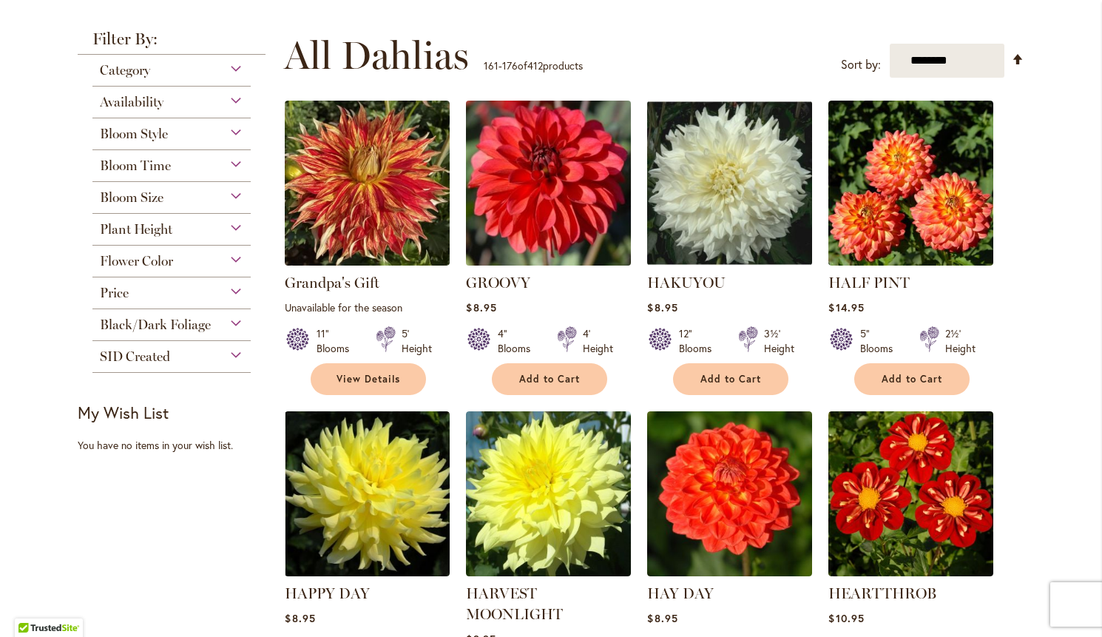
click at [577, 223] on img at bounding box center [548, 183] width 173 height 173
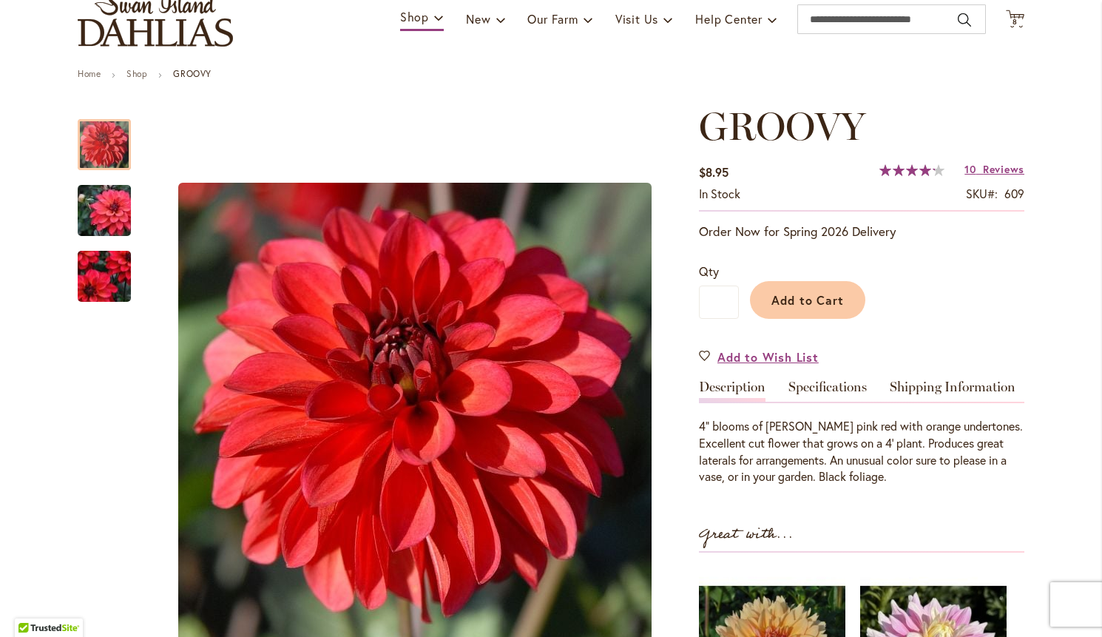
scroll to position [115, 0]
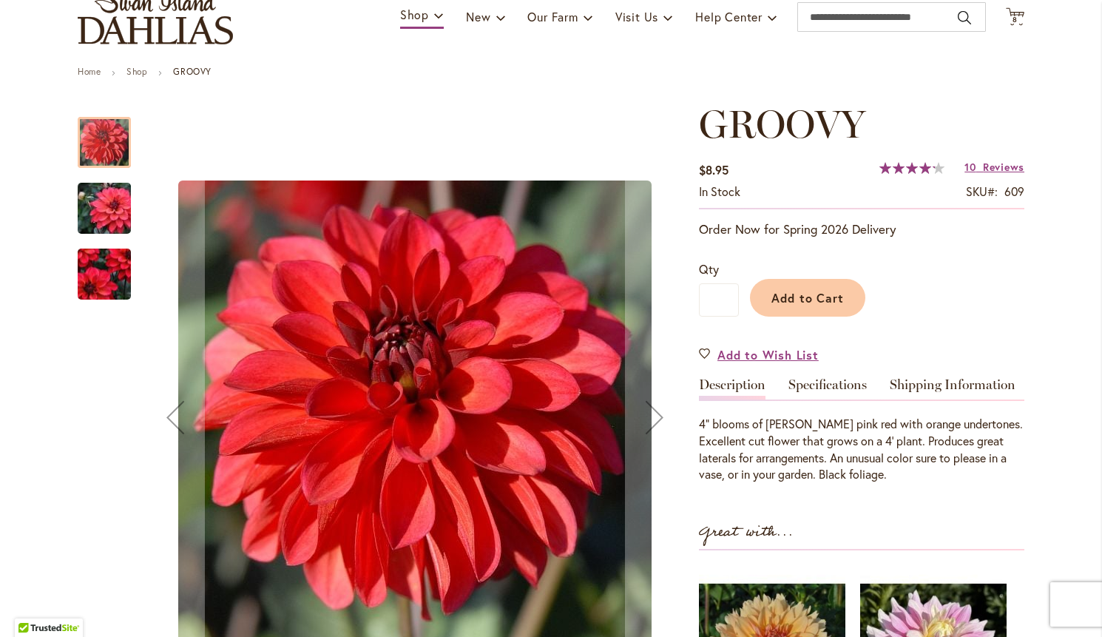
click at [104, 215] on img "GROOVY" at bounding box center [104, 208] width 106 height 71
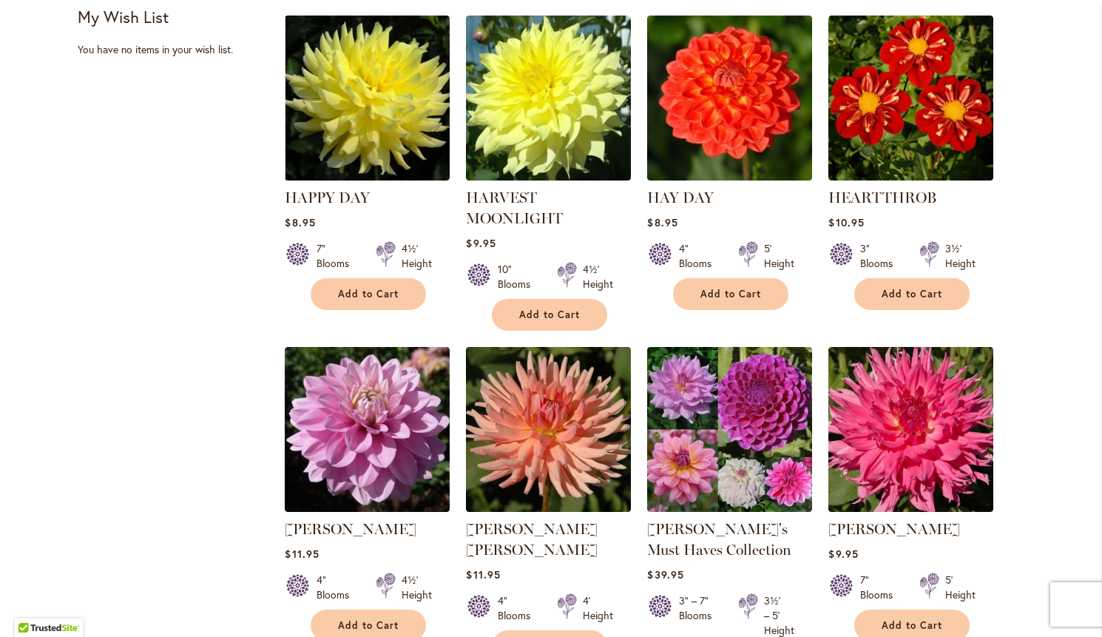
scroll to position [669, 0]
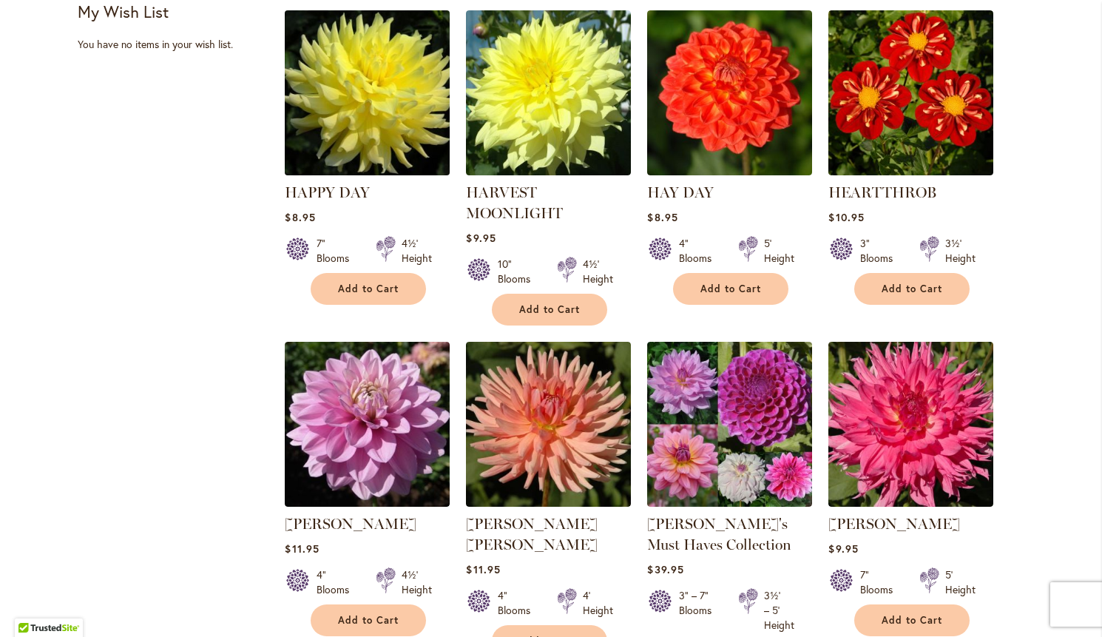
click at [399, 121] on img at bounding box center [367, 93] width 173 height 173
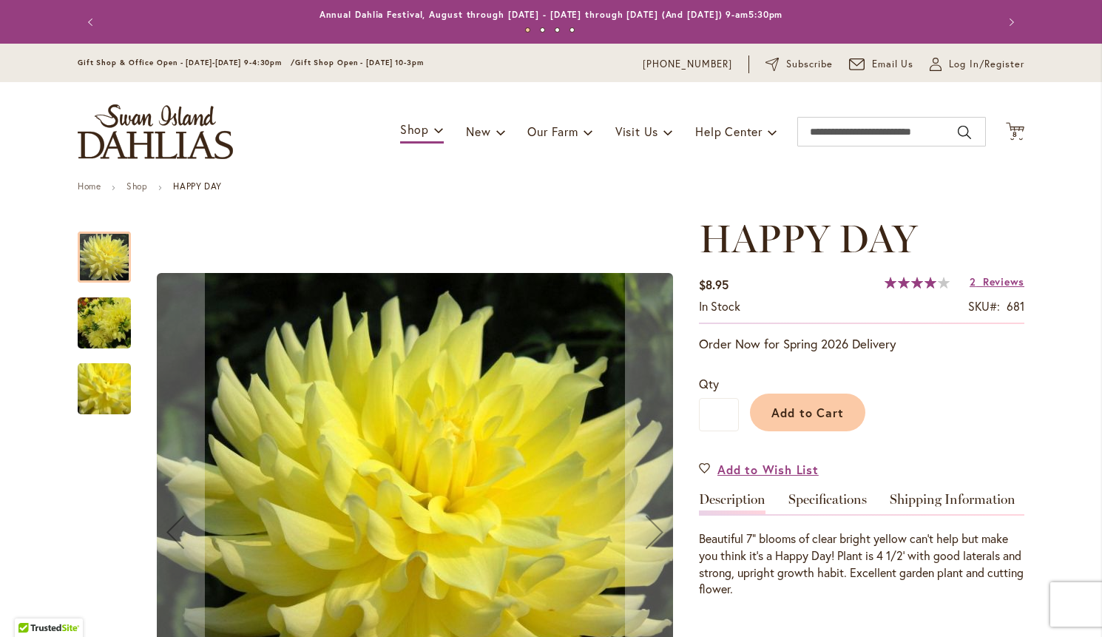
click at [108, 327] on img "HAPPY DAY" at bounding box center [104, 323] width 53 height 71
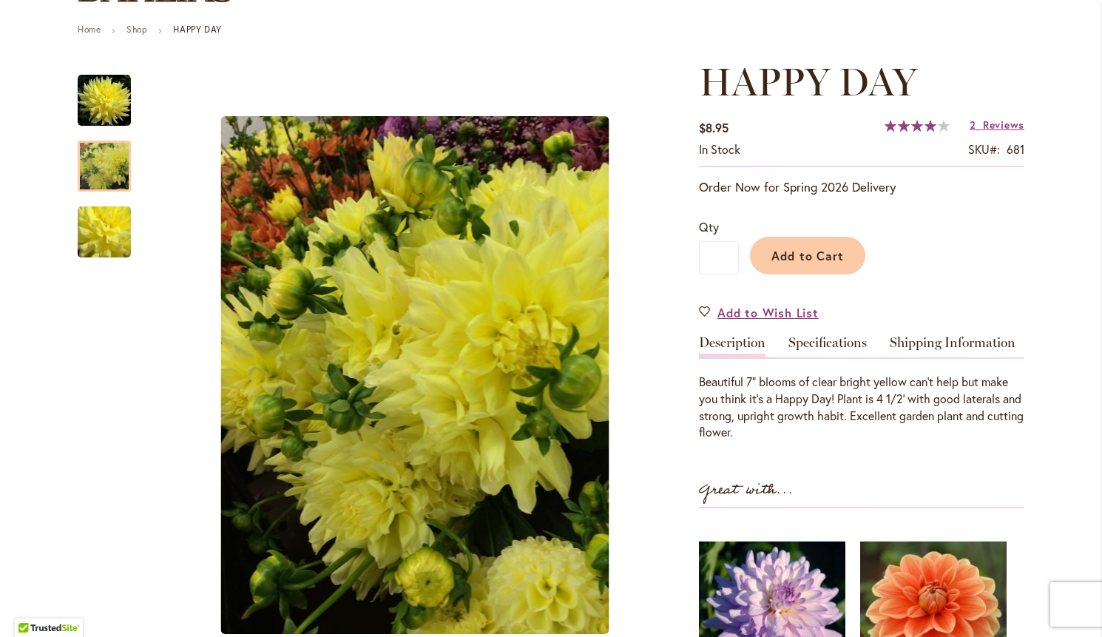
scroll to position [158, 0]
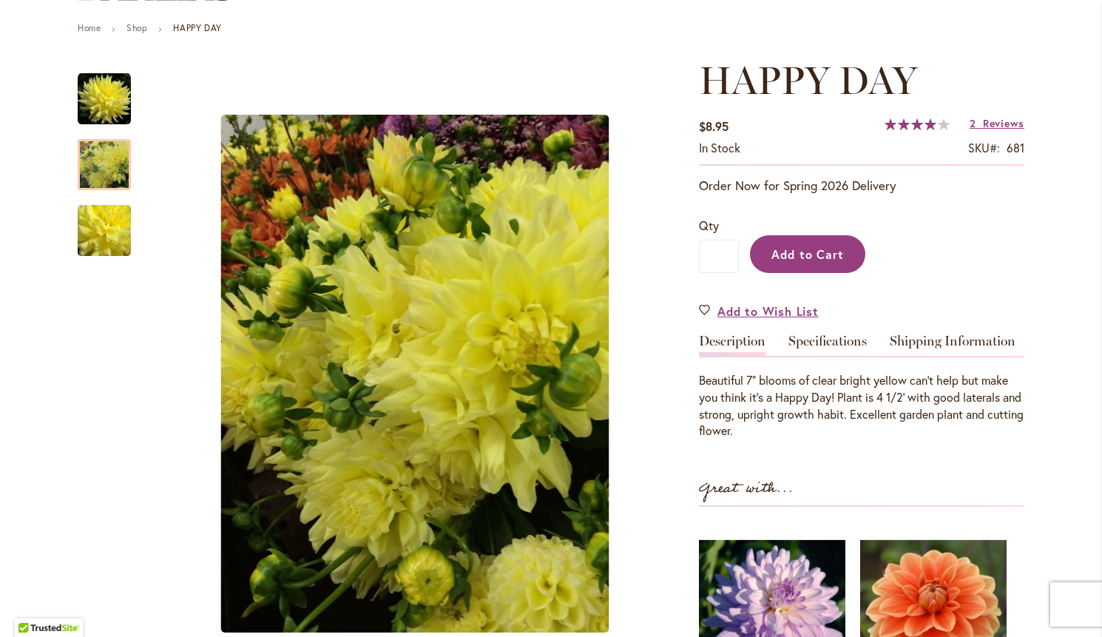
click at [833, 257] on span "Add to Cart" at bounding box center [807, 254] width 73 height 16
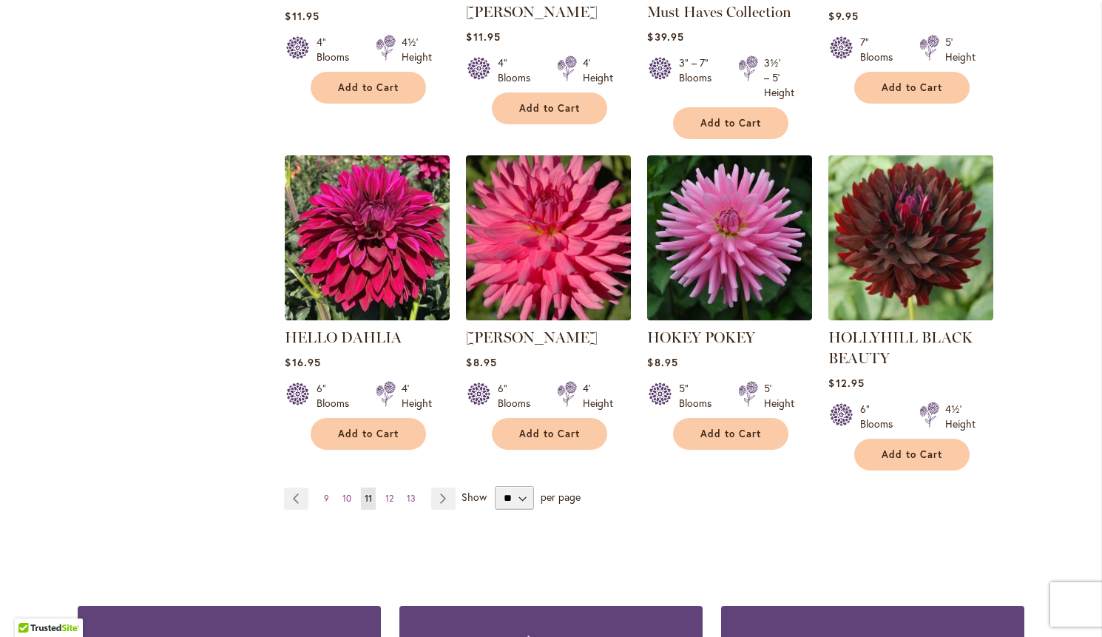
scroll to position [1204, 0]
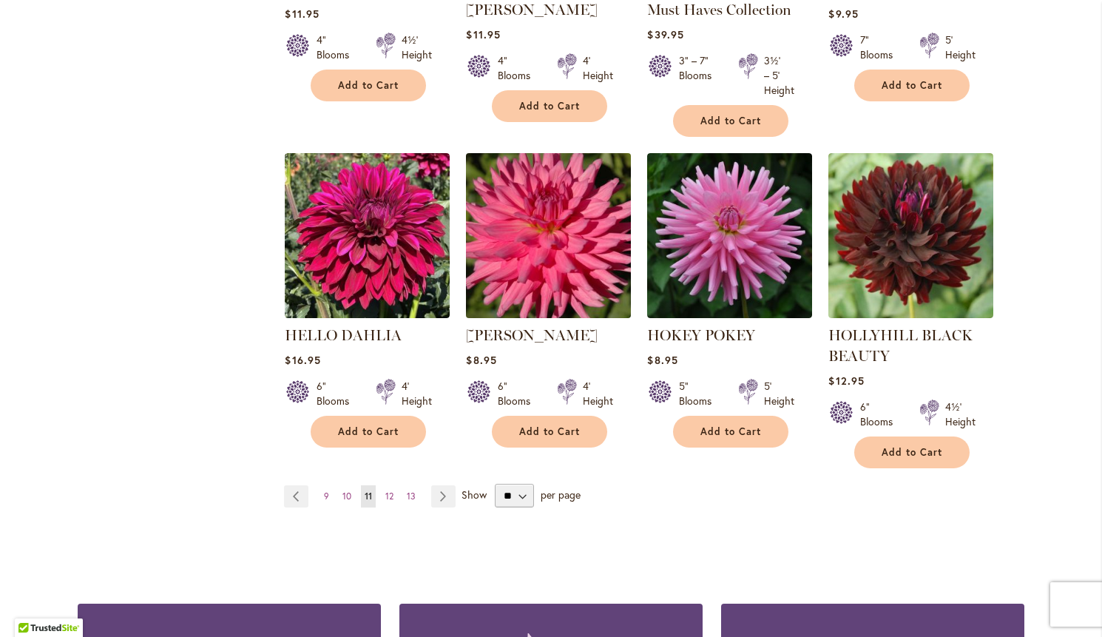
click at [574, 197] on img at bounding box center [548, 235] width 173 height 173
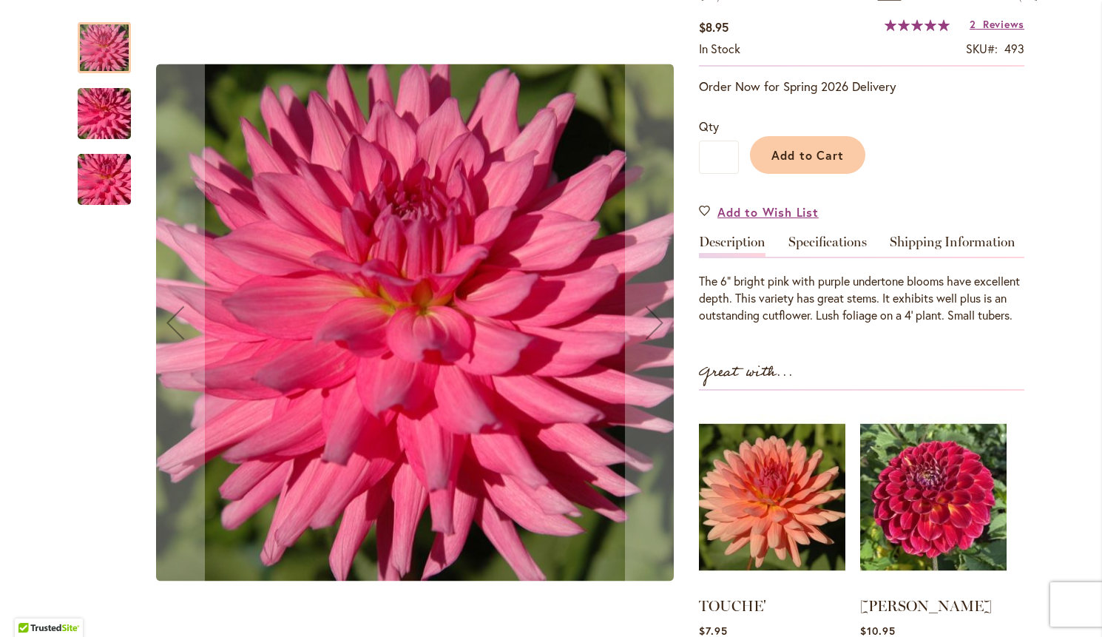
scroll to position [258, 0]
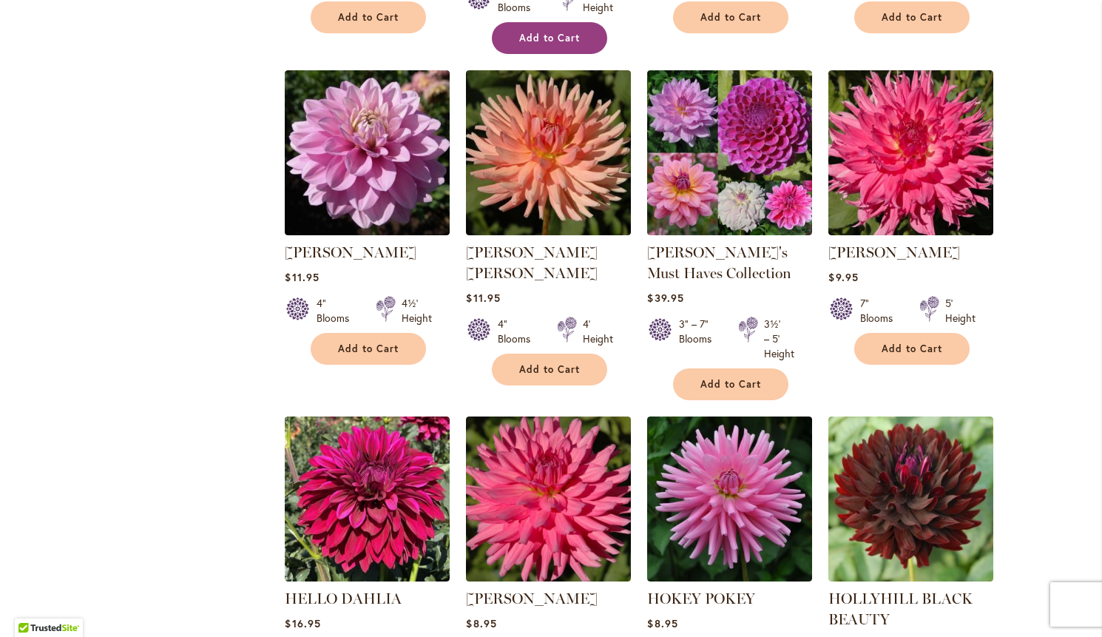
scroll to position [942, 0]
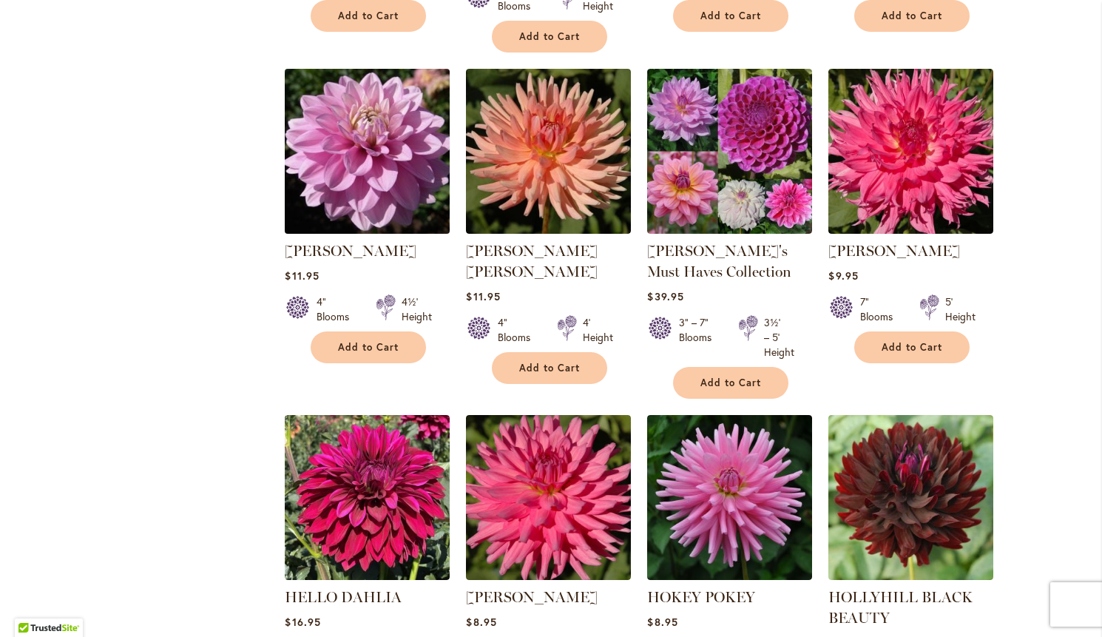
click at [355, 118] on img at bounding box center [367, 151] width 173 height 173
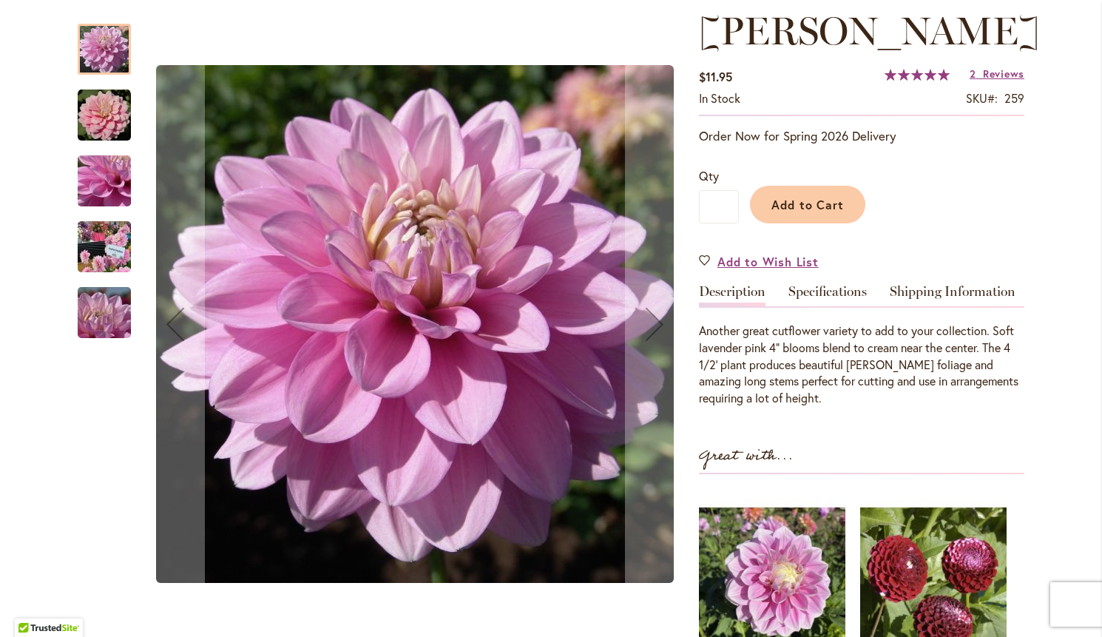
scroll to position [209, 0]
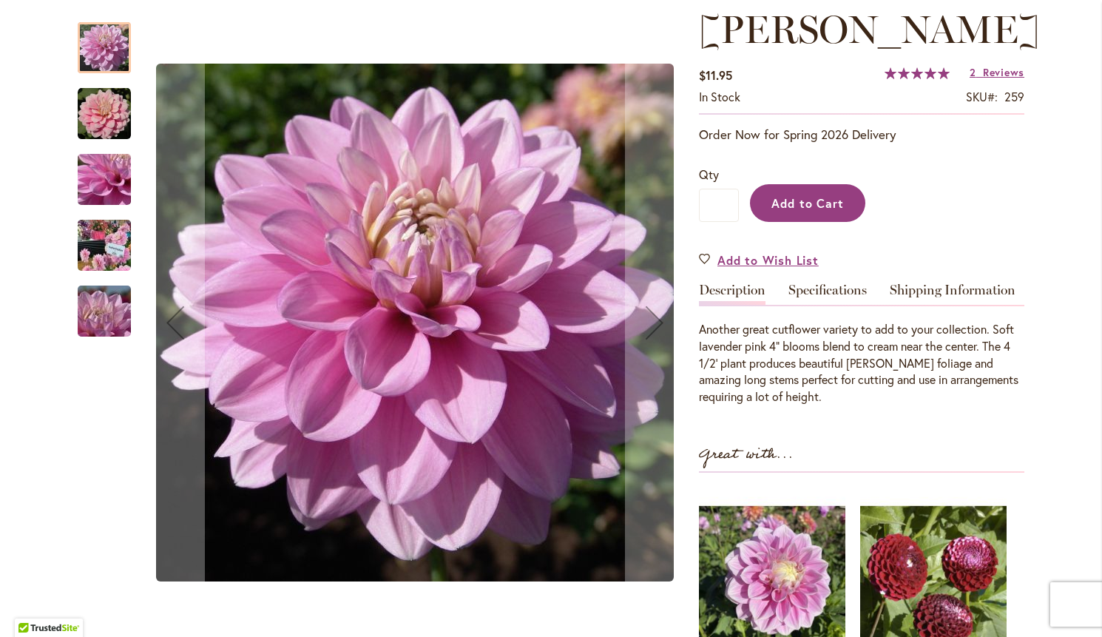
click at [848, 222] on button "Add to Cart" at bounding box center [807, 203] width 115 height 38
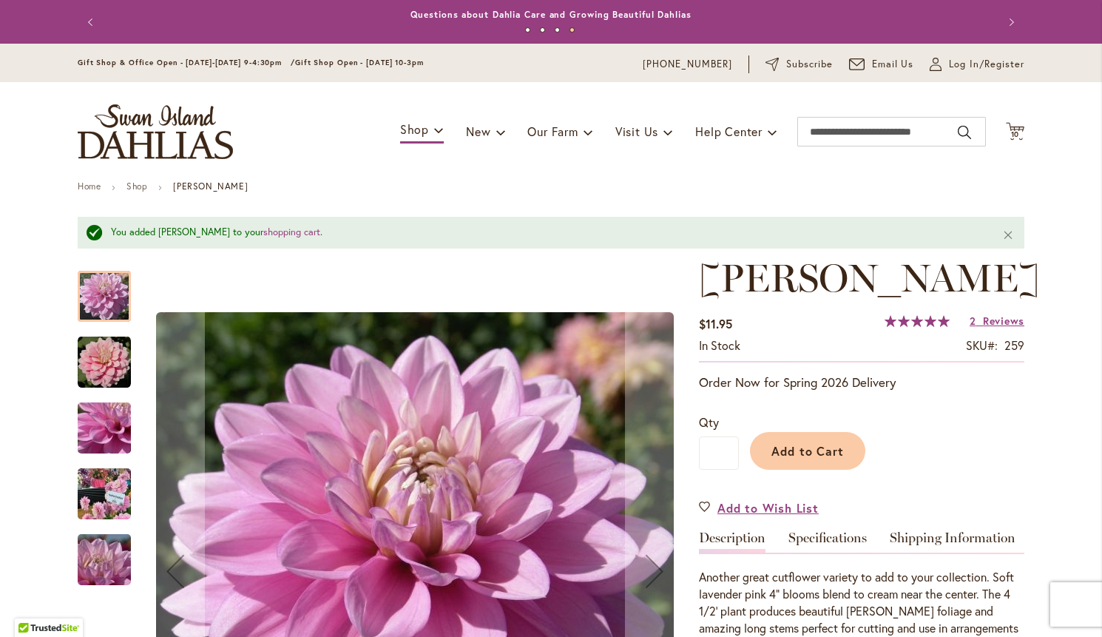
scroll to position [0, 0]
click at [1018, 133] on span "10" at bounding box center [1015, 134] width 9 height 10
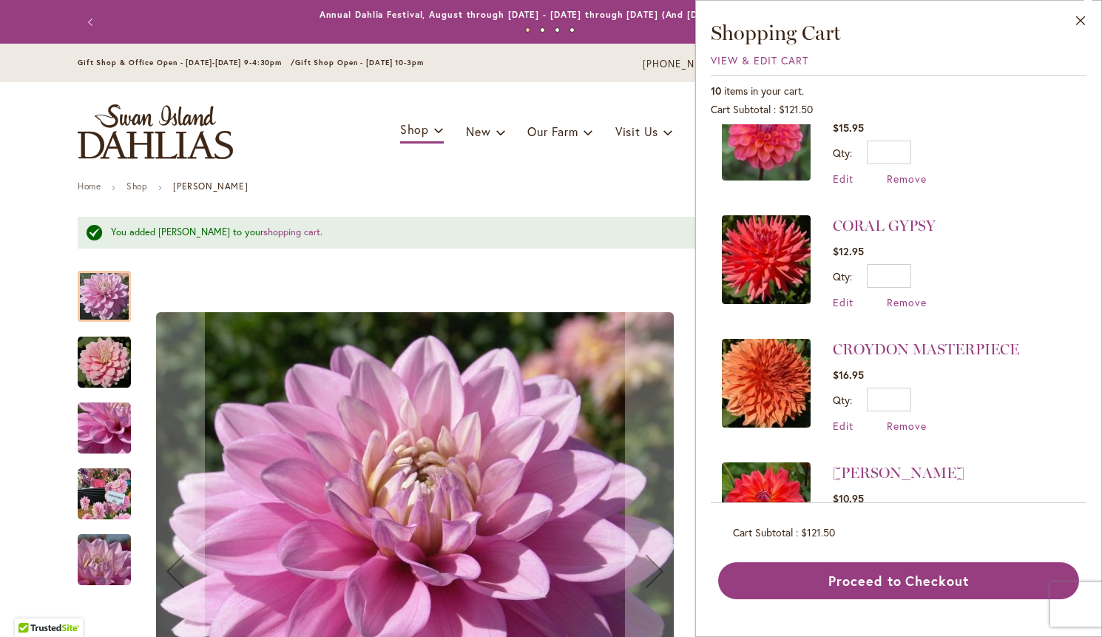
scroll to position [538, 0]
click at [904, 421] on span "Remove" at bounding box center [907, 425] width 40 height 14
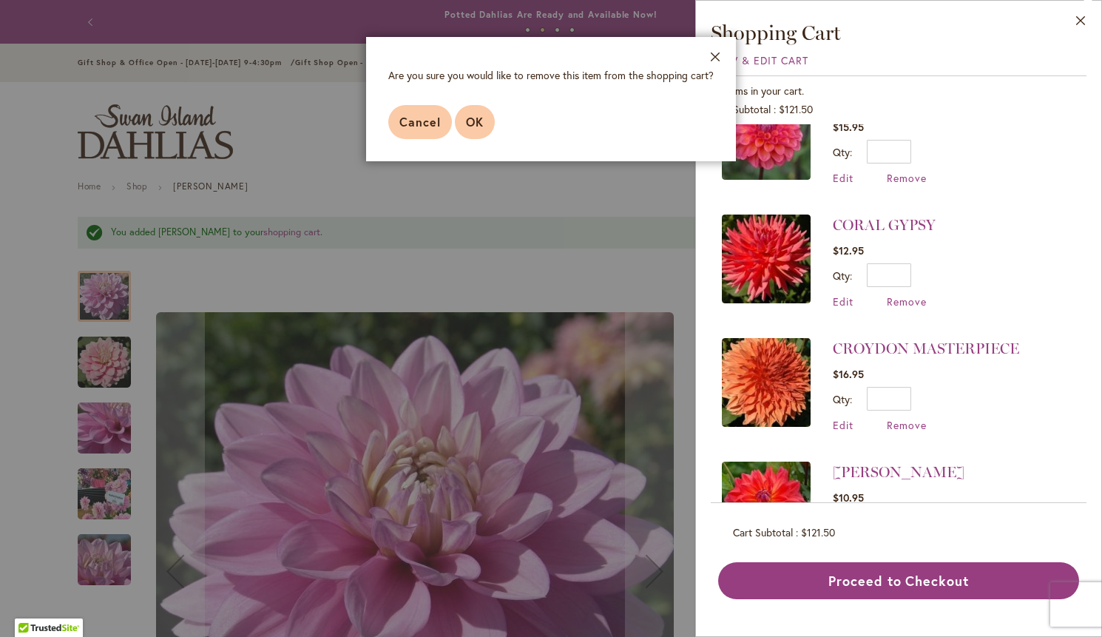
click at [466, 121] on span "OK" at bounding box center [475, 122] width 18 height 16
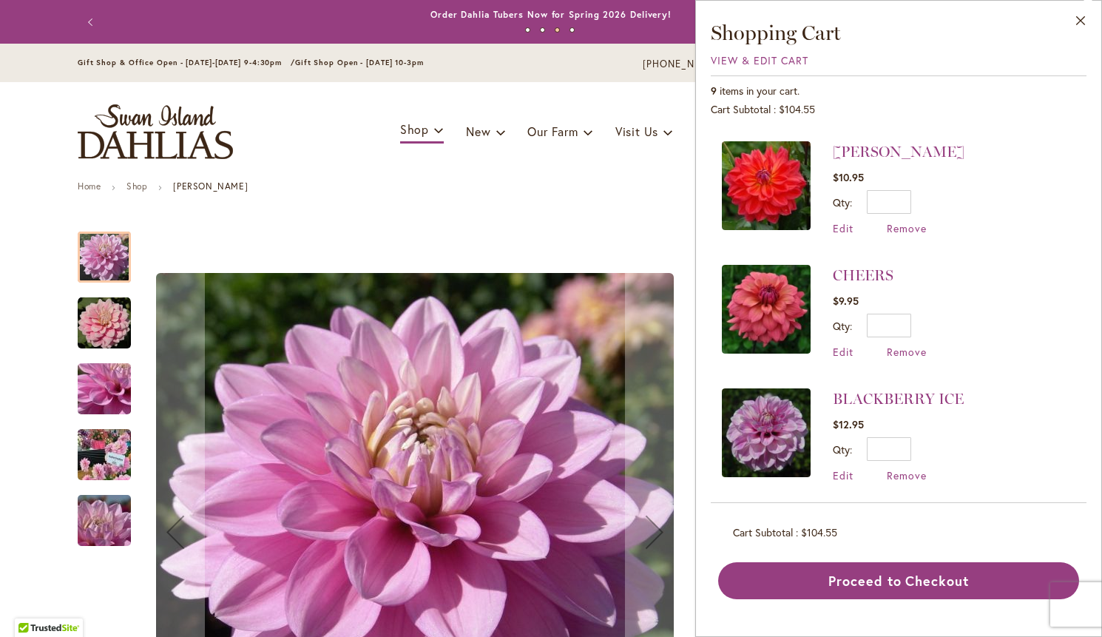
scroll to position [734, 0]
click at [918, 394] on link "BLACKBERRY ICE" at bounding box center [898, 399] width 131 height 18
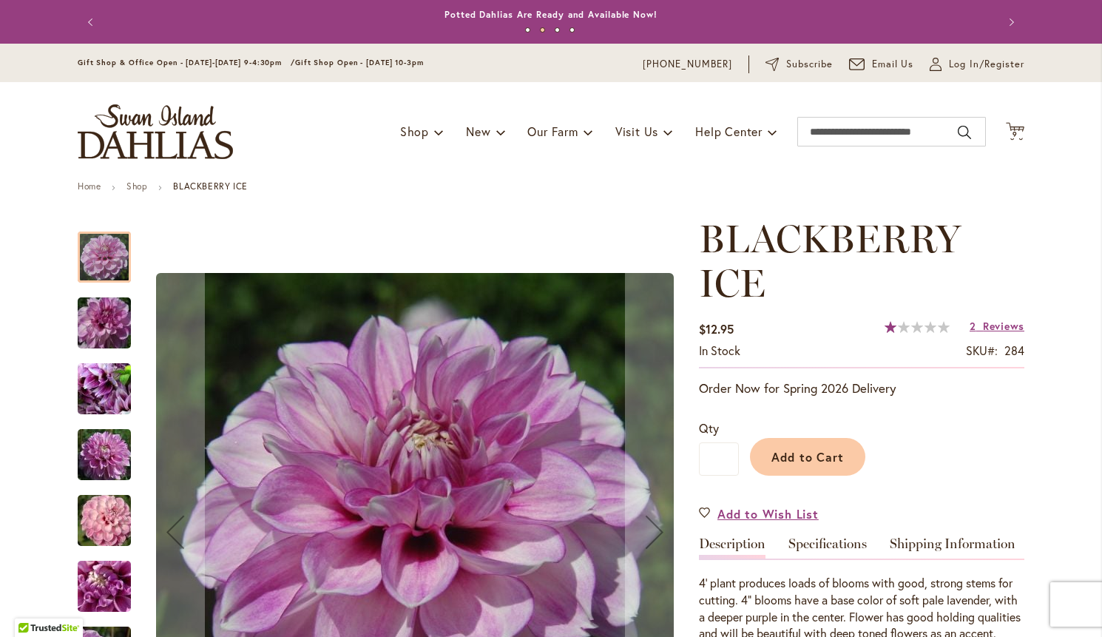
click at [102, 318] on img "BLACKBERRY ICE" at bounding box center [104, 323] width 106 height 71
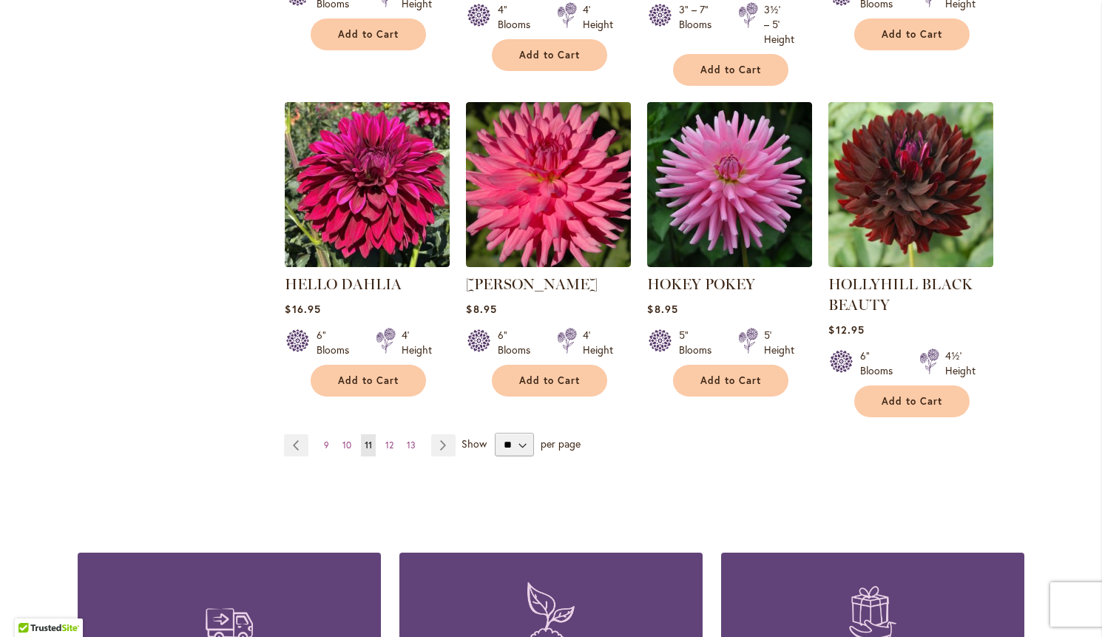
scroll to position [1258, 0]
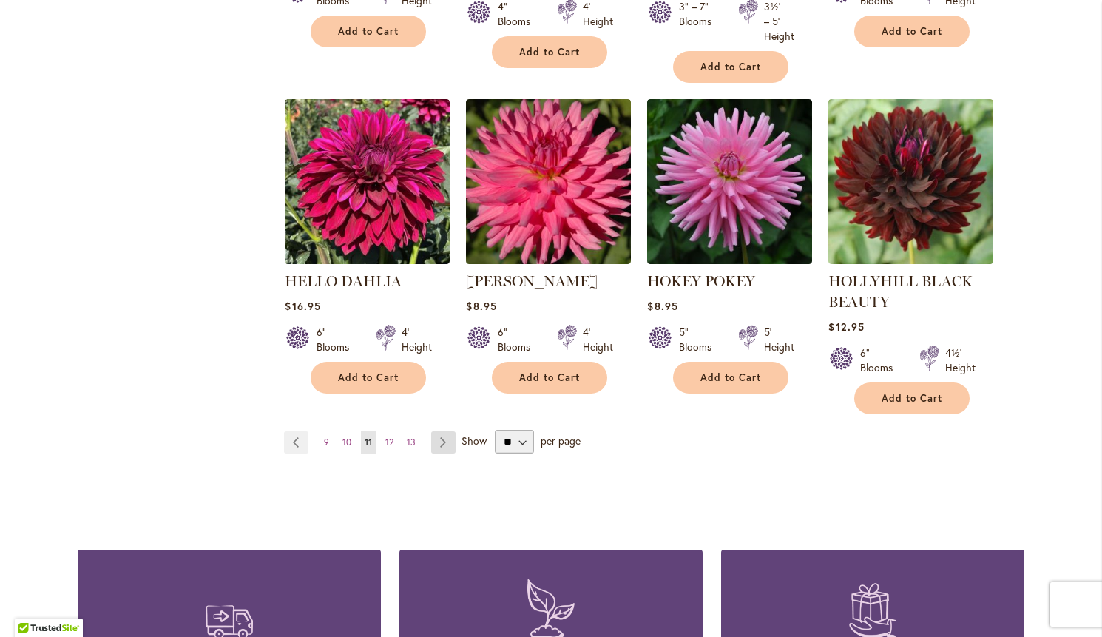
click at [440, 439] on link "Page Next" at bounding box center [443, 442] width 24 height 22
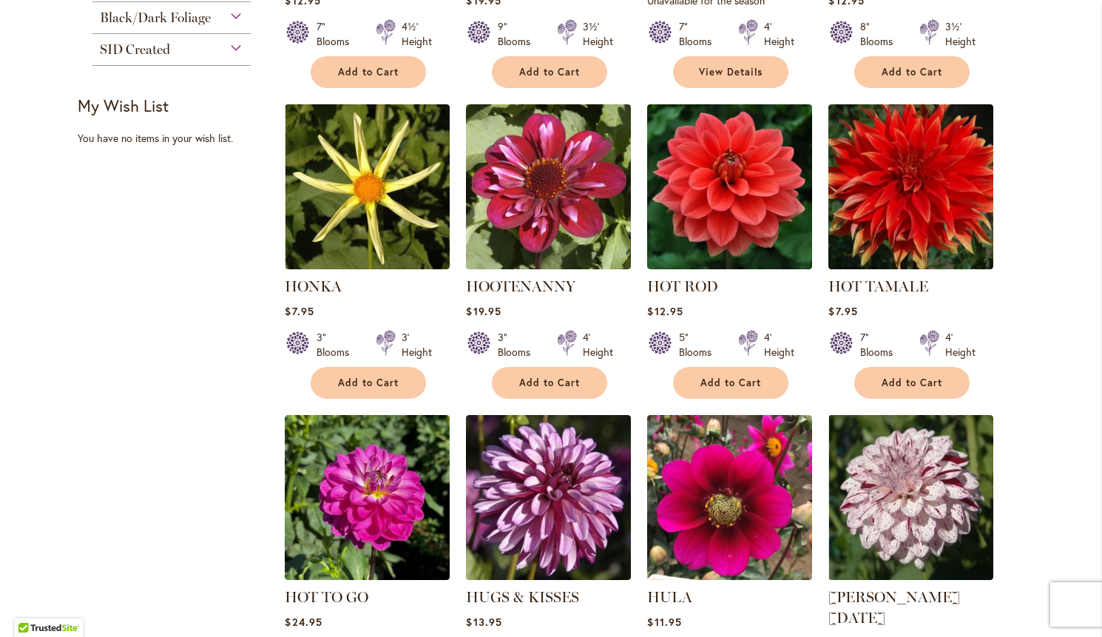
scroll to position [579, 0]
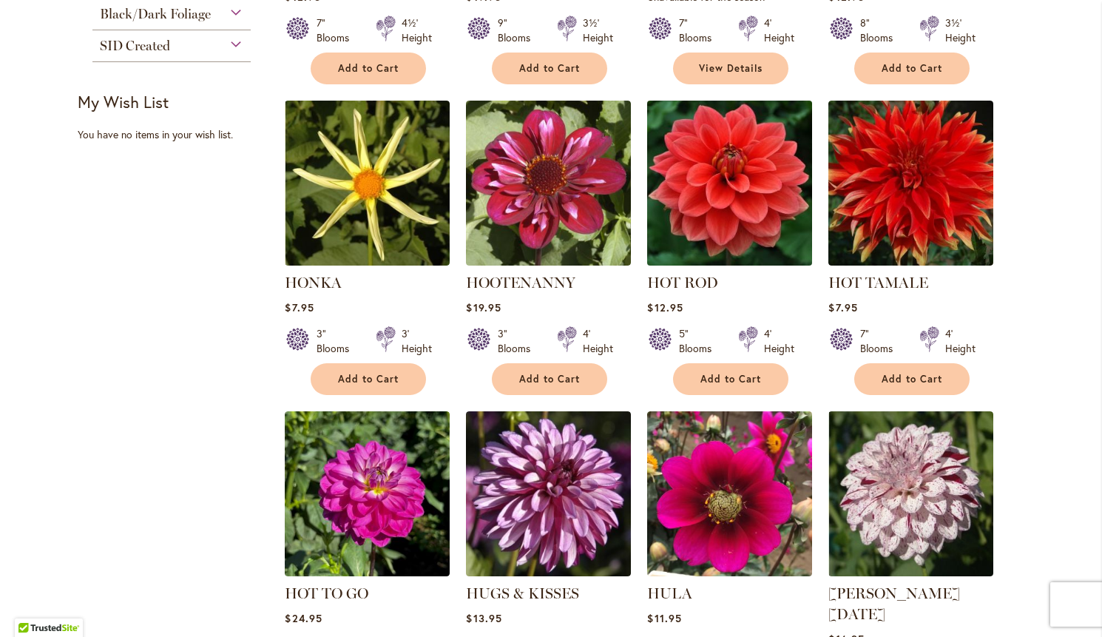
click at [737, 164] on img at bounding box center [729, 183] width 173 height 173
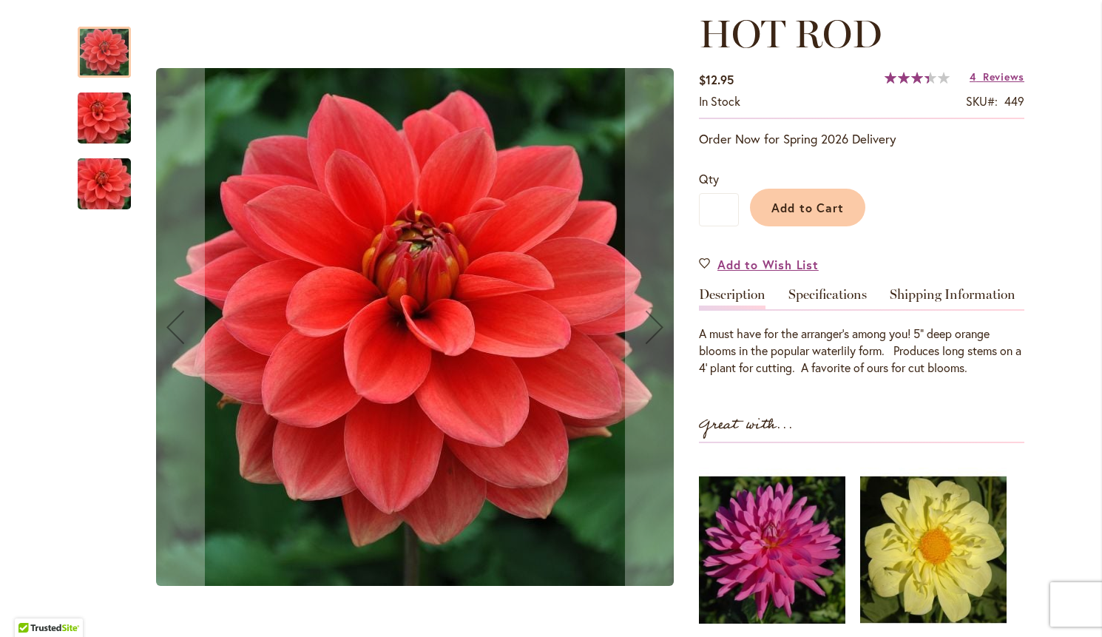
scroll to position [213, 0]
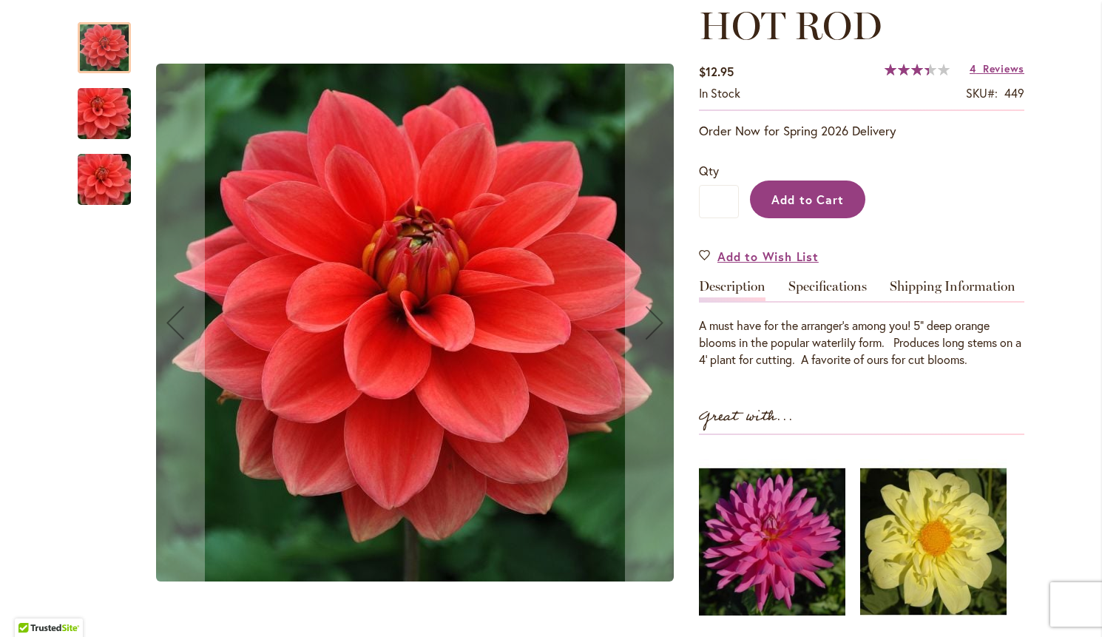
click at [823, 200] on span "Add to Cart" at bounding box center [807, 200] width 73 height 16
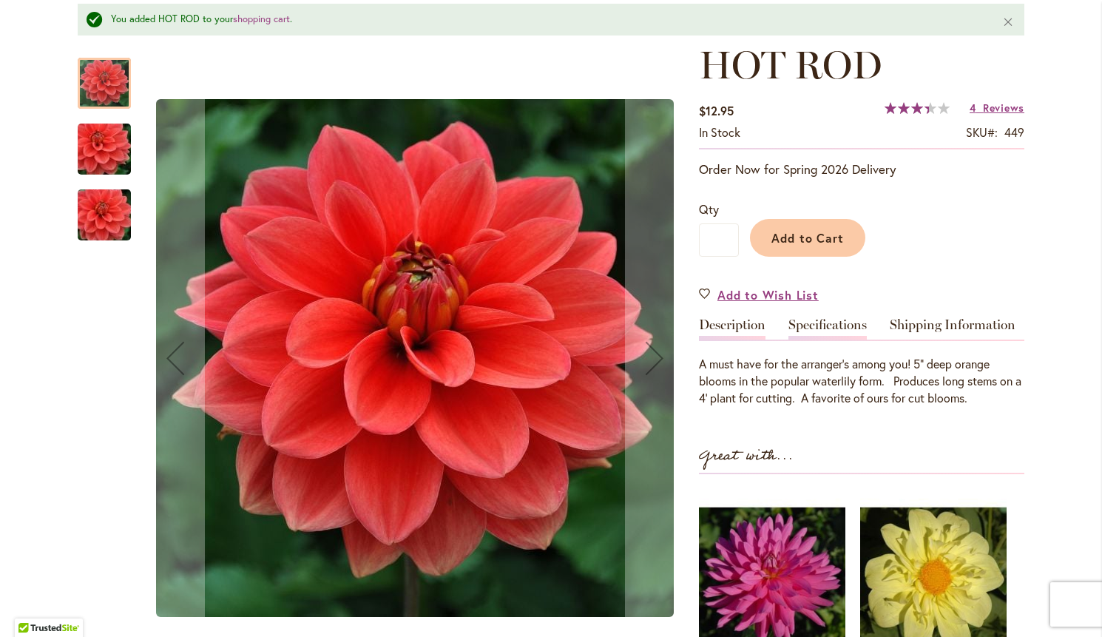
click at [837, 323] on link "Specifications" at bounding box center [827, 328] width 78 height 21
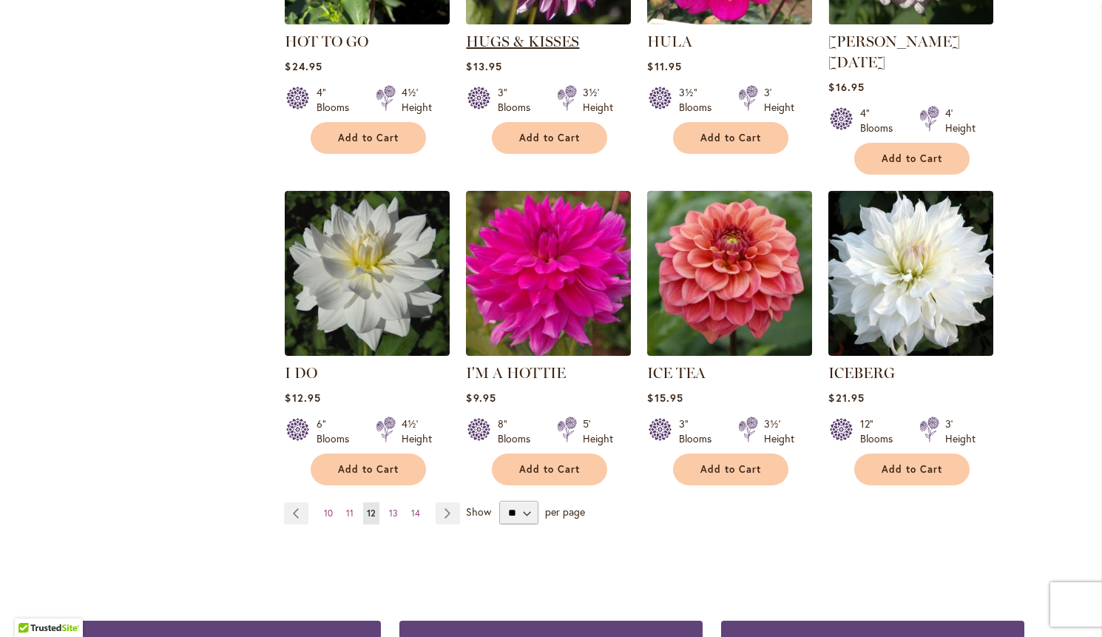
scroll to position [1137, 0]
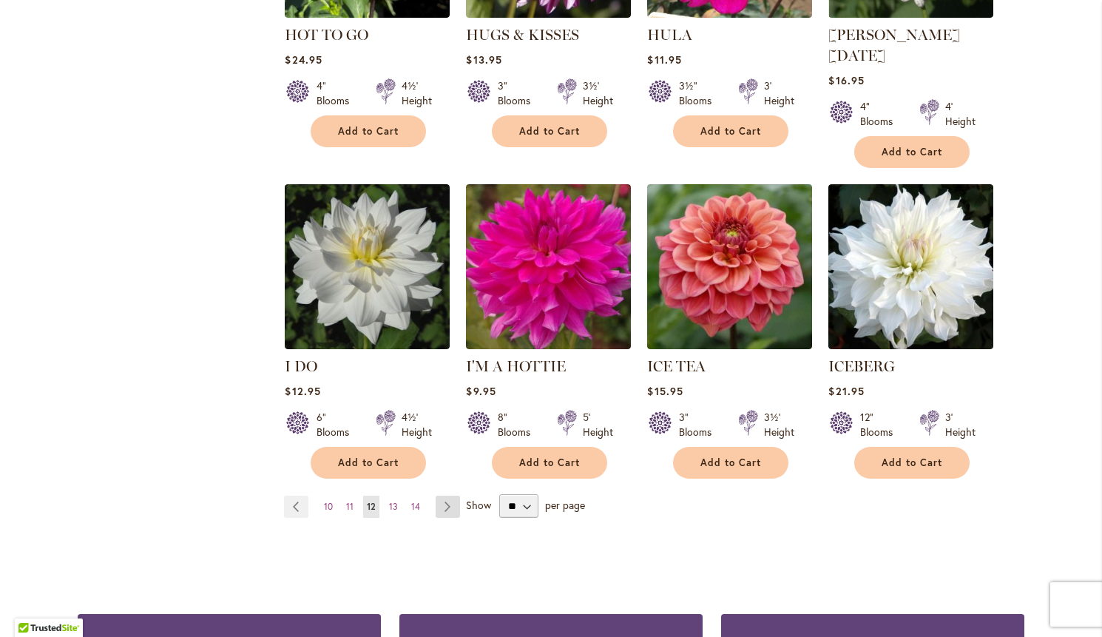
click at [447, 495] on link "Page Next" at bounding box center [448, 506] width 24 height 22
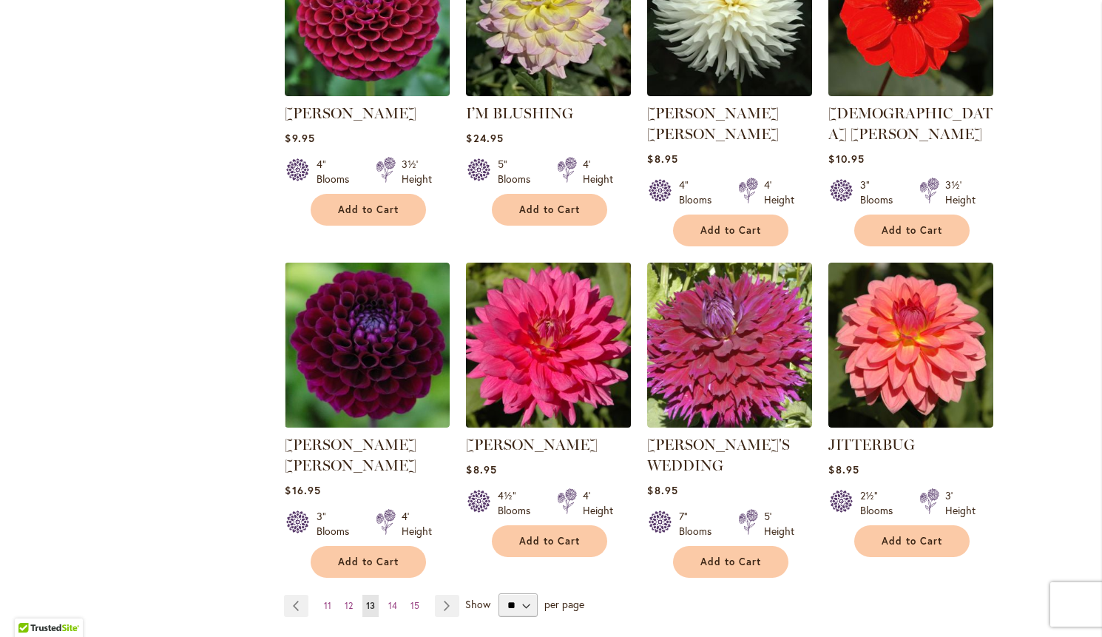
scroll to position [1075, 0]
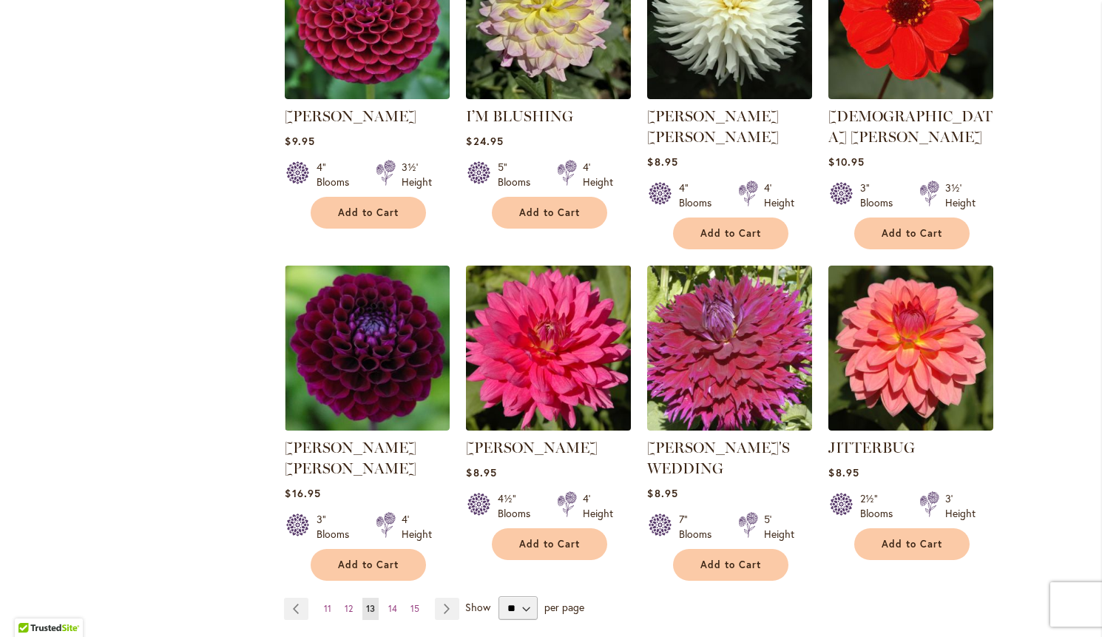
click at [526, 323] on img at bounding box center [548, 348] width 173 height 173
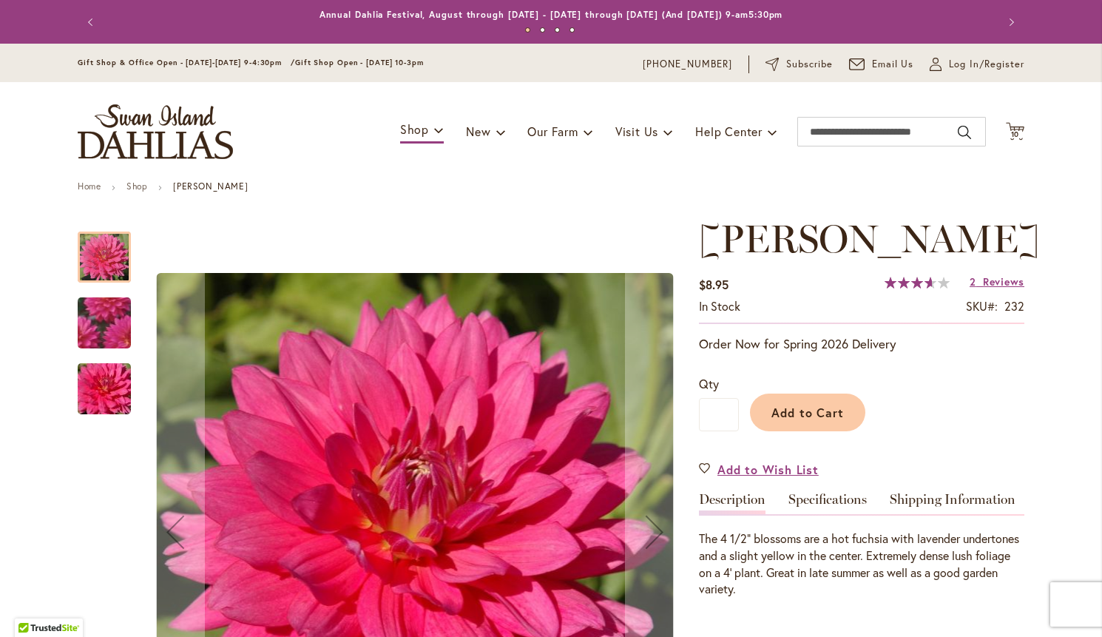
click at [108, 336] on img "JENNA" at bounding box center [104, 323] width 103 height 102
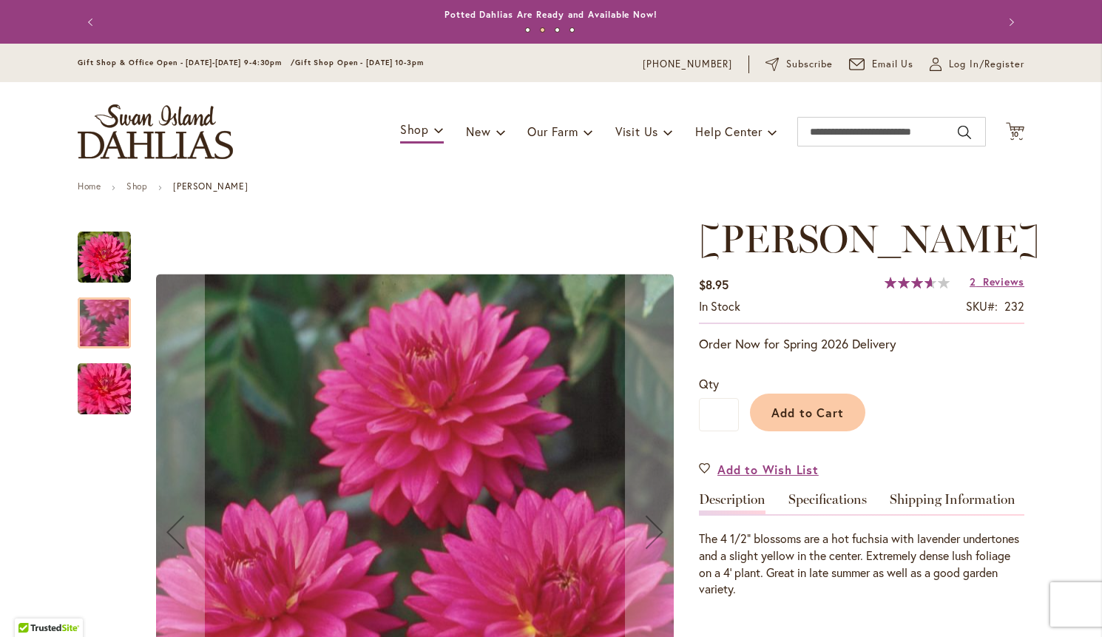
click at [112, 381] on img "JENNA" at bounding box center [104, 388] width 106 height 71
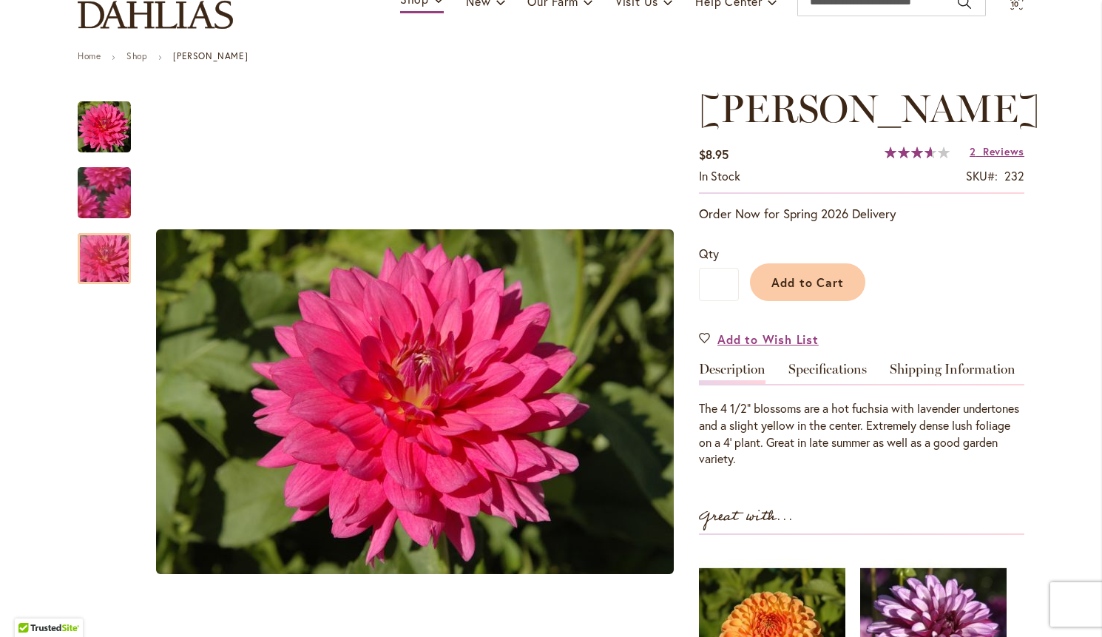
scroll to position [134, 0]
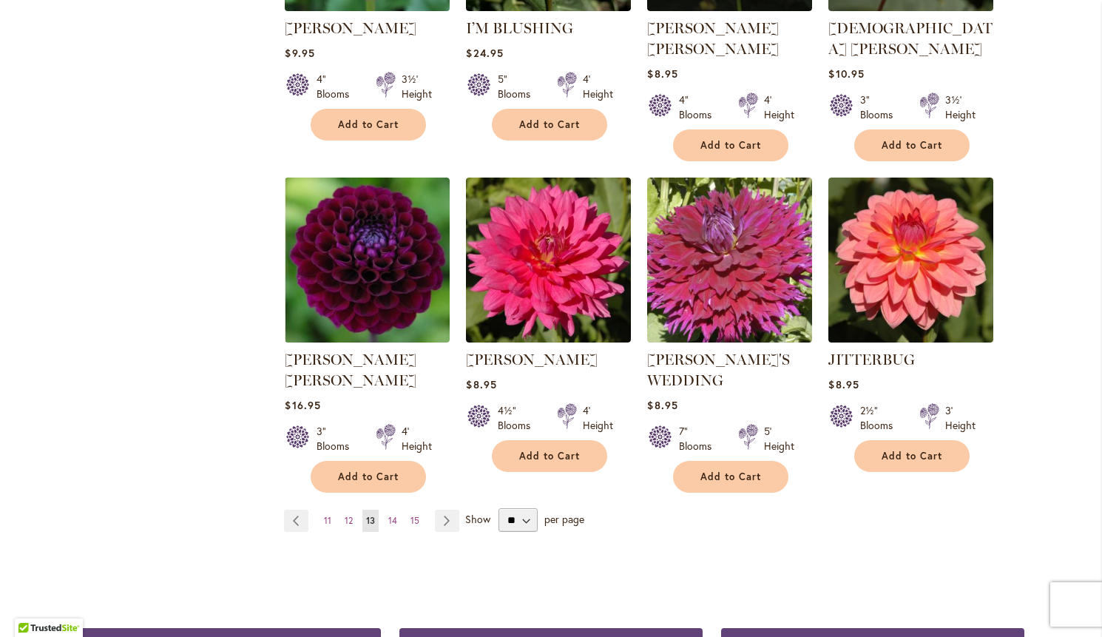
scroll to position [1161, 0]
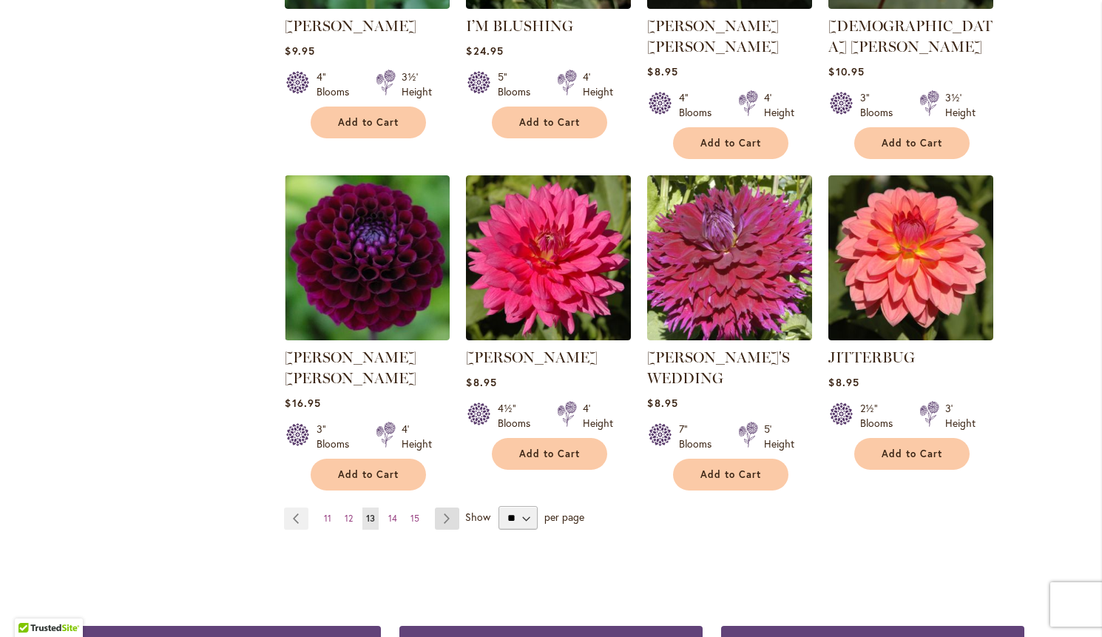
click at [442, 507] on link "Page Next" at bounding box center [447, 518] width 24 height 22
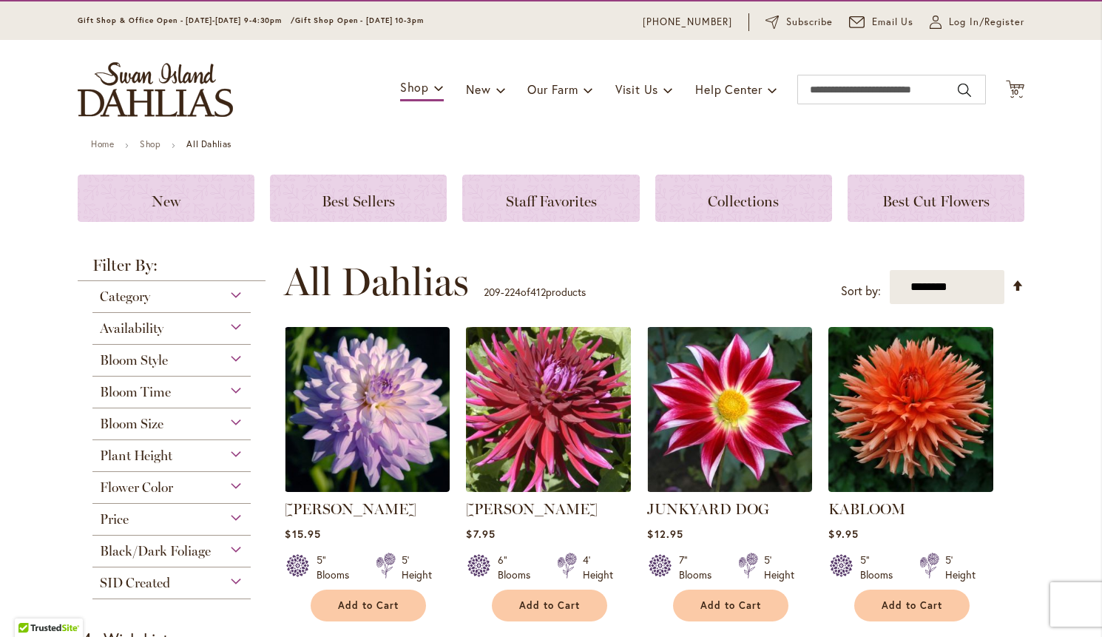
scroll to position [46, 0]
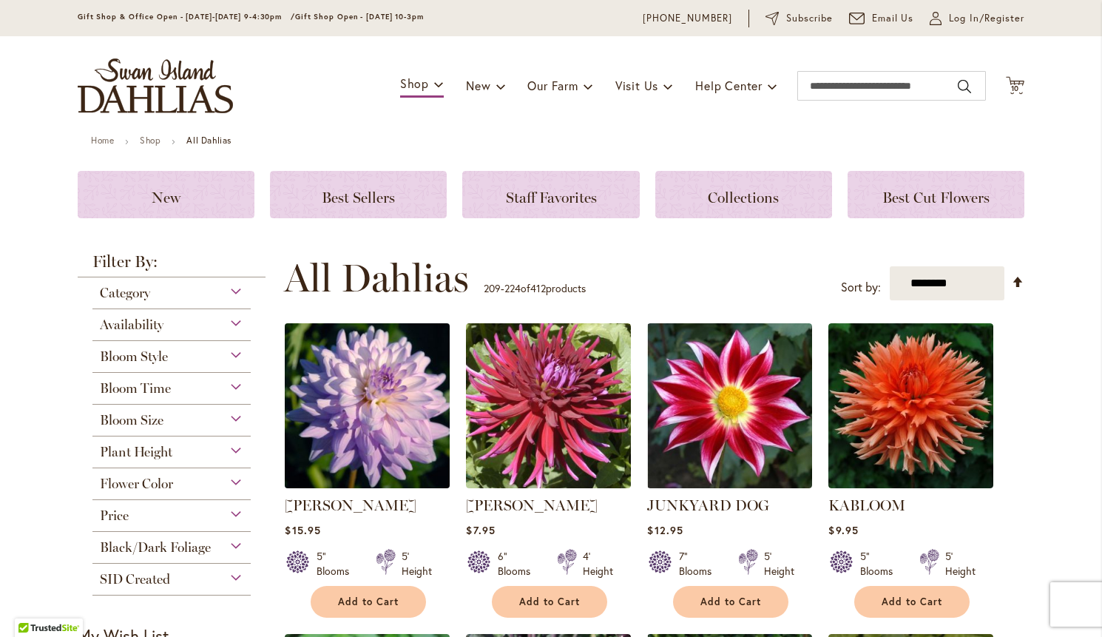
click at [410, 419] on img at bounding box center [367, 405] width 173 height 173
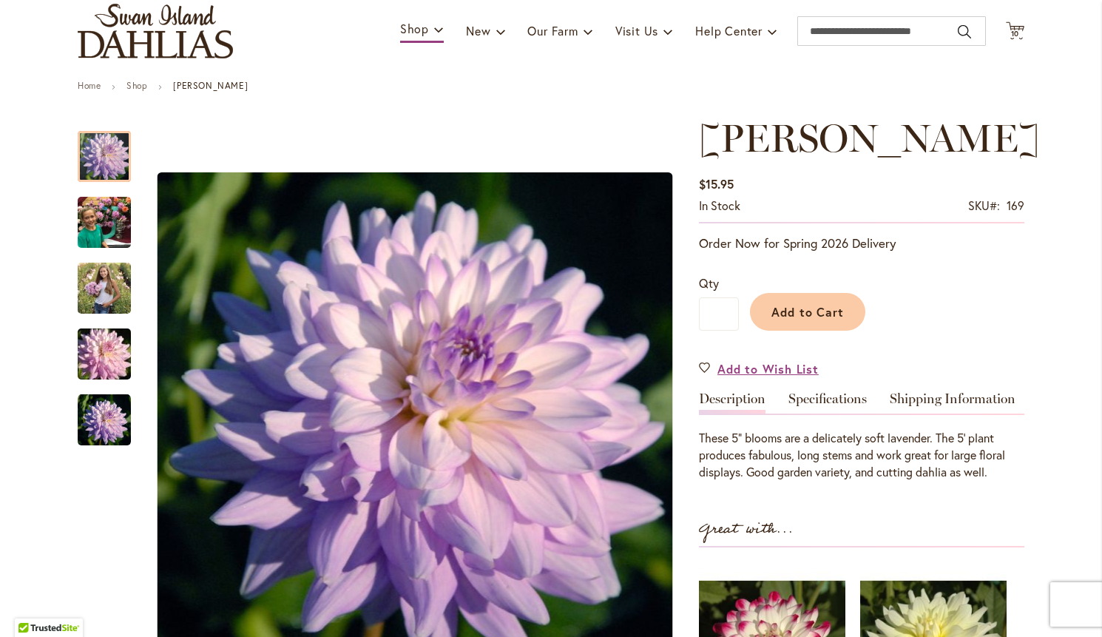
scroll to position [101, 0]
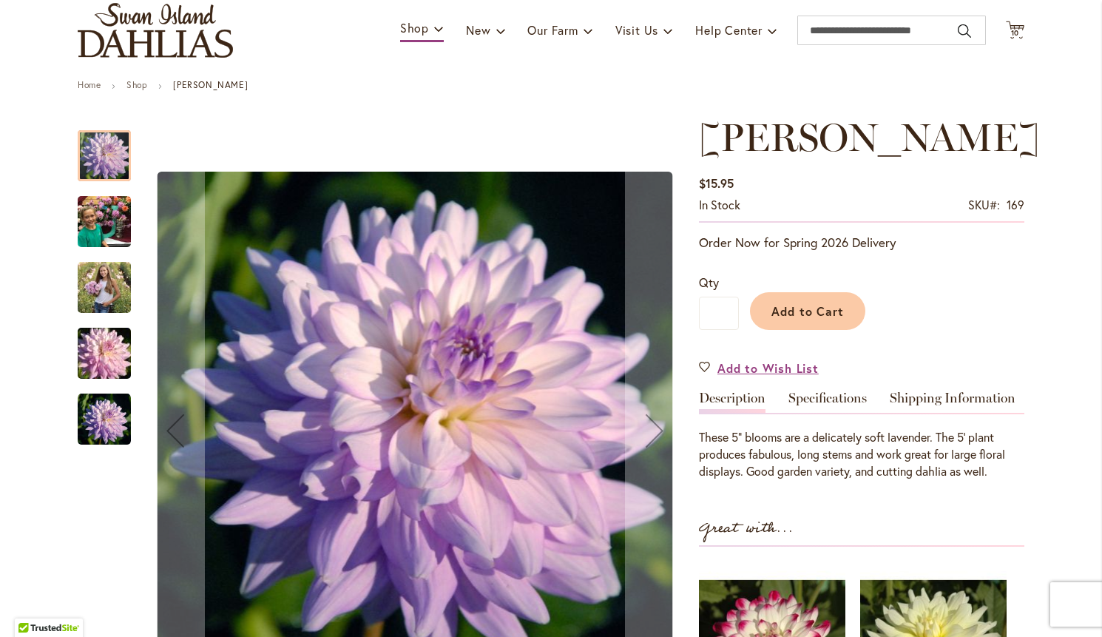
click at [95, 275] on img "JORDAN NICOLE" at bounding box center [104, 287] width 53 height 67
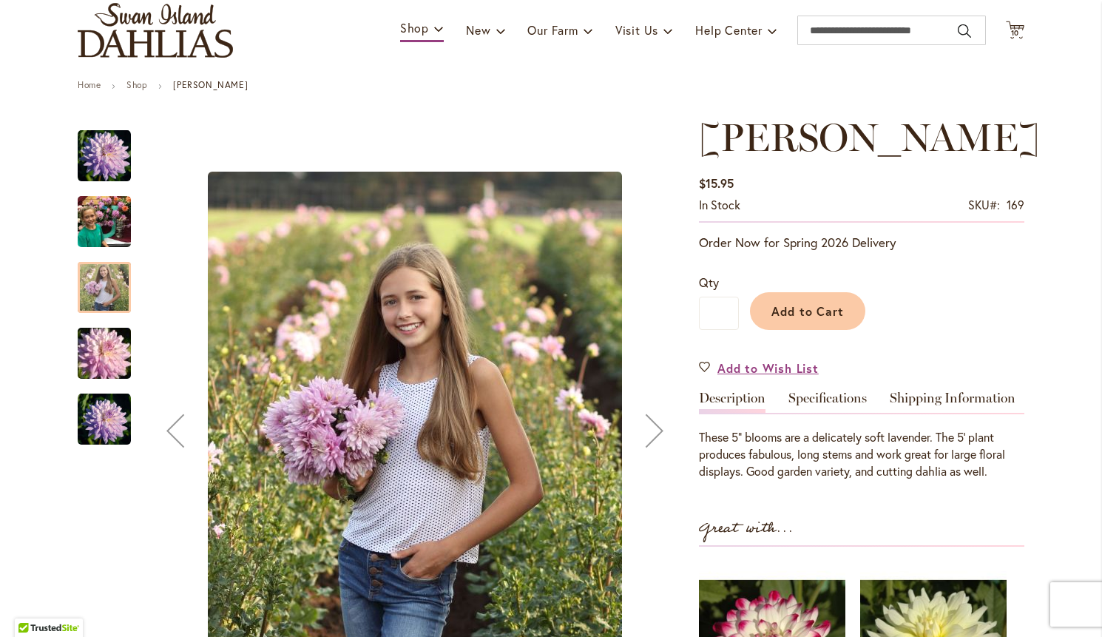
click at [109, 345] on img "JORDAN NICOLE" at bounding box center [104, 353] width 106 height 71
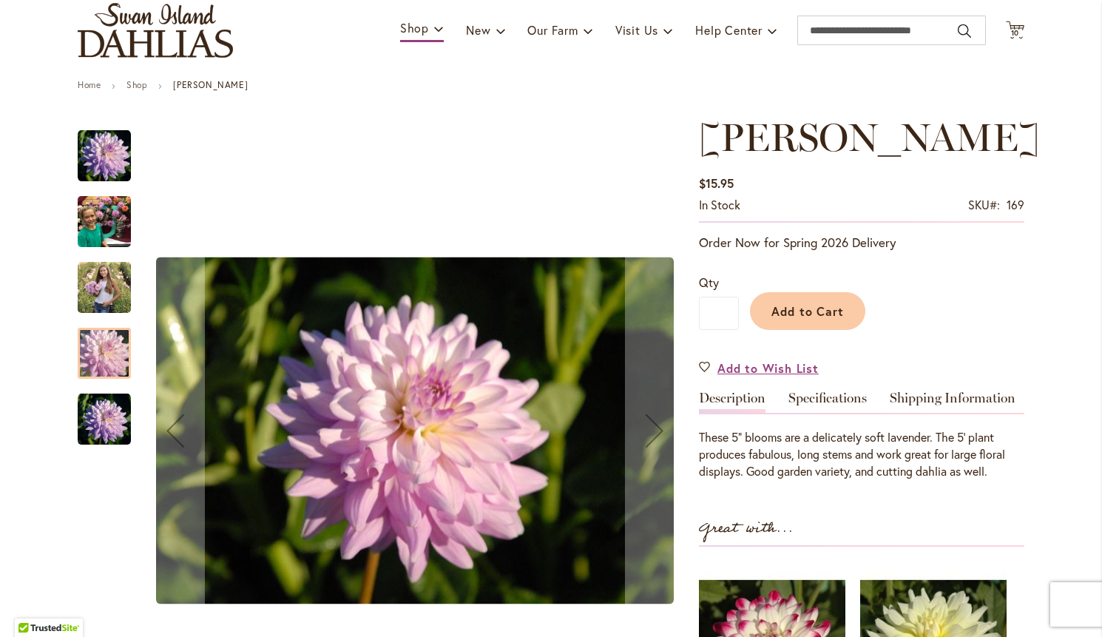
click at [111, 405] on img "JORDAN NICOLE" at bounding box center [104, 419] width 53 height 53
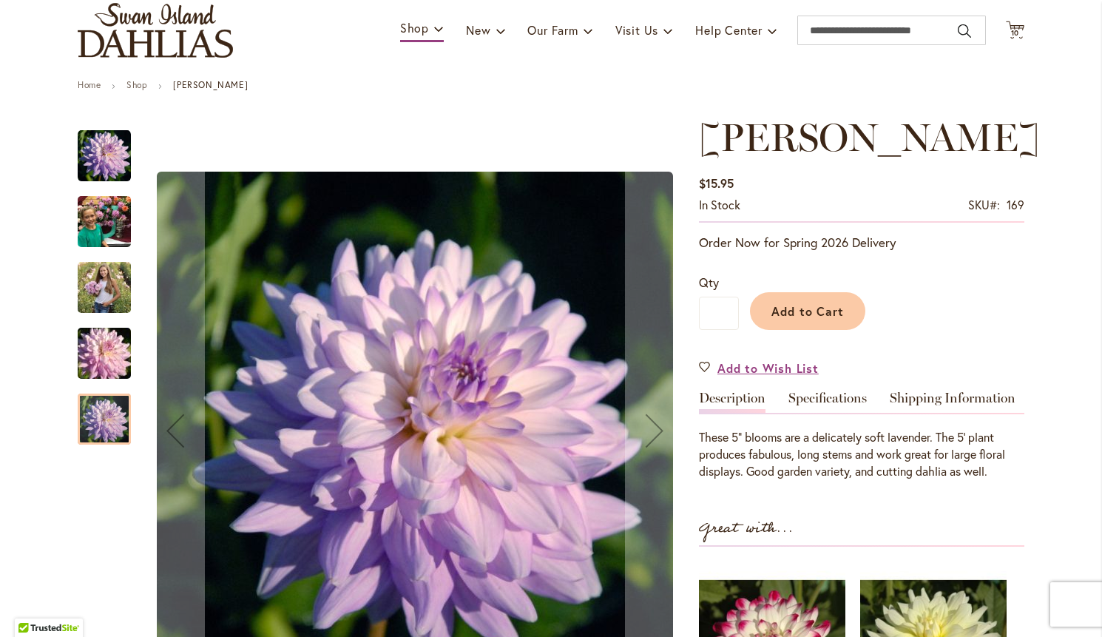
click at [106, 224] on img "JORDAN NICOLE" at bounding box center [104, 221] width 53 height 71
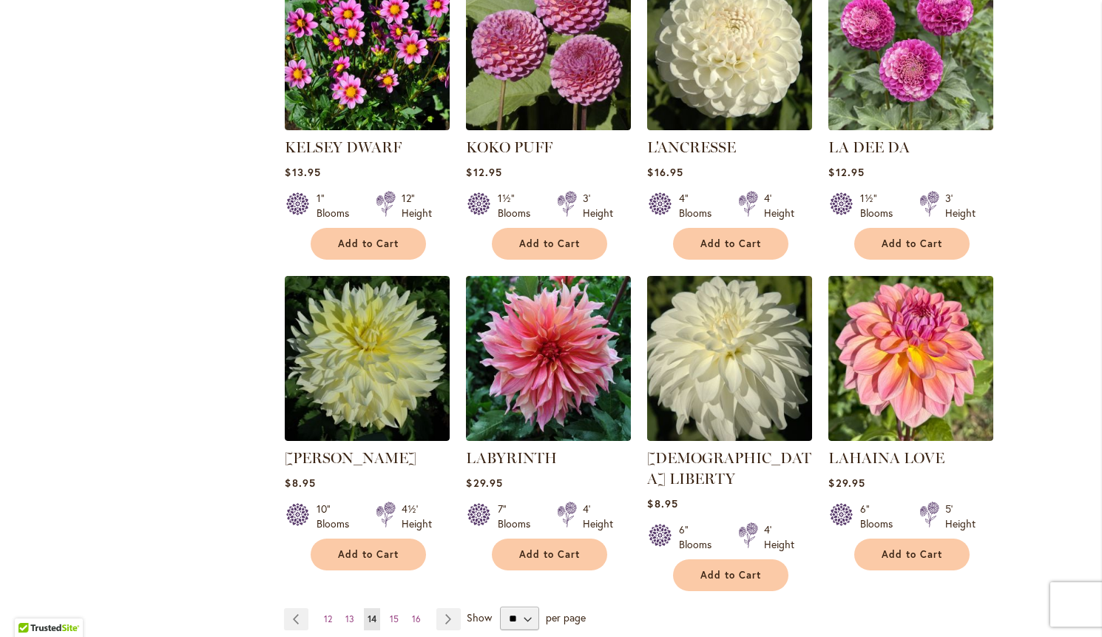
scroll to position [1032, 0]
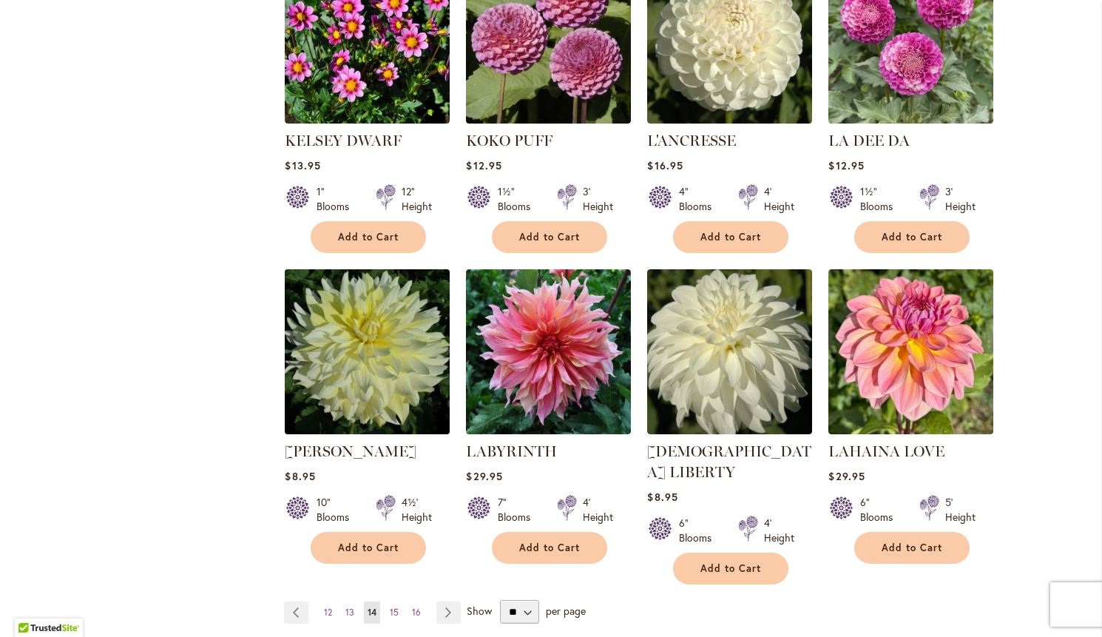
click at [364, 331] on img at bounding box center [367, 351] width 173 height 173
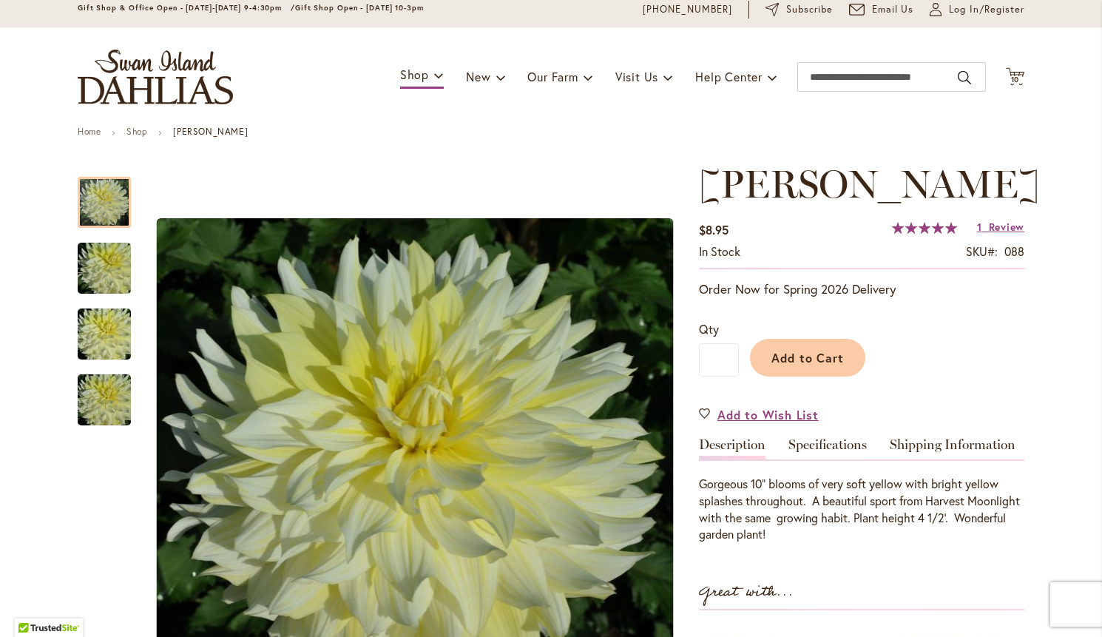
scroll to position [56, 0]
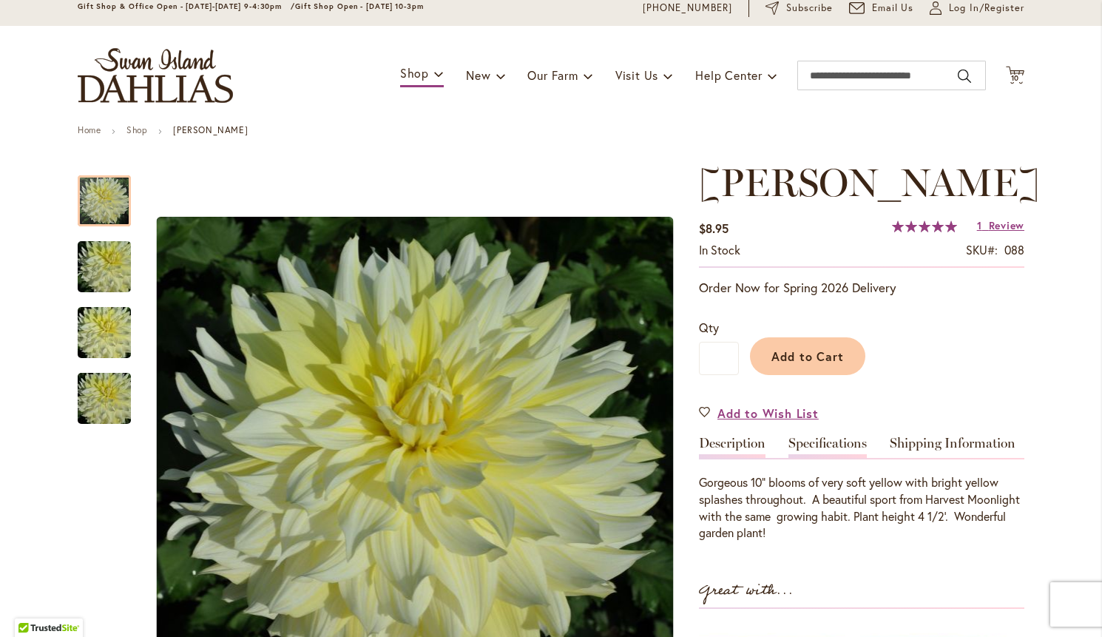
click at [826, 441] on link "Specifications" at bounding box center [827, 446] width 78 height 21
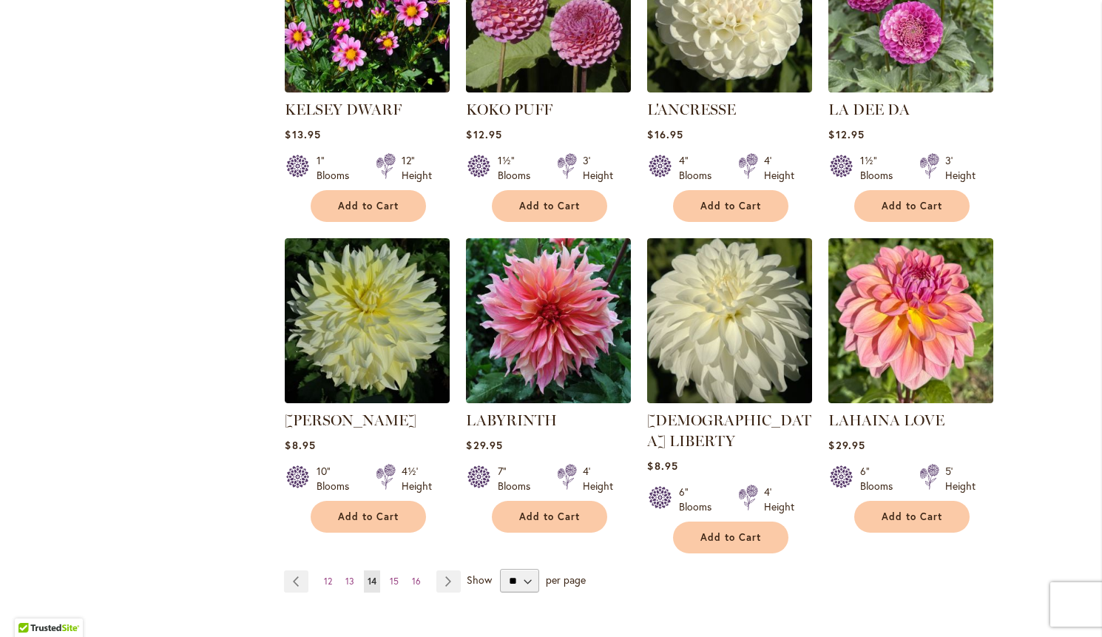
scroll to position [1064, 0]
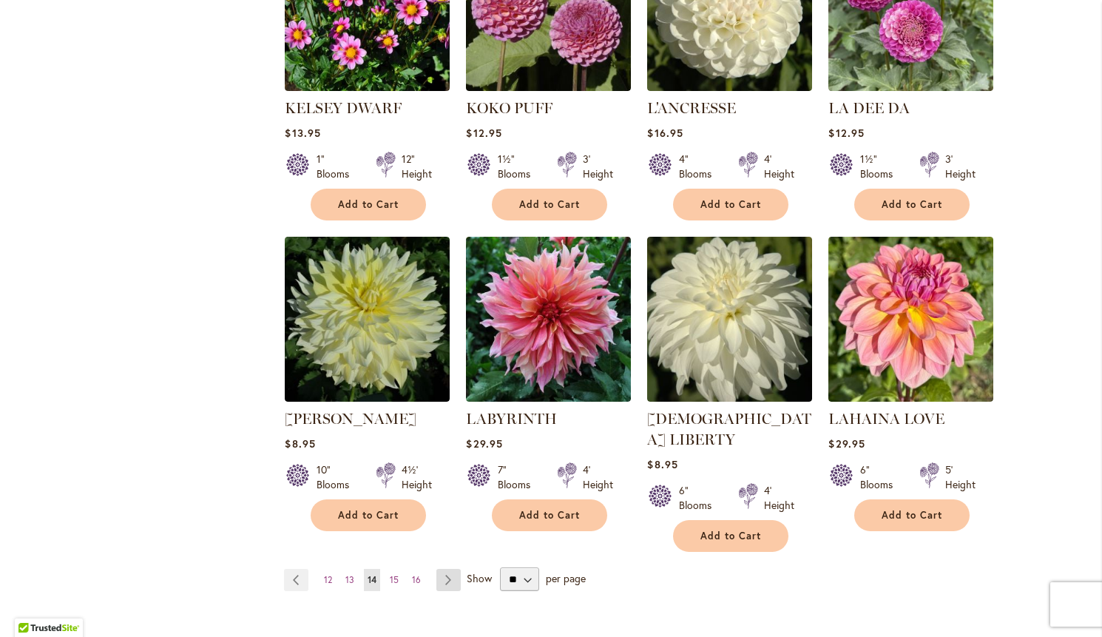
click at [442, 569] on link "Page Next" at bounding box center [448, 580] width 24 height 22
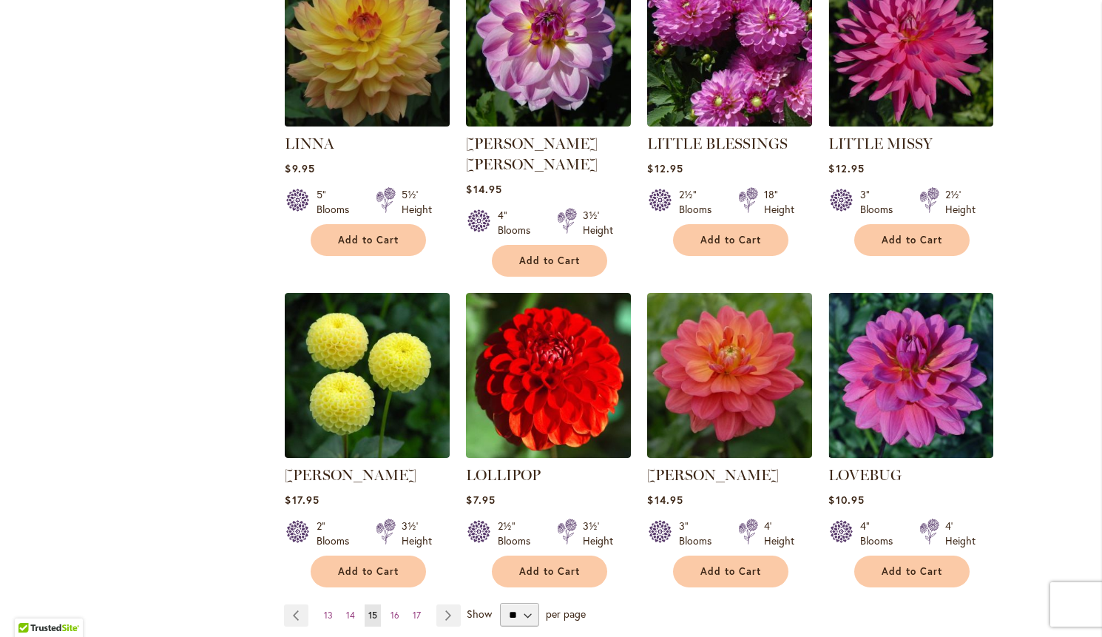
scroll to position [1051, 0]
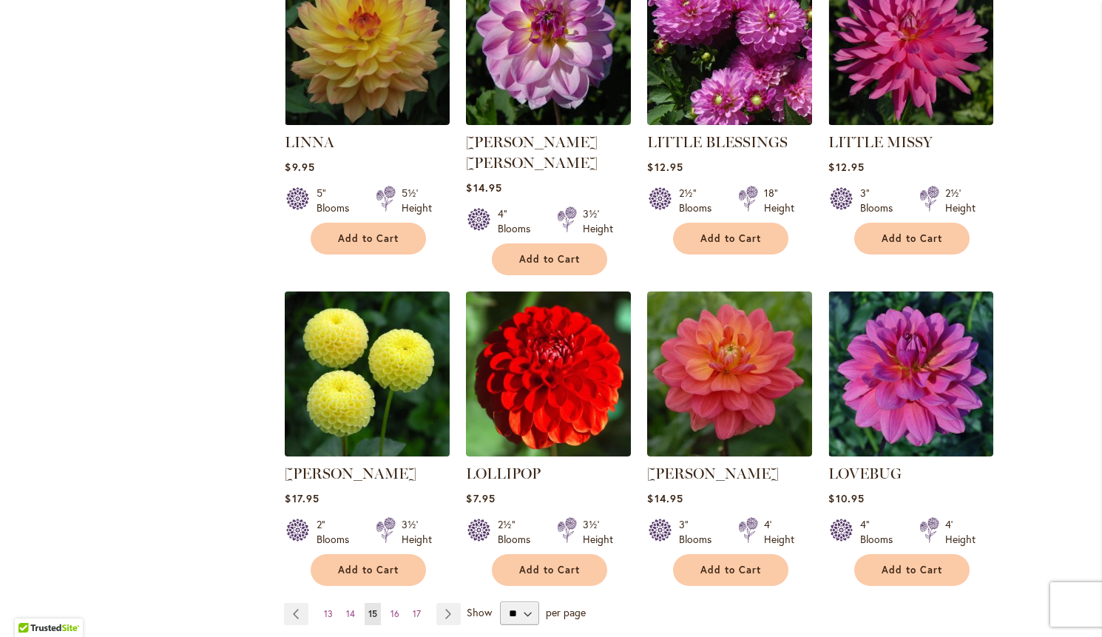
click at [353, 334] on img at bounding box center [367, 374] width 173 height 173
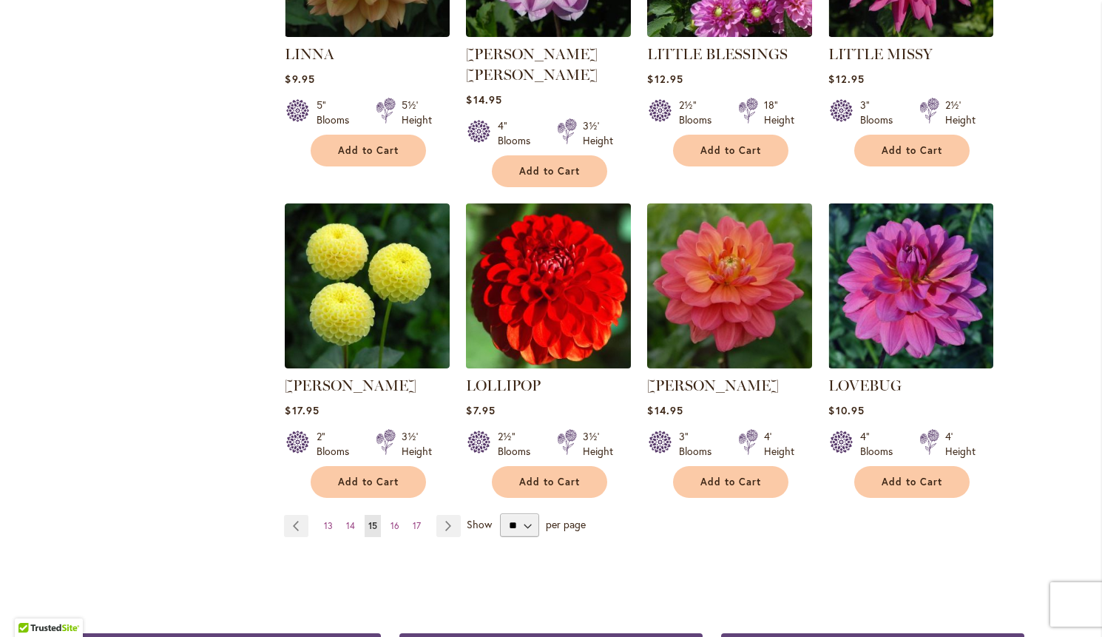
scroll to position [1140, 0]
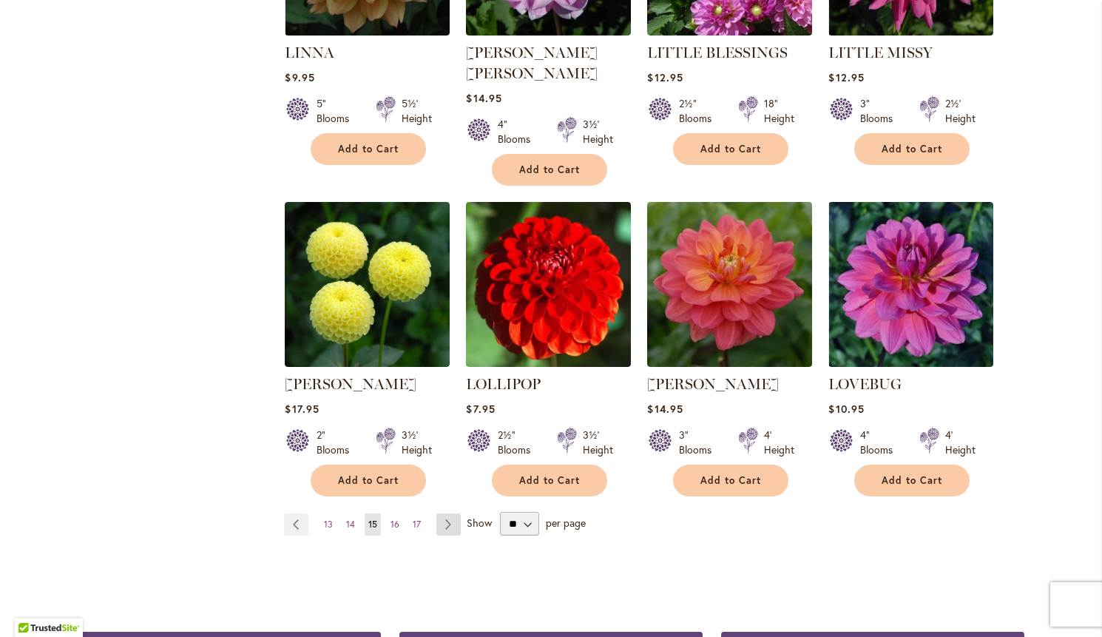
click at [448, 513] on link "Page Next" at bounding box center [448, 524] width 24 height 22
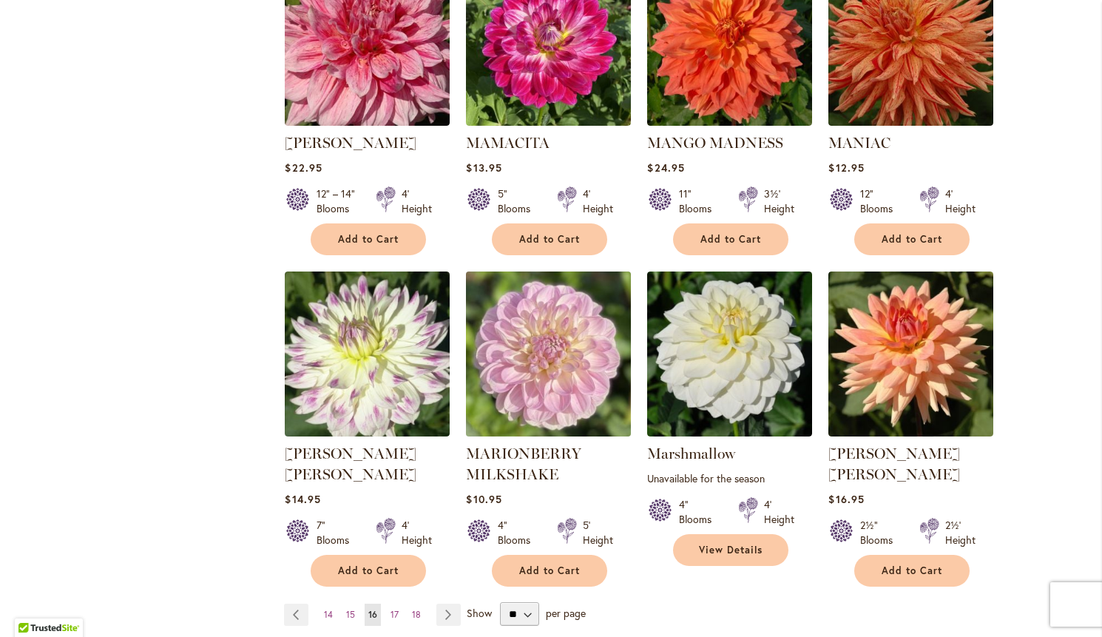
scroll to position [1051, 0]
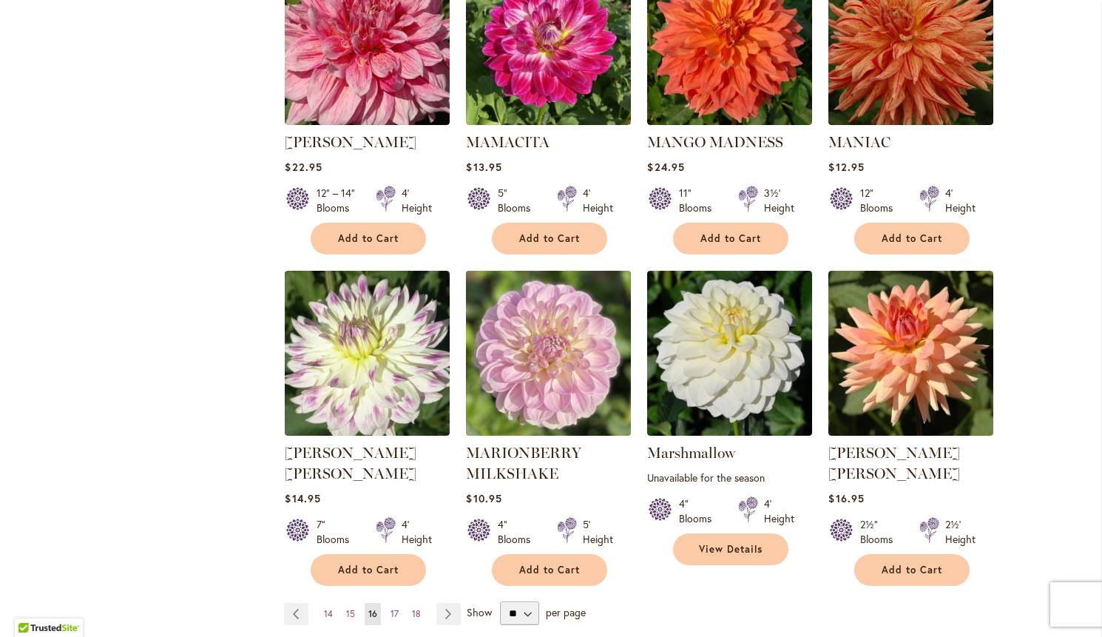
click at [550, 373] on img at bounding box center [548, 353] width 173 height 173
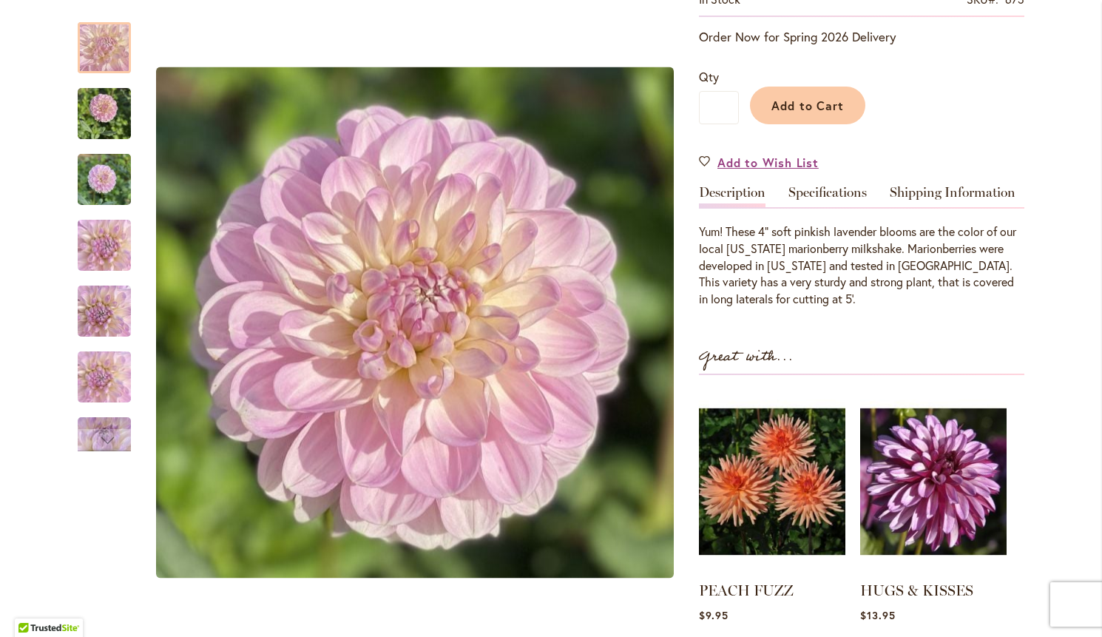
scroll to position [345, 0]
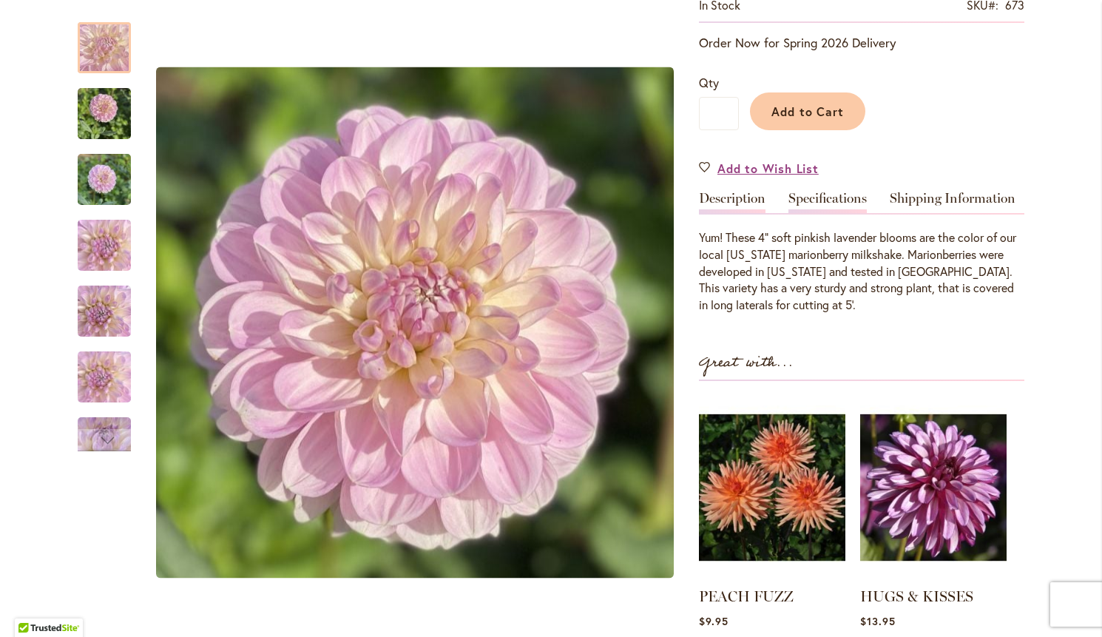
click at [820, 194] on link "Specifications" at bounding box center [827, 202] width 78 height 21
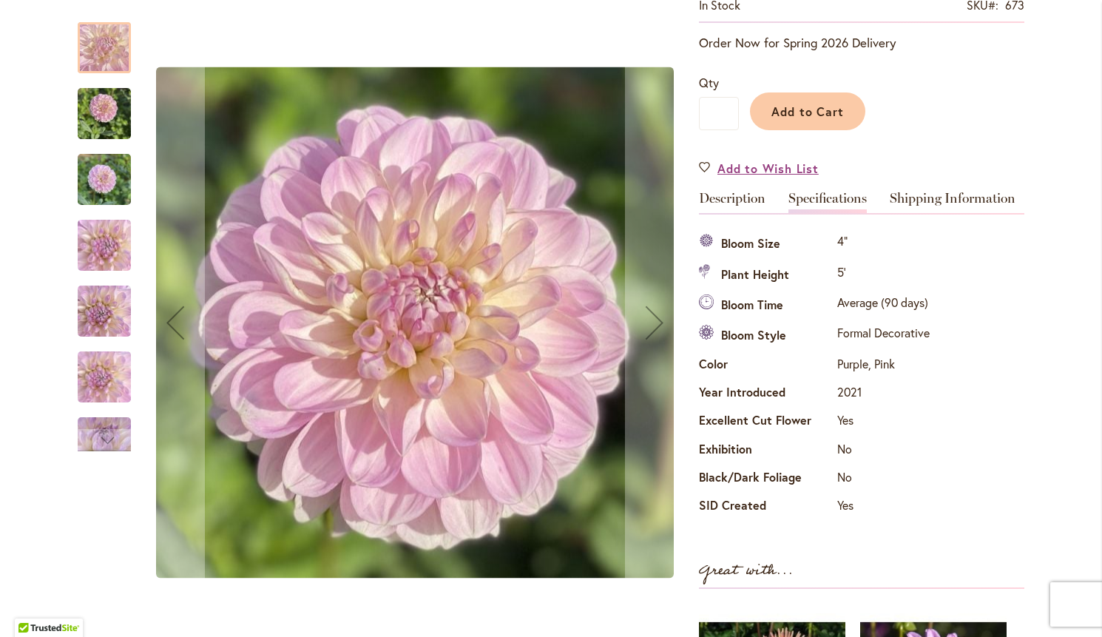
click at [104, 192] on img "MARIONBERRY MILKSHAKE" at bounding box center [104, 179] width 53 height 71
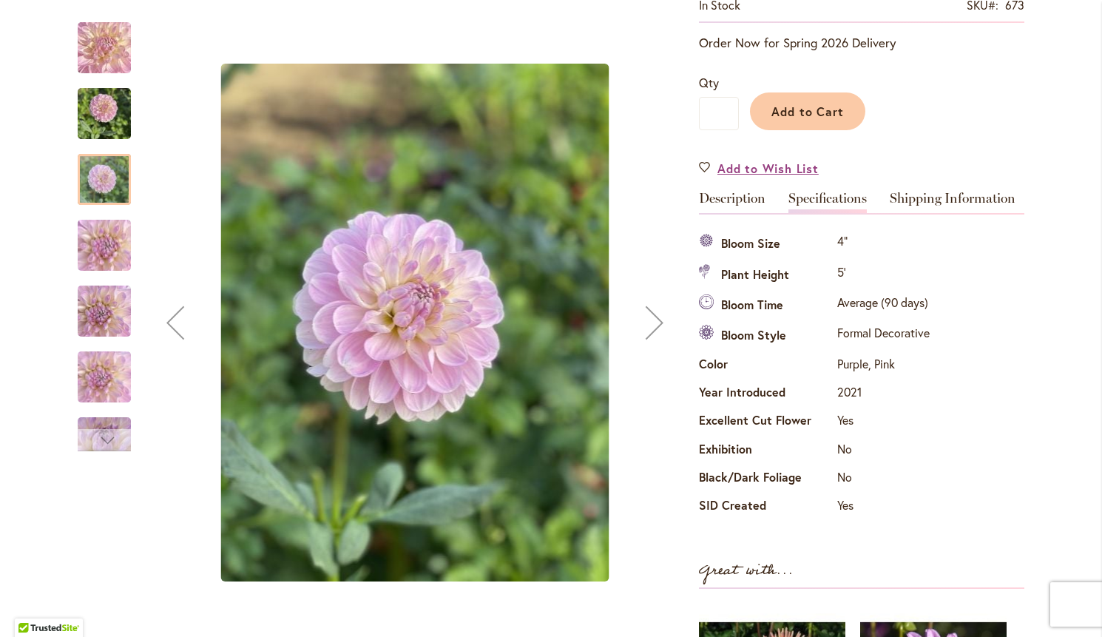
click at [100, 435] on div "Next" at bounding box center [104, 440] width 22 height 22
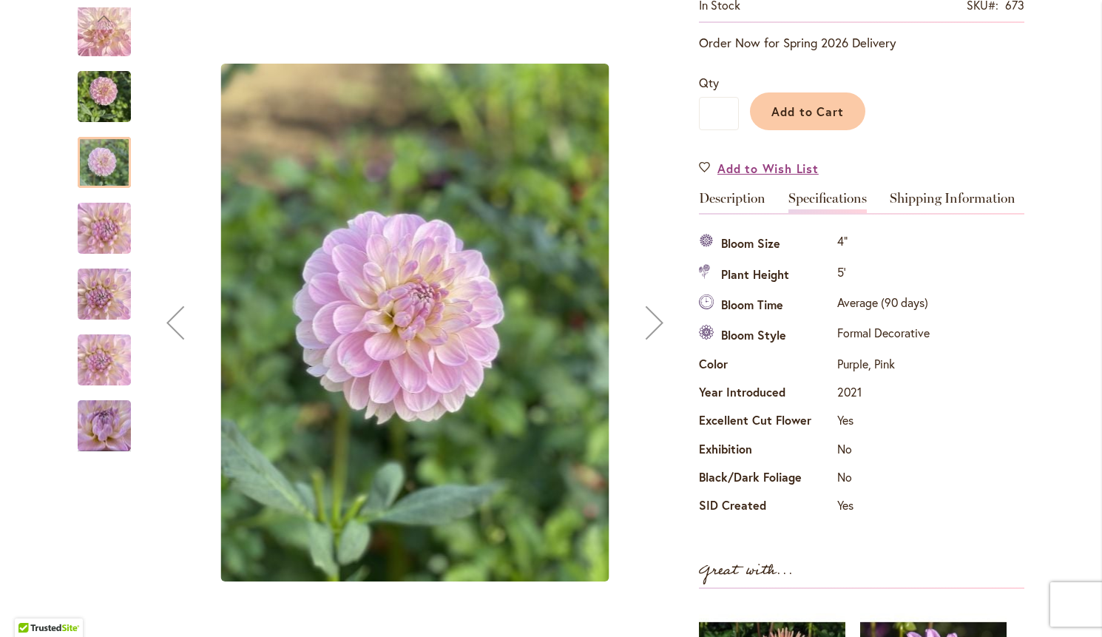
click at [112, 379] on img "MARIONBERRY MILKSHAKE" at bounding box center [104, 360] width 53 height 94
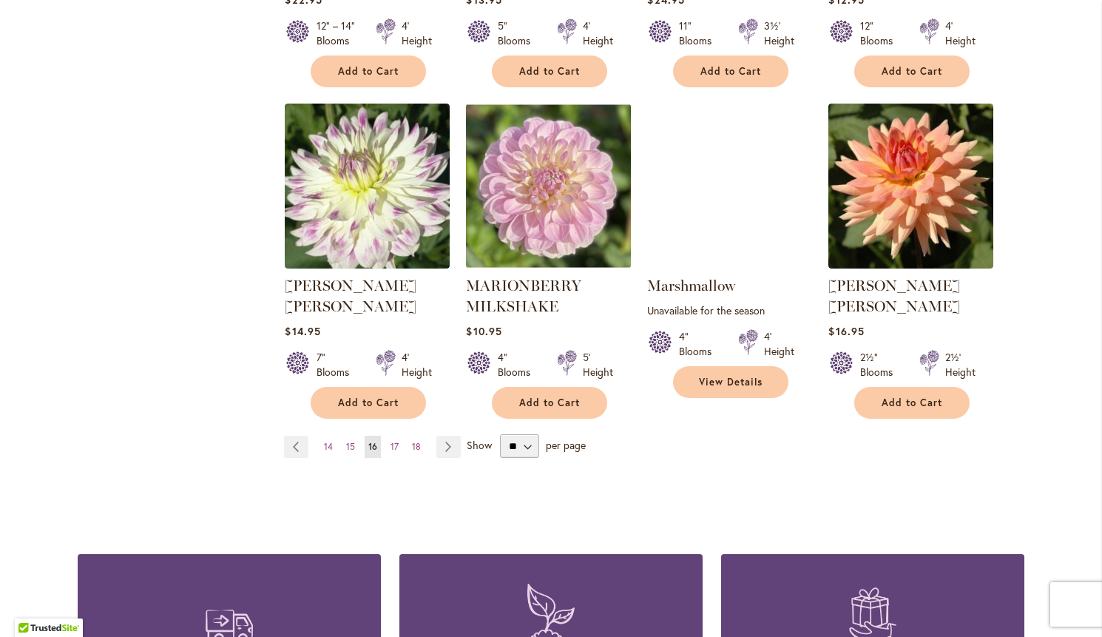
scroll to position [1219, 0]
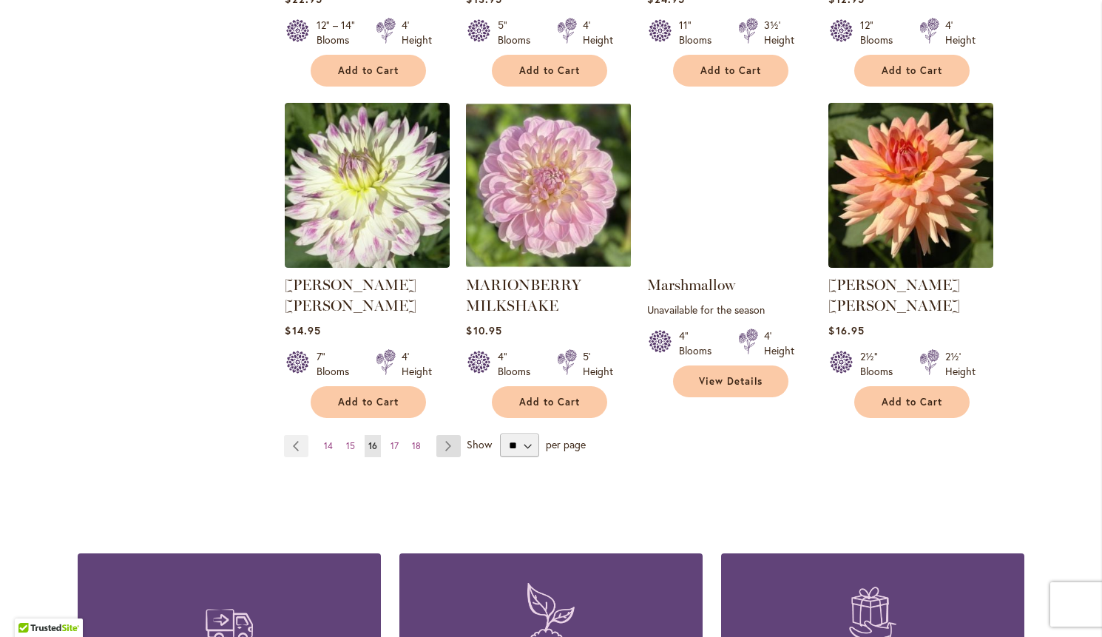
click at [450, 435] on link "Page Next" at bounding box center [448, 446] width 24 height 22
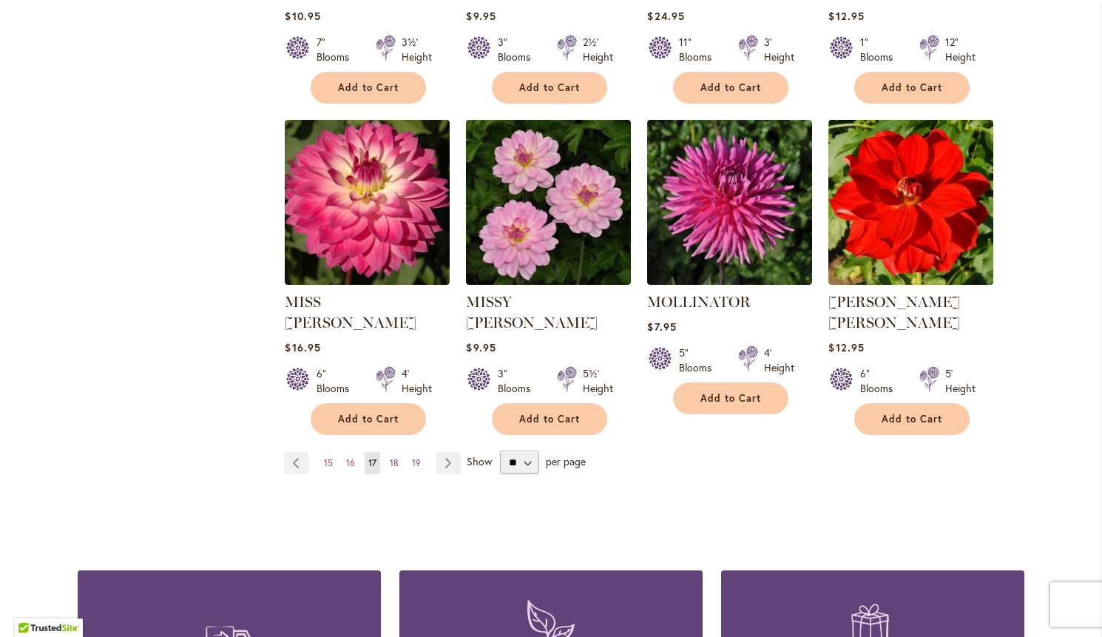
scroll to position [1183, 0]
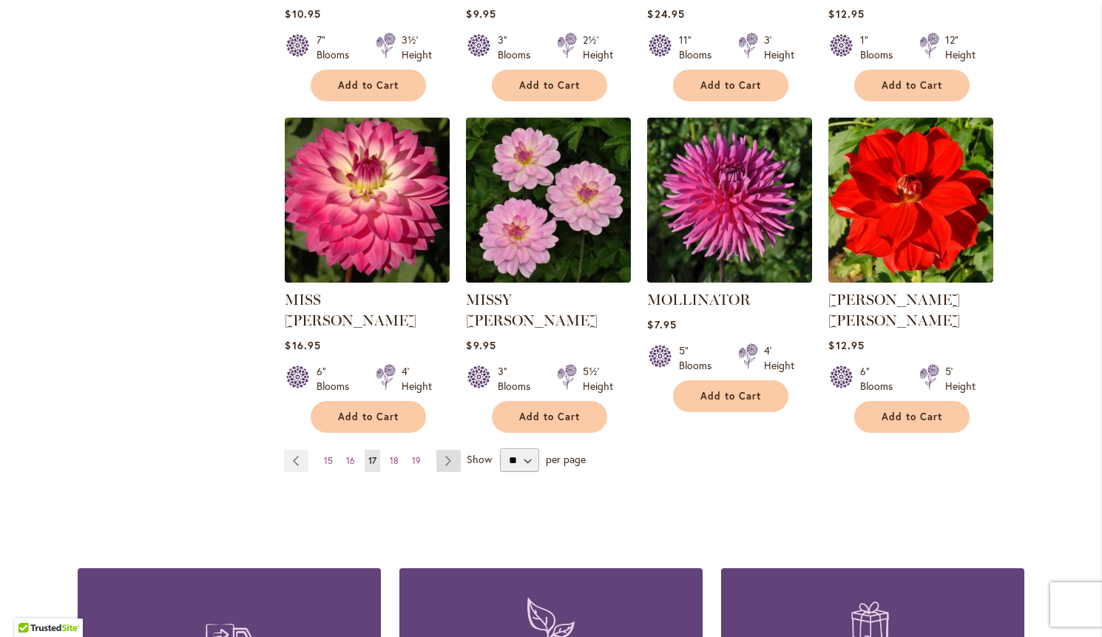
click at [445, 450] on link "Page Next" at bounding box center [448, 461] width 24 height 22
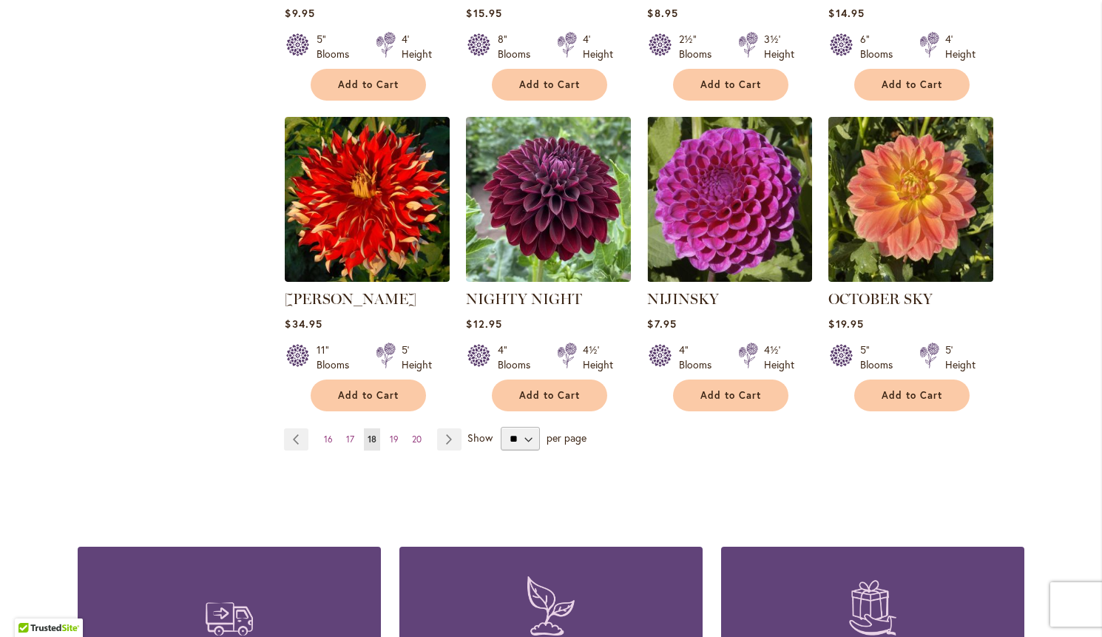
scroll to position [1207, 0]
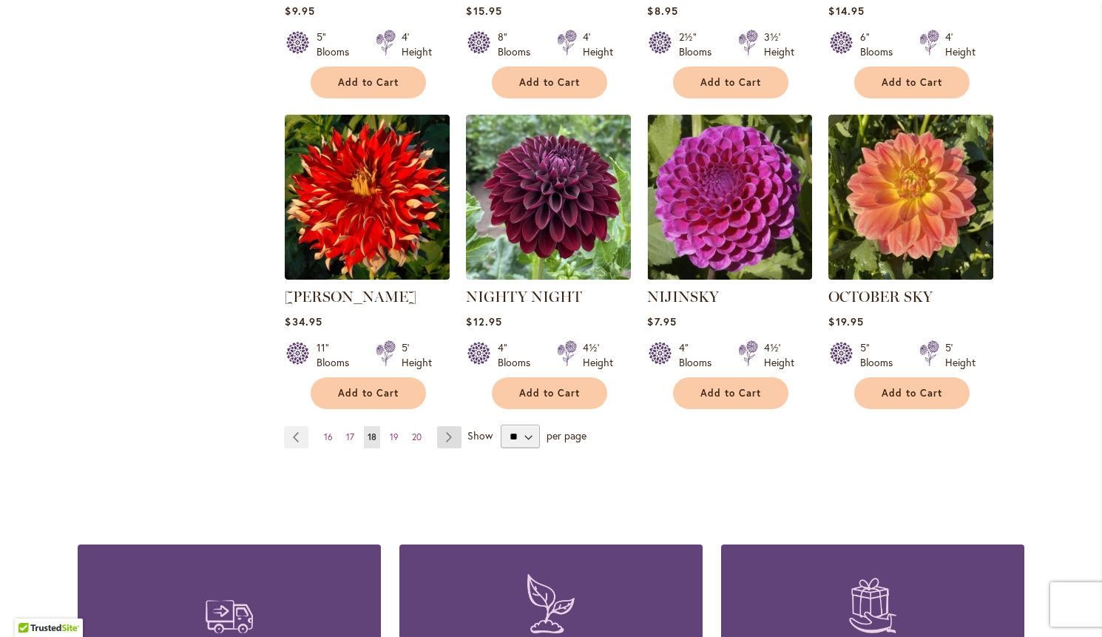
click at [452, 426] on link "Page Next" at bounding box center [449, 437] width 24 height 22
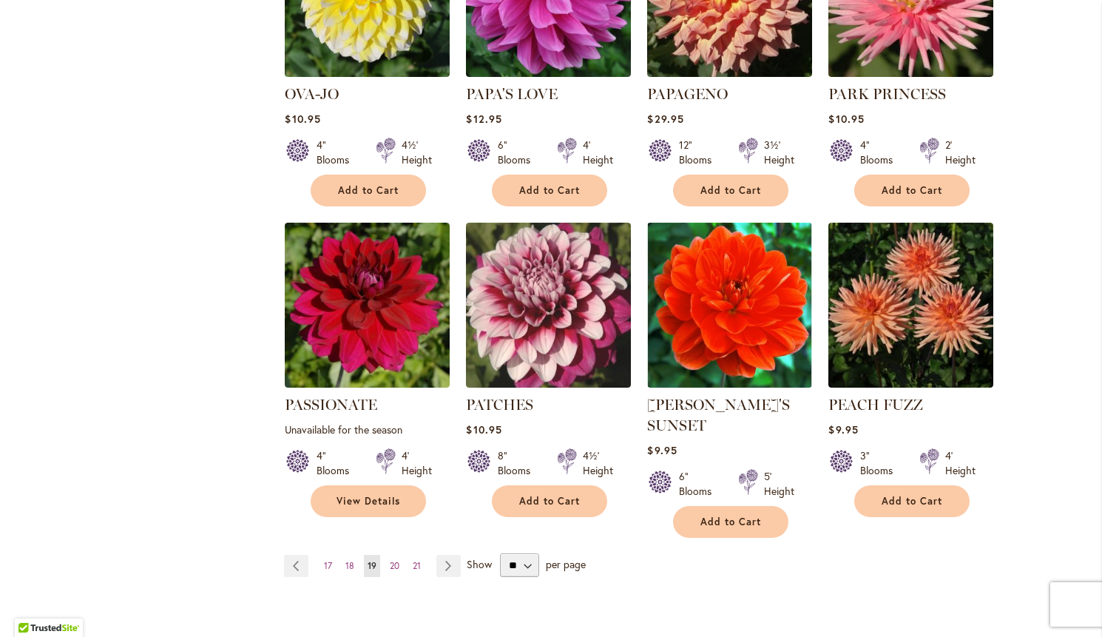
scroll to position [1100, 0]
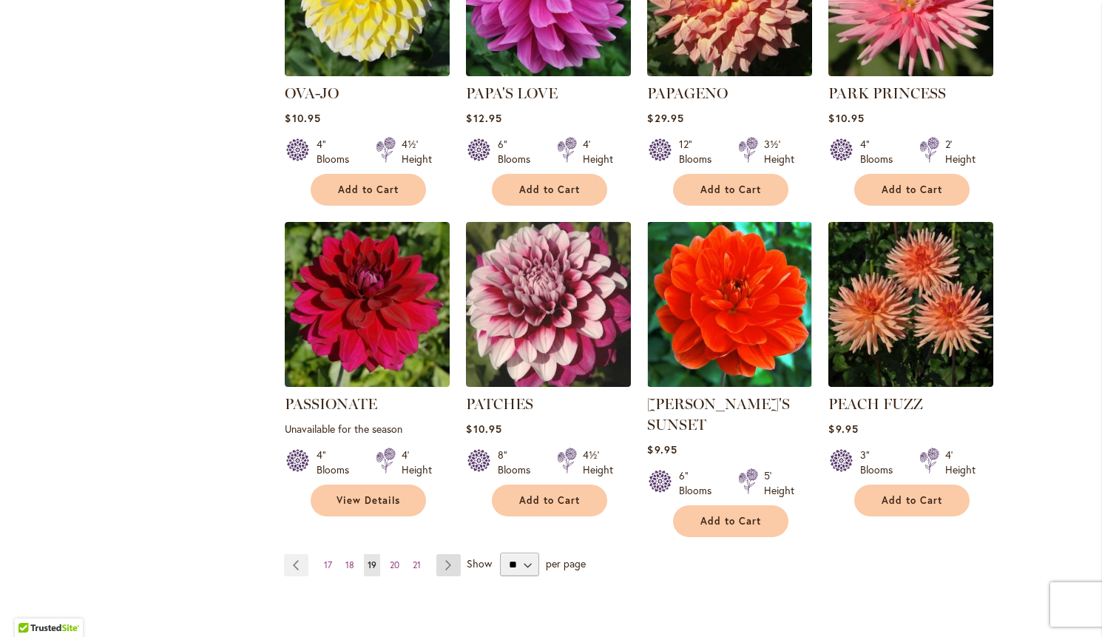
click at [450, 554] on link "Page Next" at bounding box center [448, 565] width 24 height 22
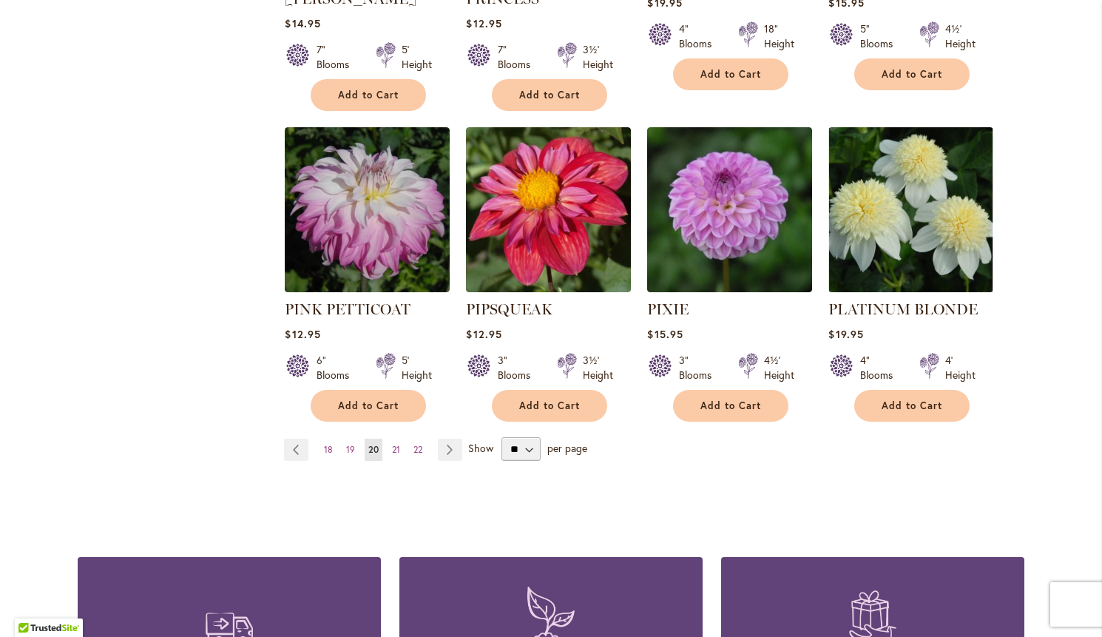
scroll to position [1238, 0]
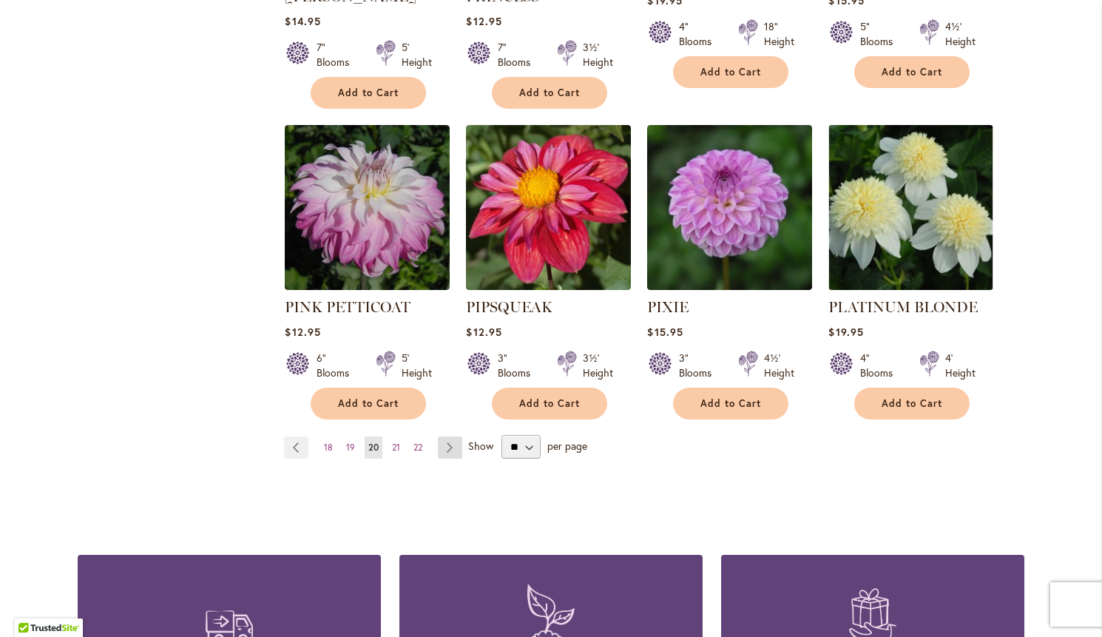
click at [448, 436] on link "Page Next" at bounding box center [450, 447] width 24 height 22
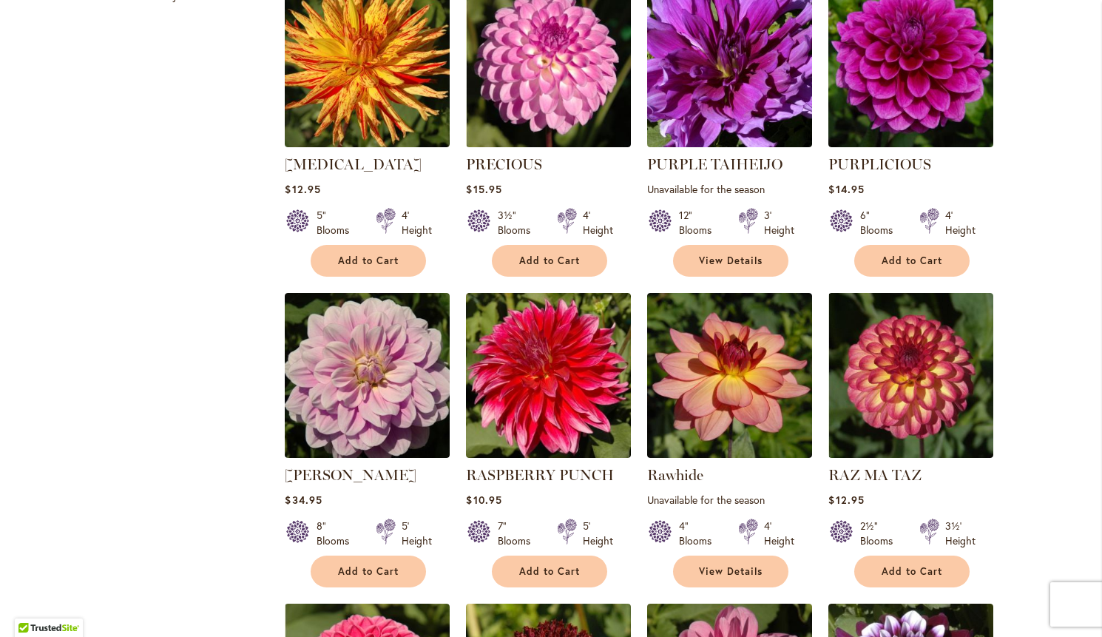
scroll to position [720, 0]
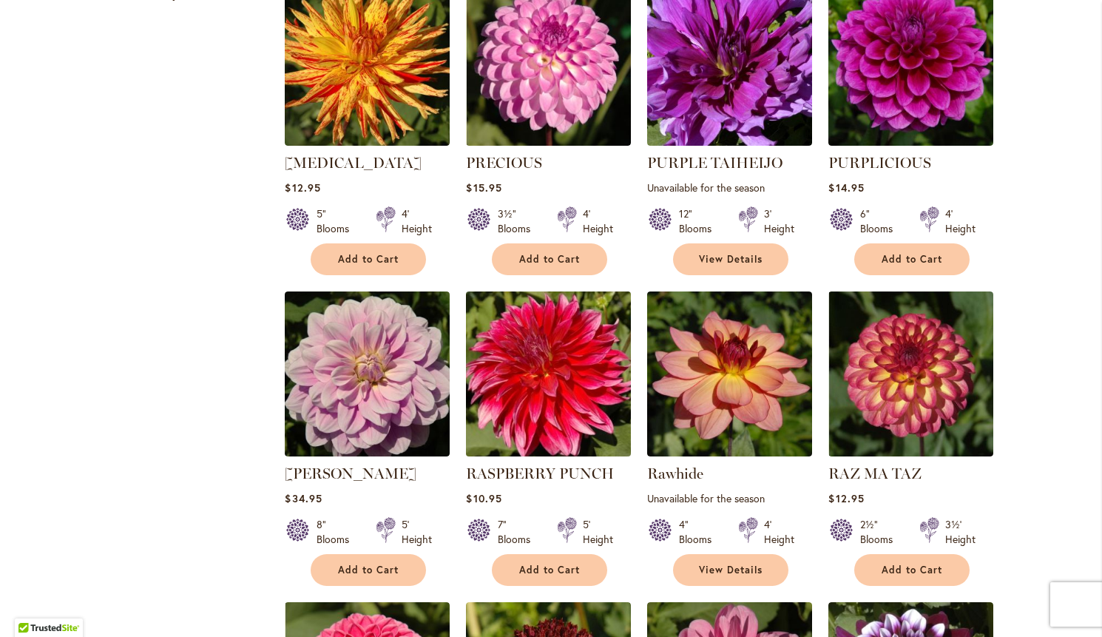
click at [539, 356] on img at bounding box center [548, 374] width 173 height 173
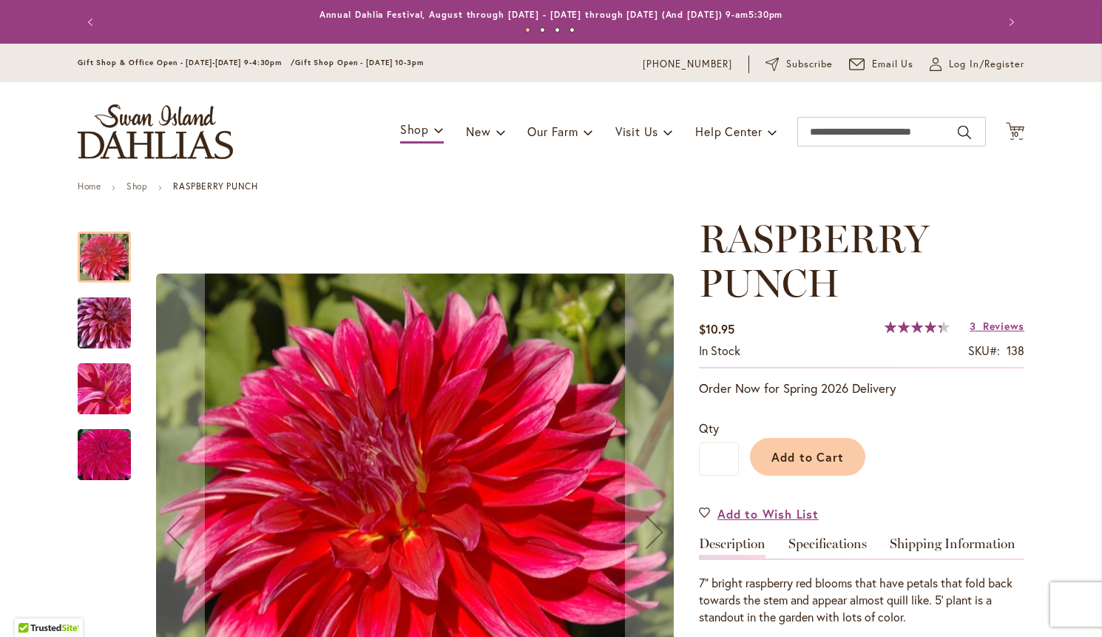
click at [109, 313] on img "RASPBERRY PUNCH" at bounding box center [104, 323] width 106 height 71
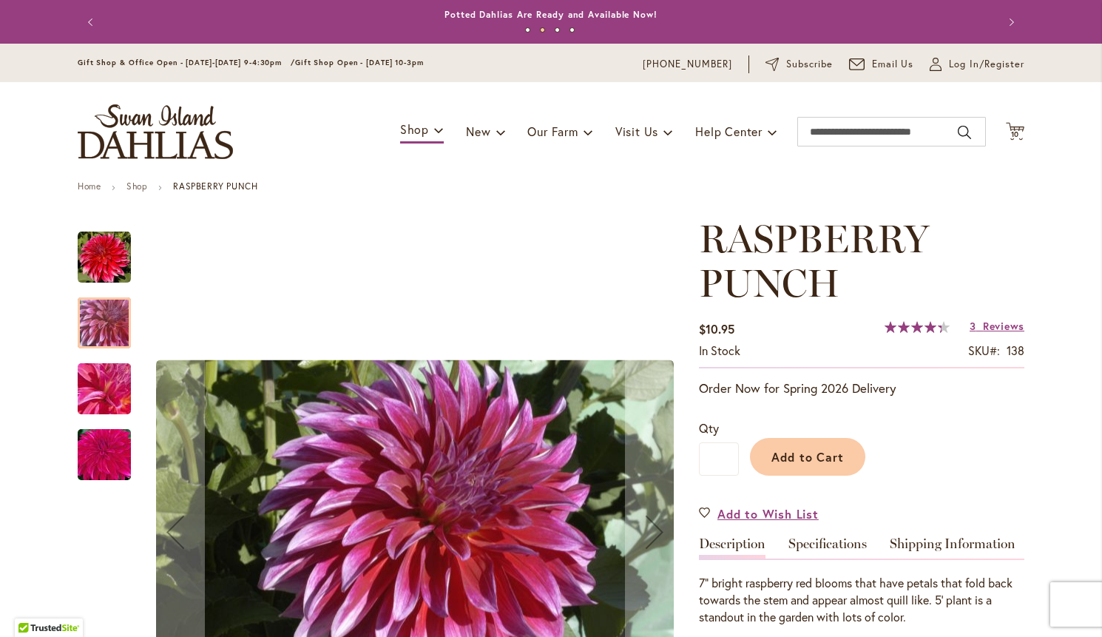
click at [109, 393] on img "RASPBERRY PUNCH" at bounding box center [104, 389] width 106 height 80
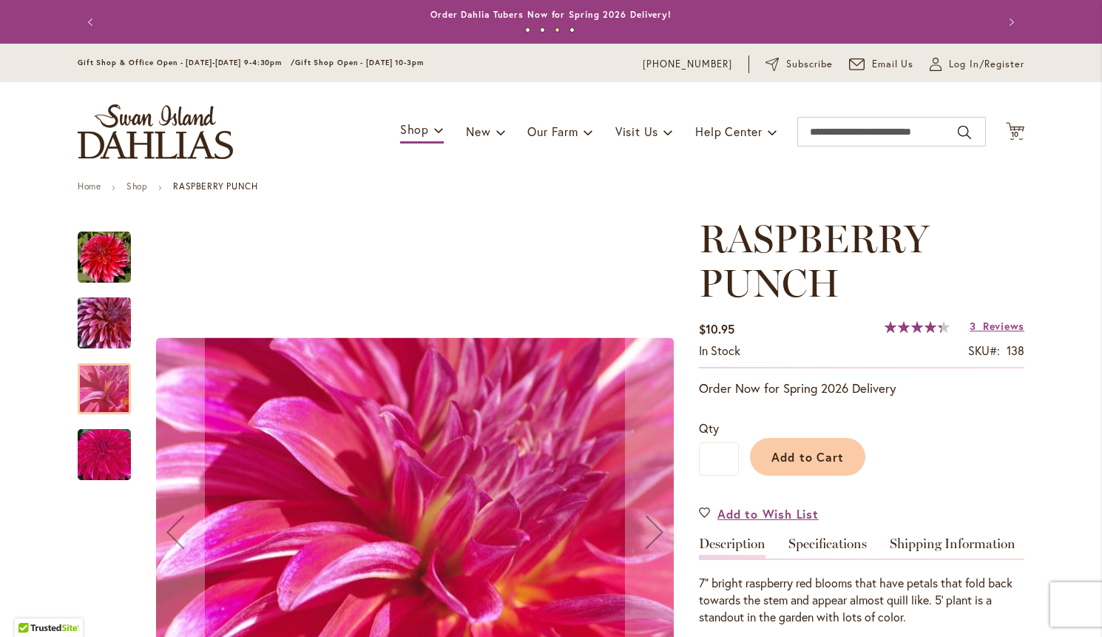
click at [92, 439] on img "RASPBERRY PUNCH" at bounding box center [104, 454] width 106 height 71
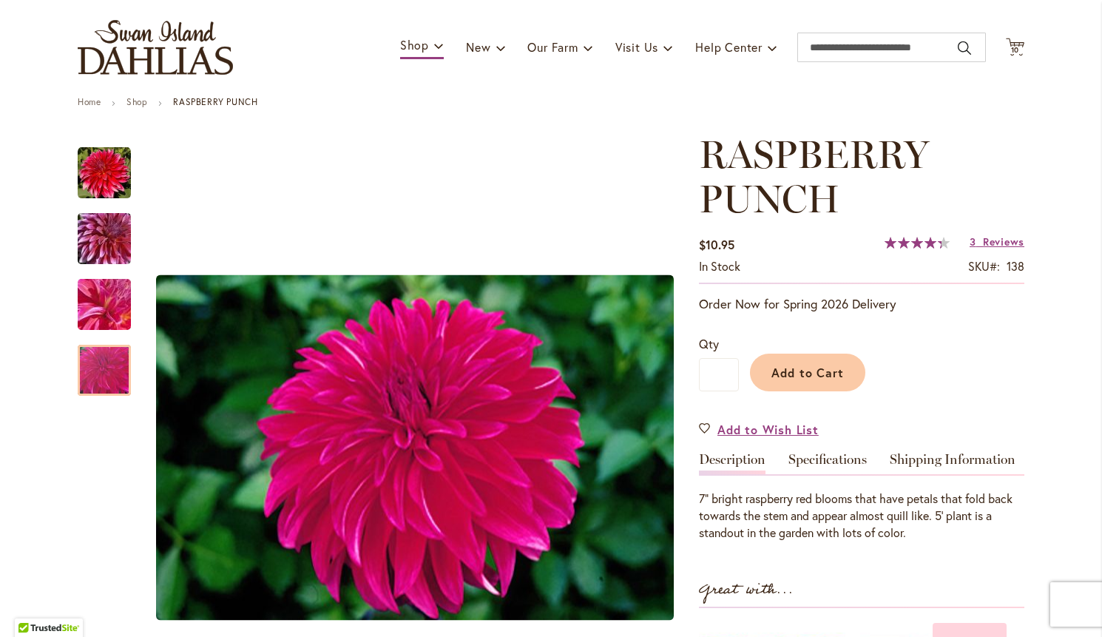
scroll to position [86, 0]
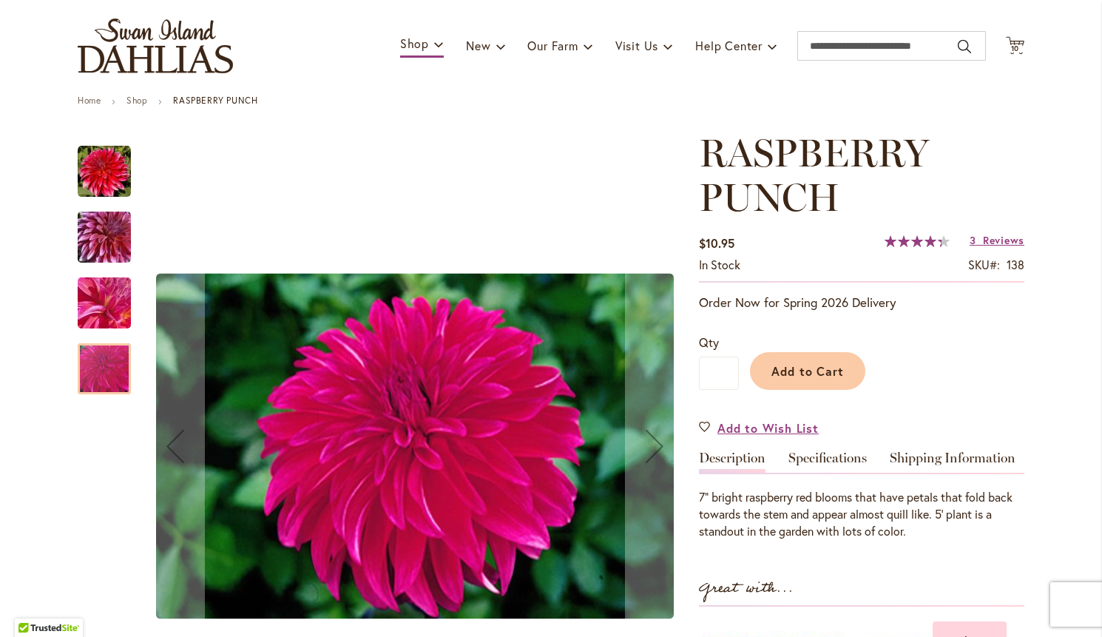
click at [92, 227] on img "RASPBERRY PUNCH" at bounding box center [104, 237] width 106 height 71
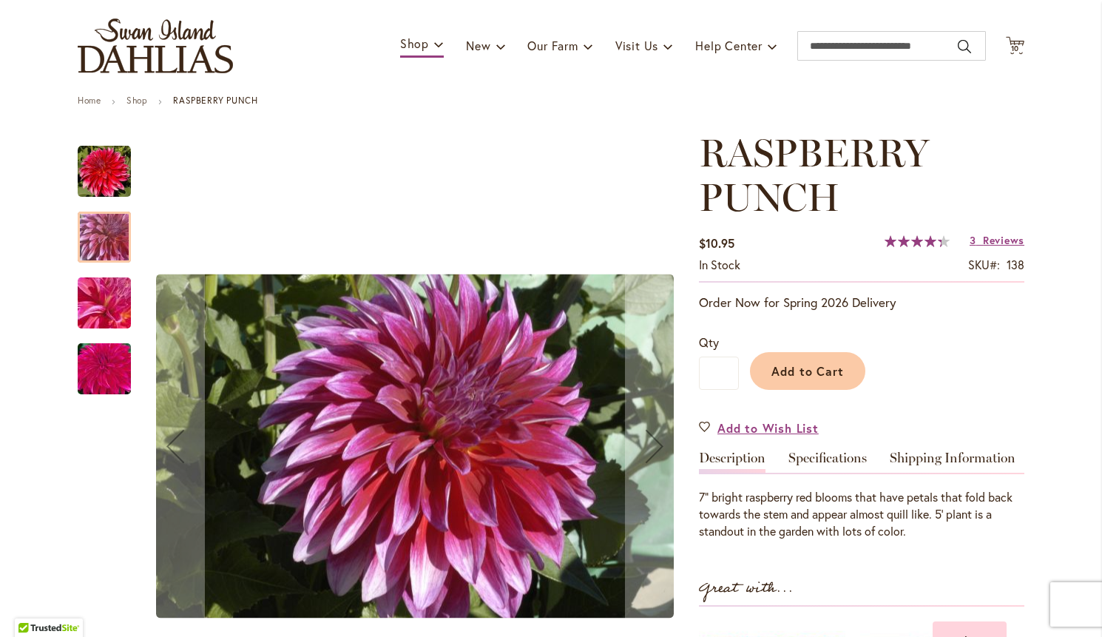
click at [109, 183] on img "RASPBERRY PUNCH" at bounding box center [104, 171] width 53 height 53
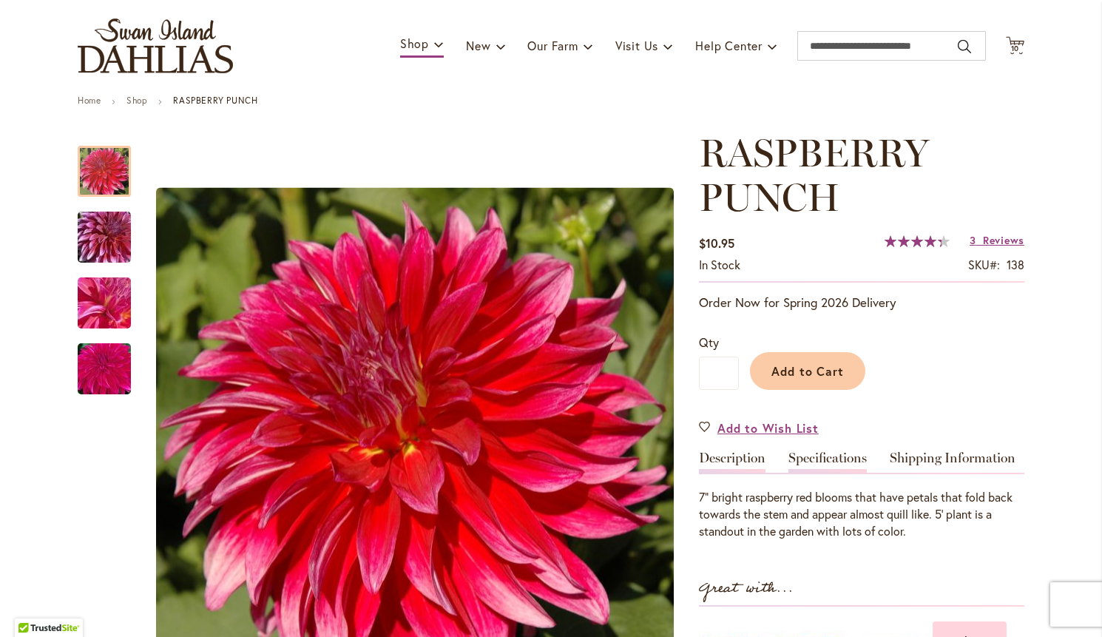
click at [819, 455] on link "Specifications" at bounding box center [827, 461] width 78 height 21
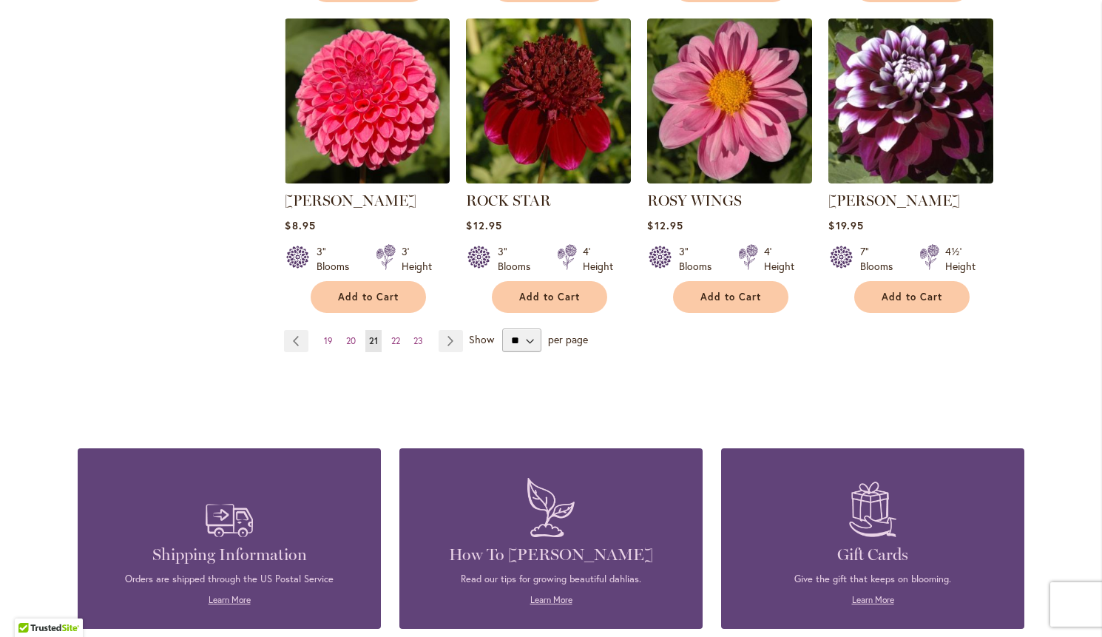
scroll to position [1305, 0]
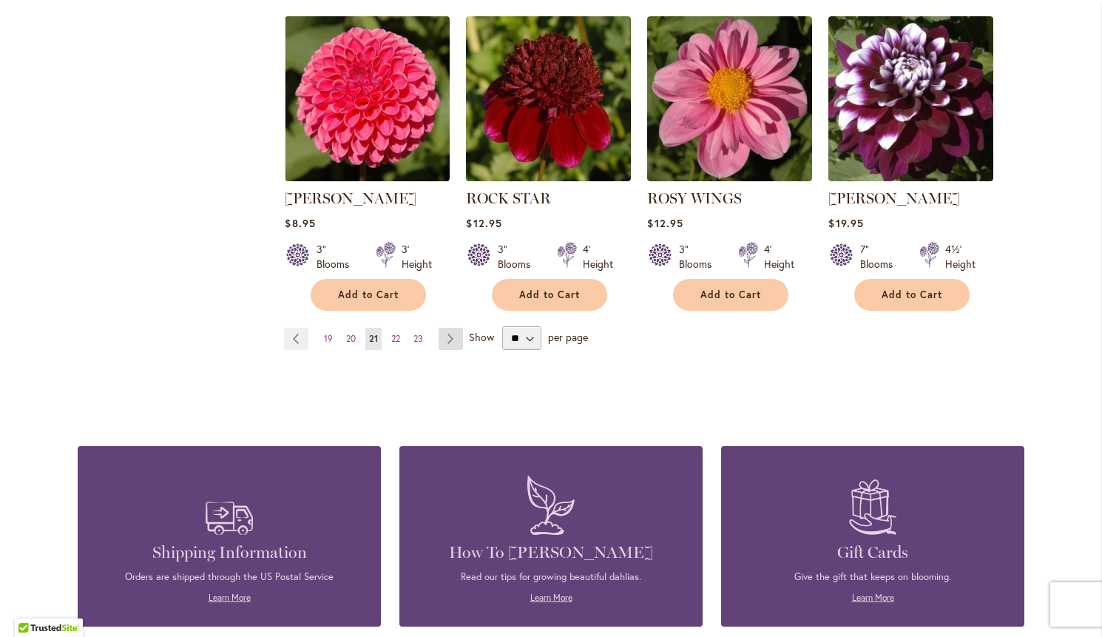
click at [451, 338] on link "Page Next" at bounding box center [451, 339] width 24 height 22
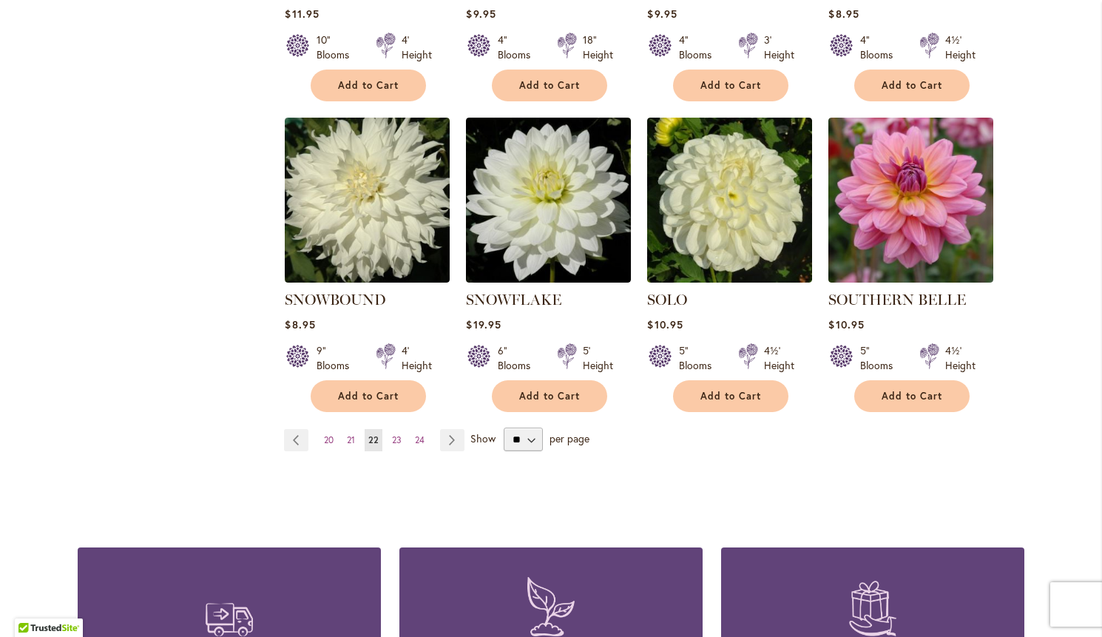
scroll to position [1207, 0]
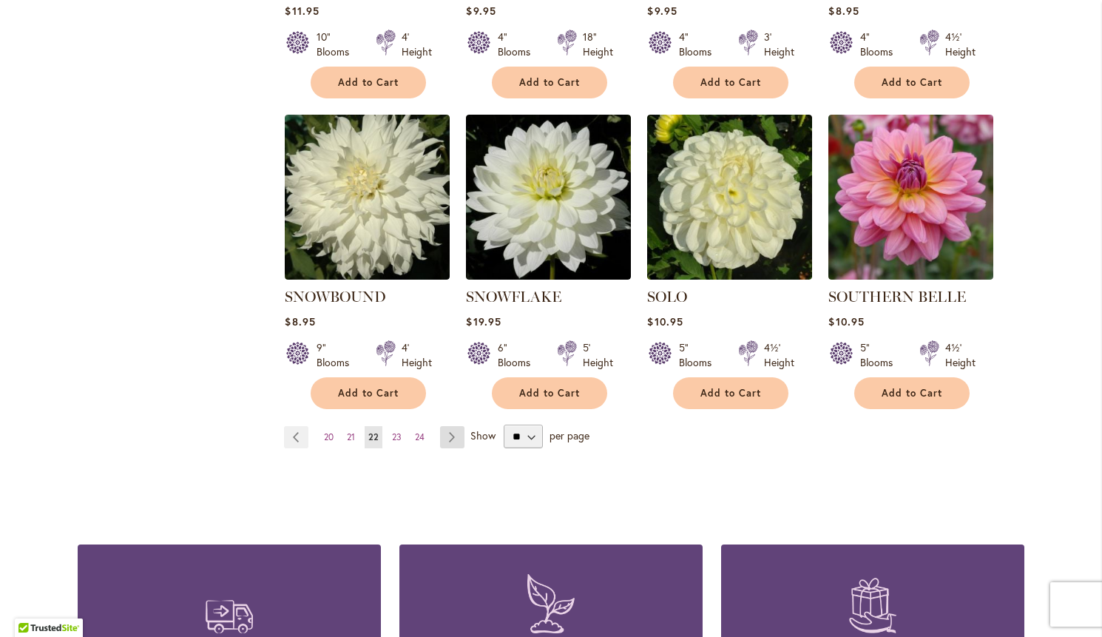
click at [448, 426] on link "Page Next" at bounding box center [452, 437] width 24 height 22
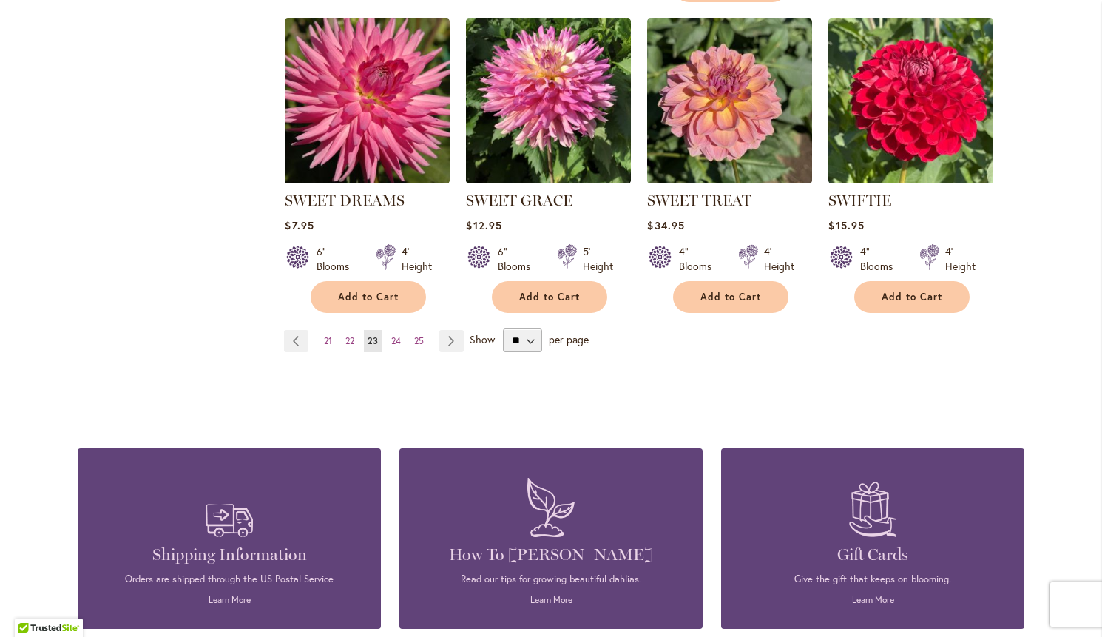
scroll to position [1304, 0]
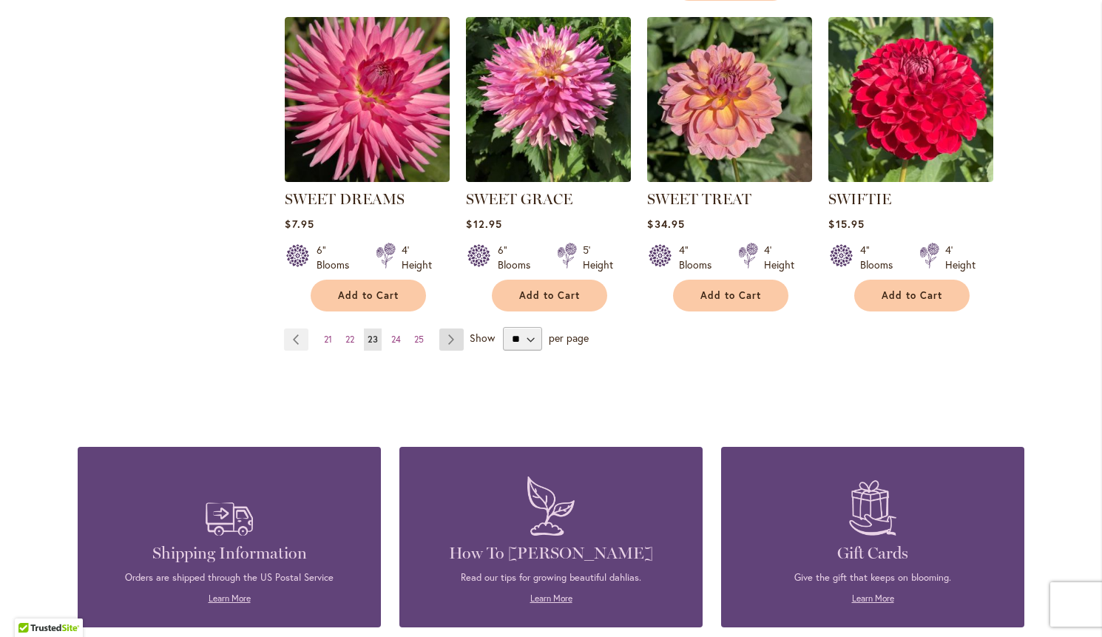
click at [453, 334] on link "Page Next" at bounding box center [451, 339] width 24 height 22
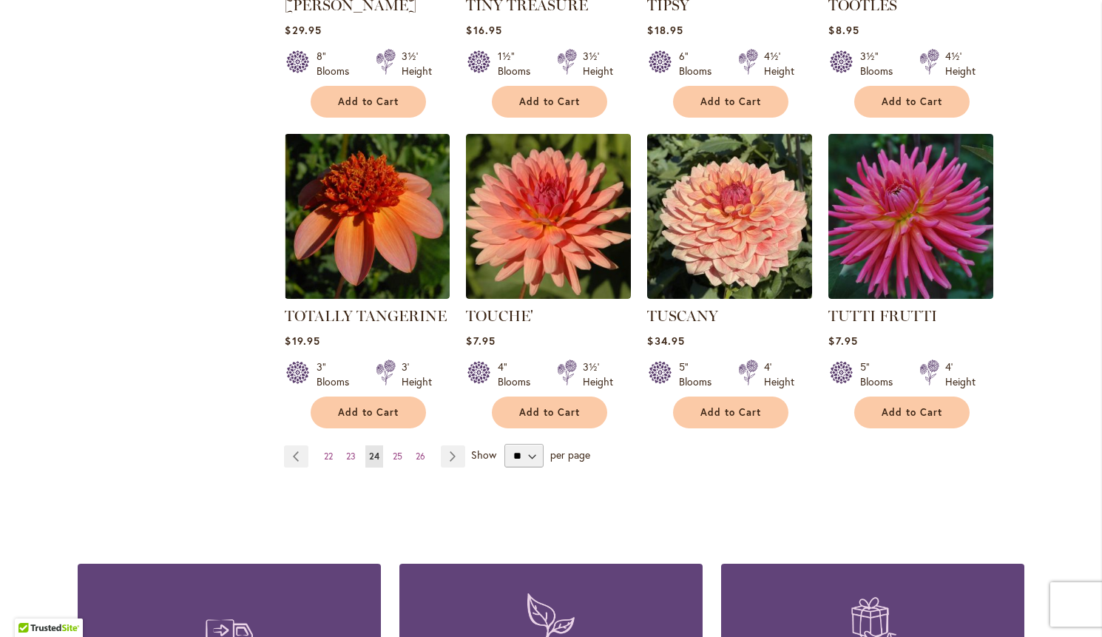
scroll to position [1190, 0]
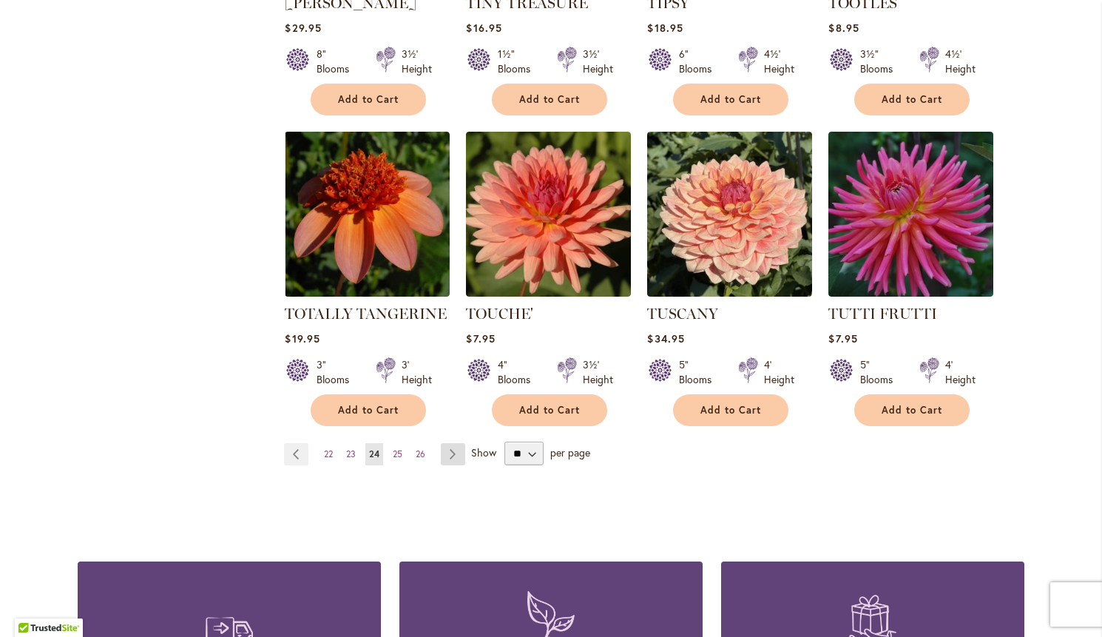
click at [461, 443] on link "Page Next" at bounding box center [453, 454] width 24 height 22
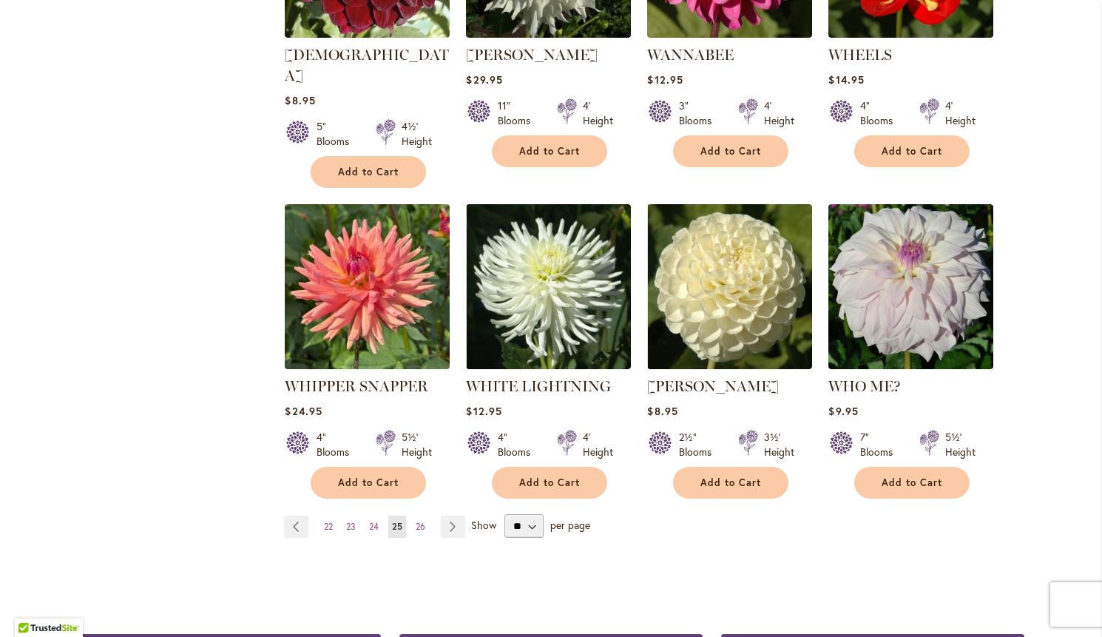
scroll to position [1120, 0]
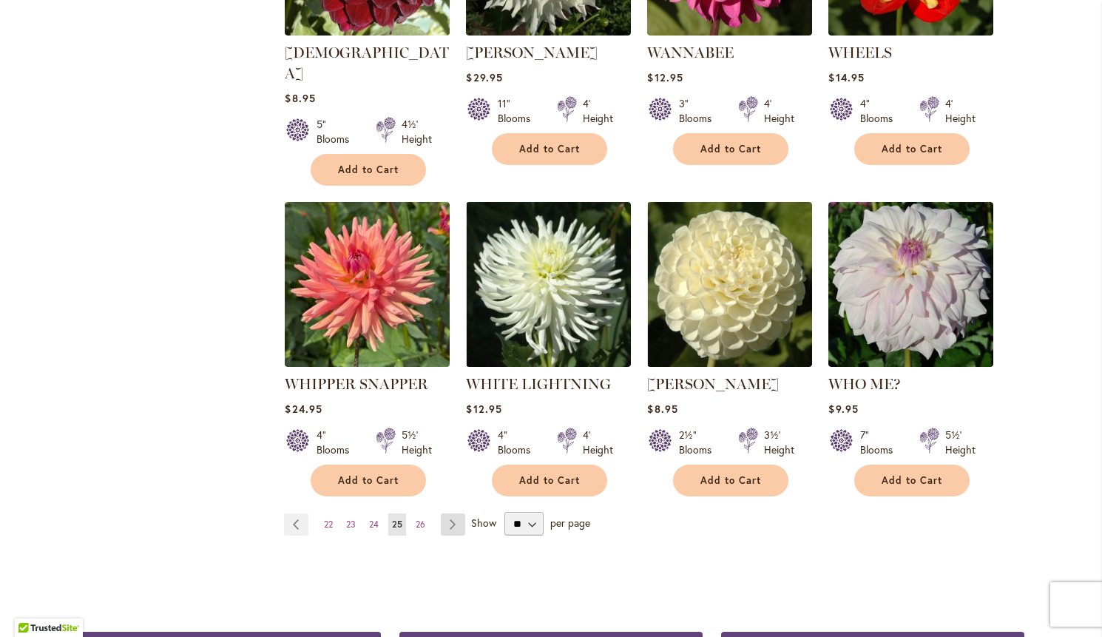
click at [447, 513] on link "Page Next" at bounding box center [453, 524] width 24 height 22
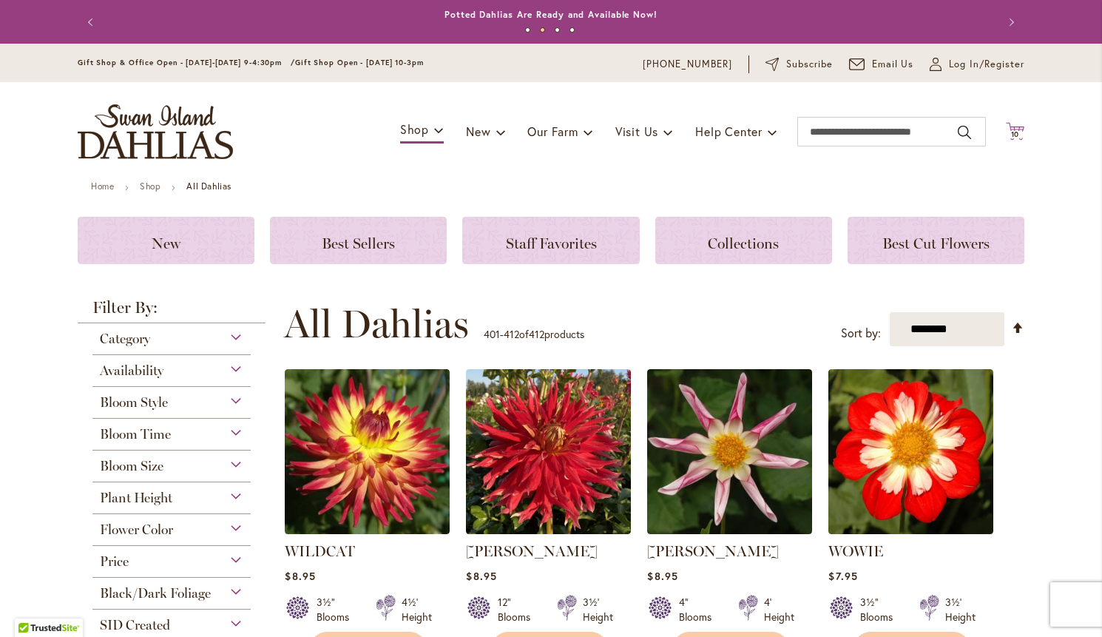
click at [1014, 125] on icon "Cart .cls-1 { fill: #231f20; }" at bounding box center [1015, 131] width 18 height 18
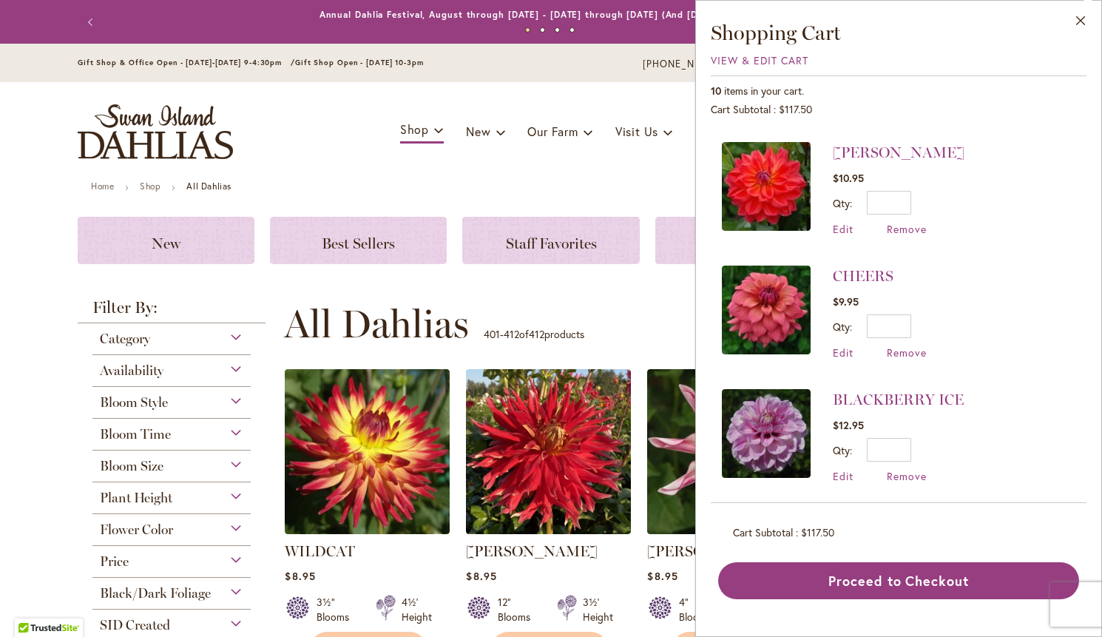
scroll to position [857, 0]
click at [909, 470] on span "Remove" at bounding box center [907, 477] width 40 height 14
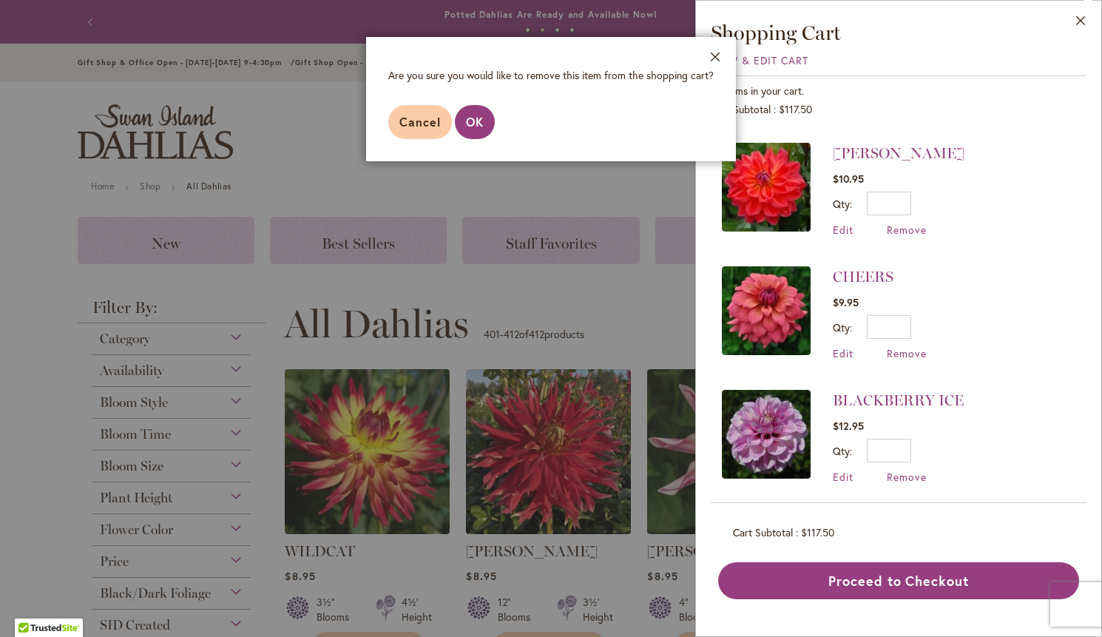
click at [485, 126] on button "OK" at bounding box center [475, 122] width 40 height 34
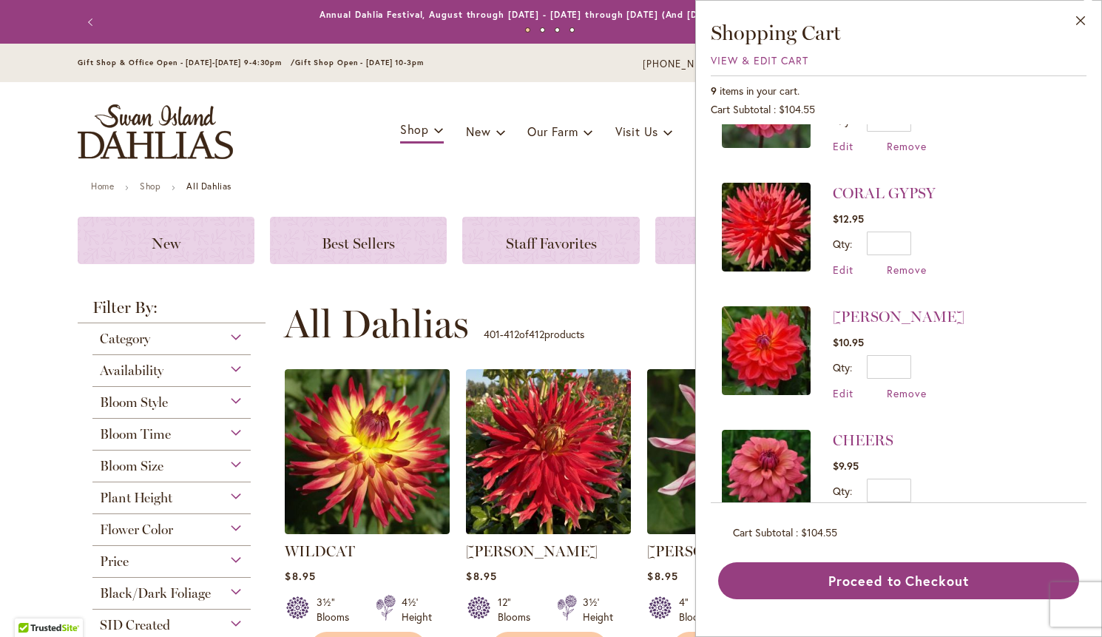
scroll to position [697, 0]
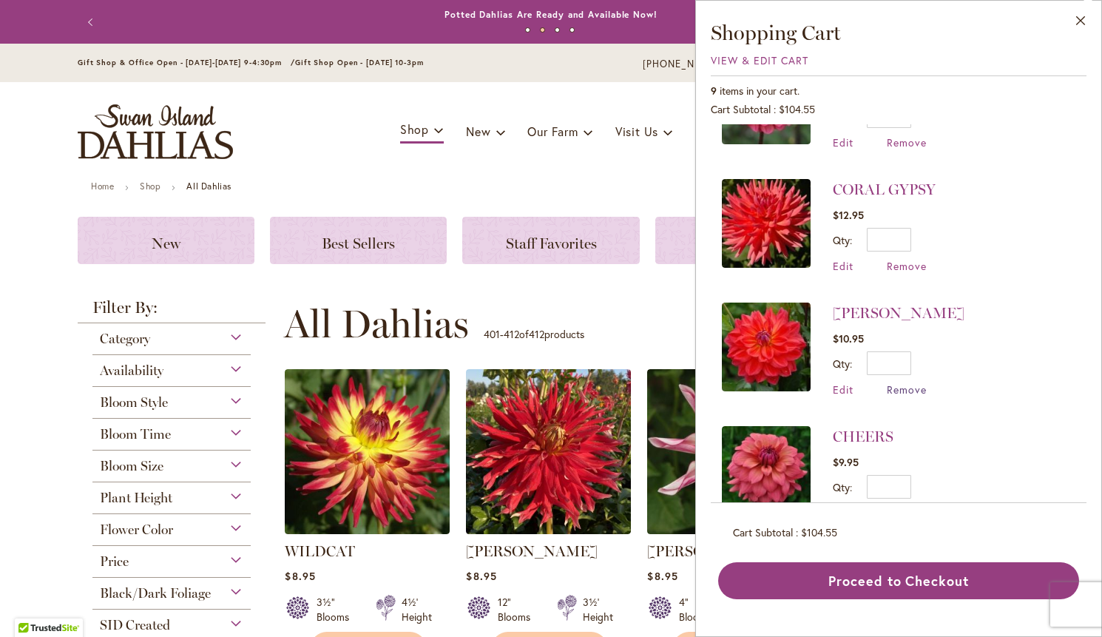
click at [913, 384] on span "Remove" at bounding box center [907, 389] width 40 height 14
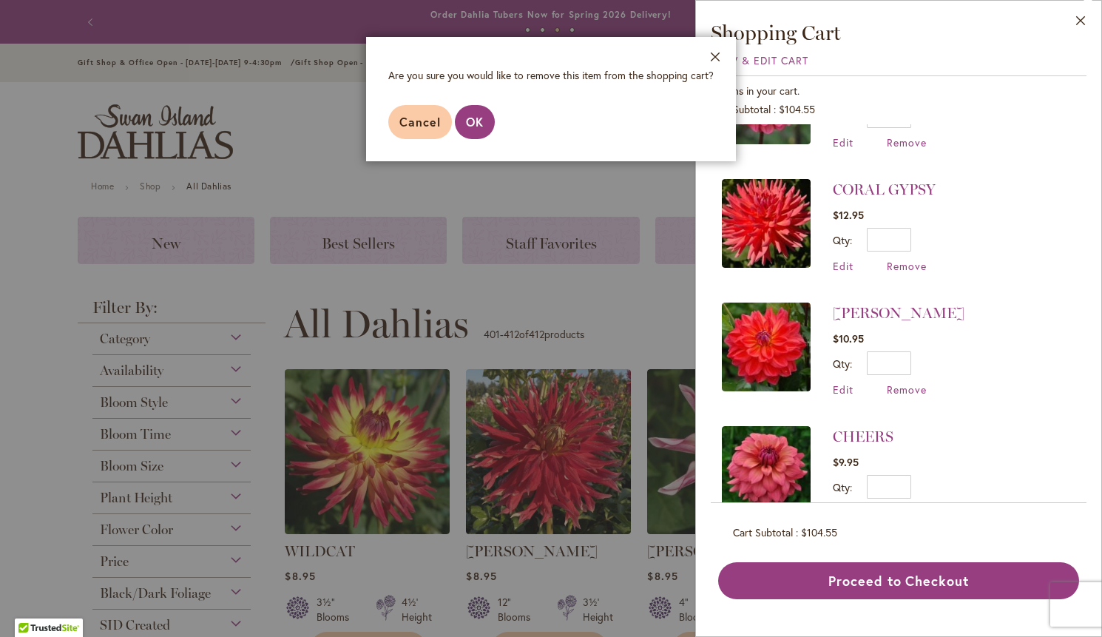
click at [477, 117] on span "OK" at bounding box center [475, 122] width 18 height 16
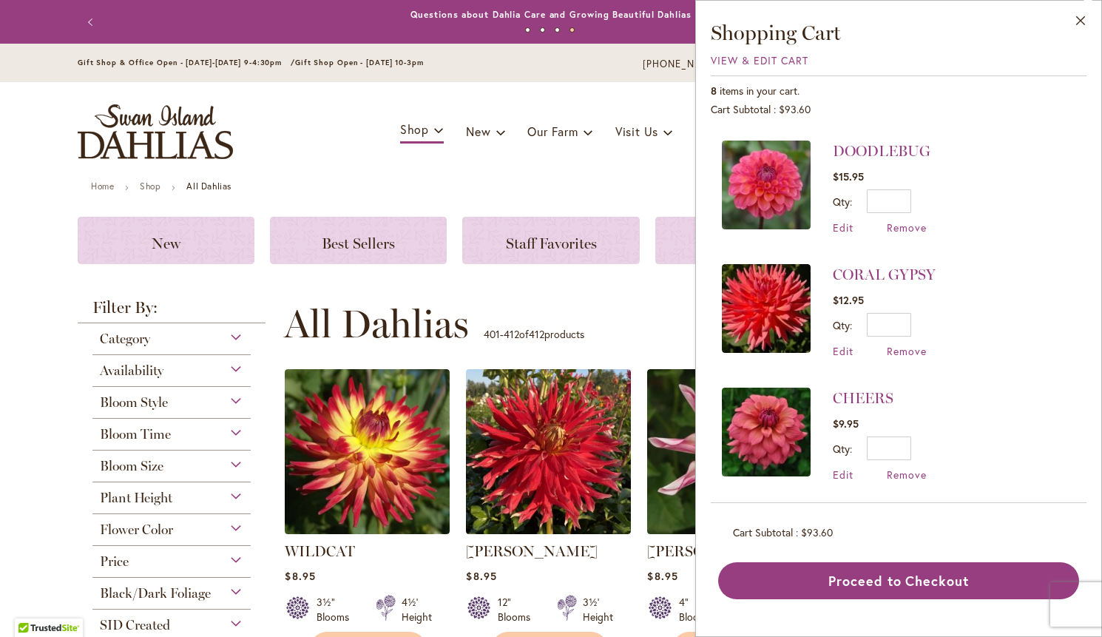
scroll to position [612, 0]
click at [908, 471] on span "Remove" at bounding box center [907, 475] width 40 height 14
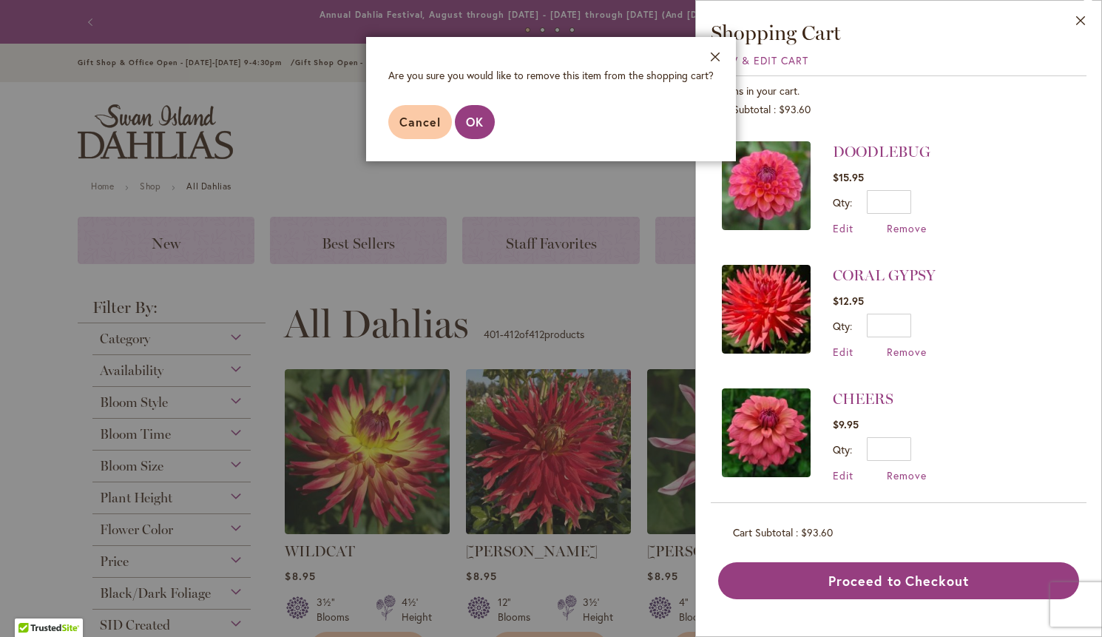
click at [485, 112] on button "OK" at bounding box center [475, 122] width 40 height 34
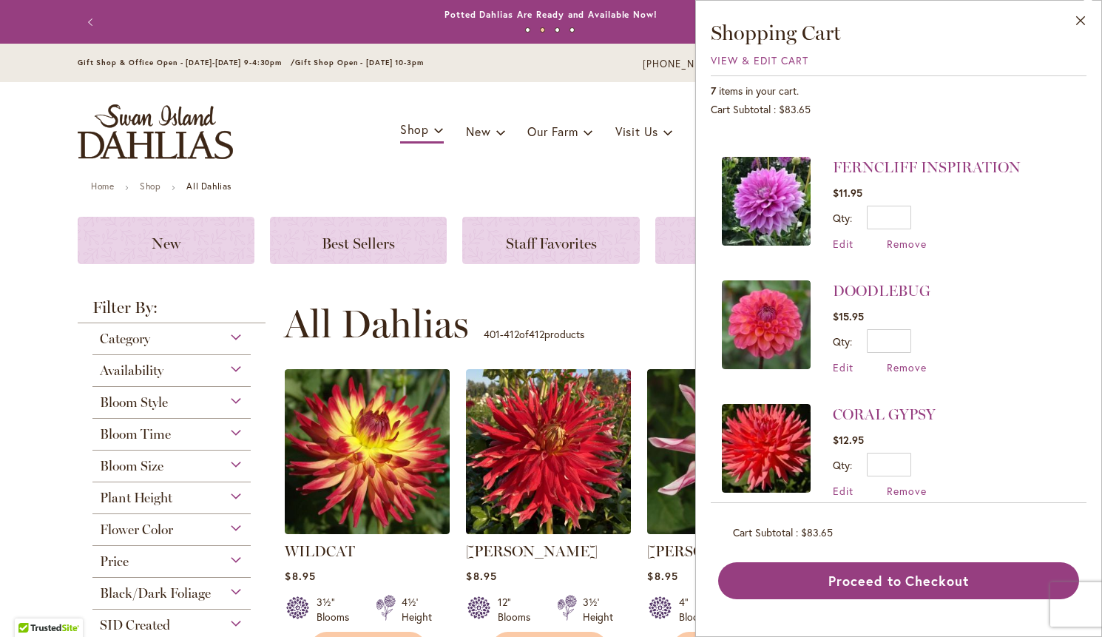
scroll to position [473, 0]
click at [908, 359] on span "Remove" at bounding box center [907, 366] width 40 height 14
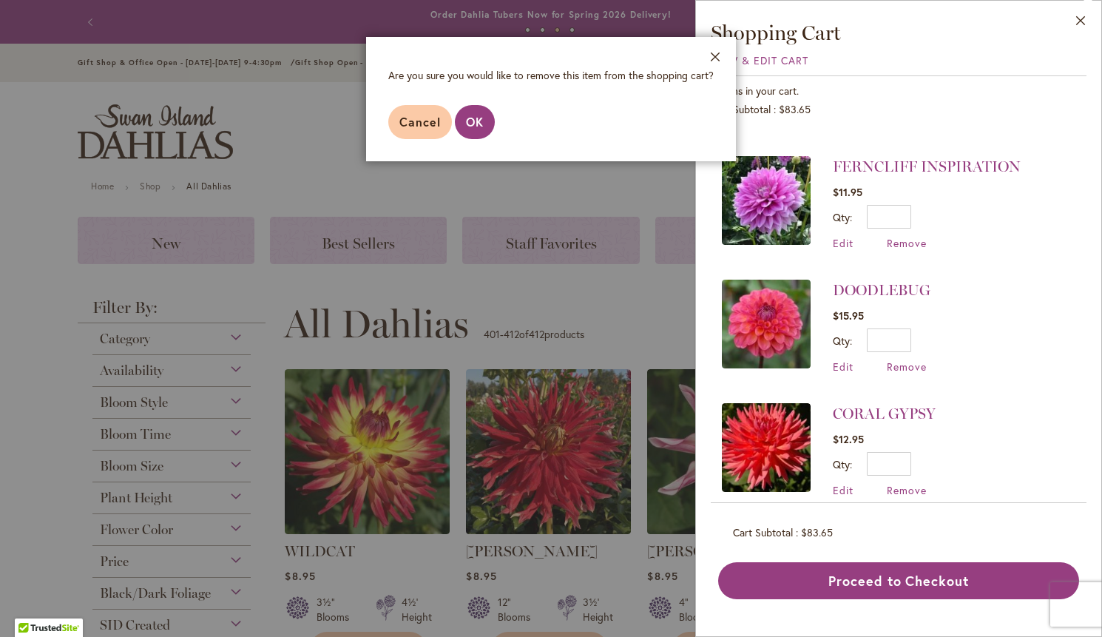
click at [470, 117] on span "OK" at bounding box center [475, 122] width 18 height 16
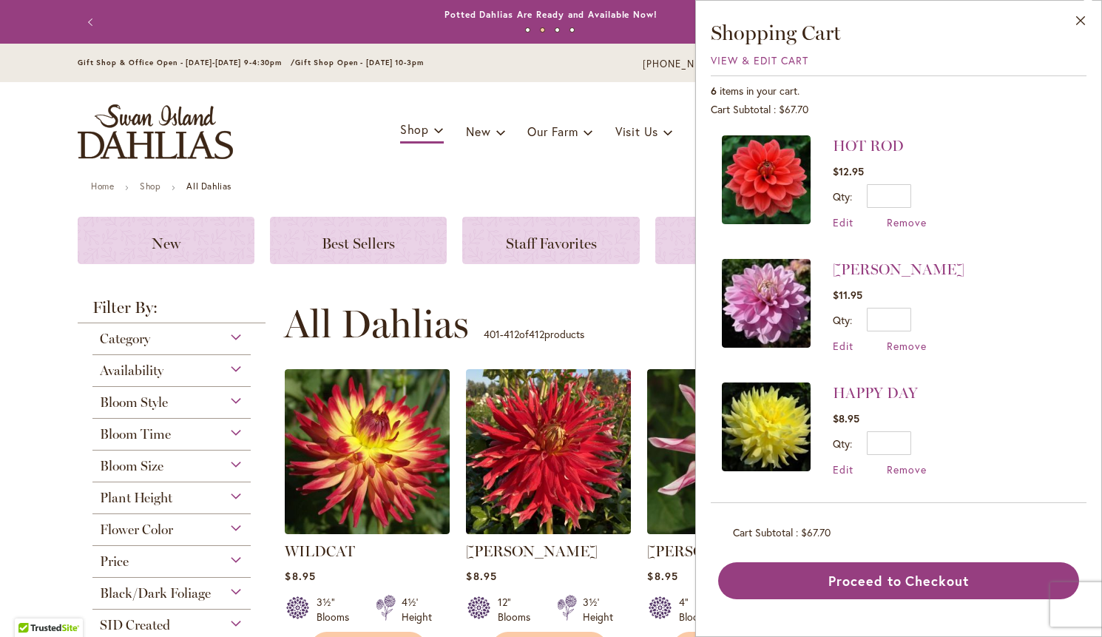
scroll to position [0, 0]
